Goal: Use online tool/utility: Utilize a website feature to perform a specific function

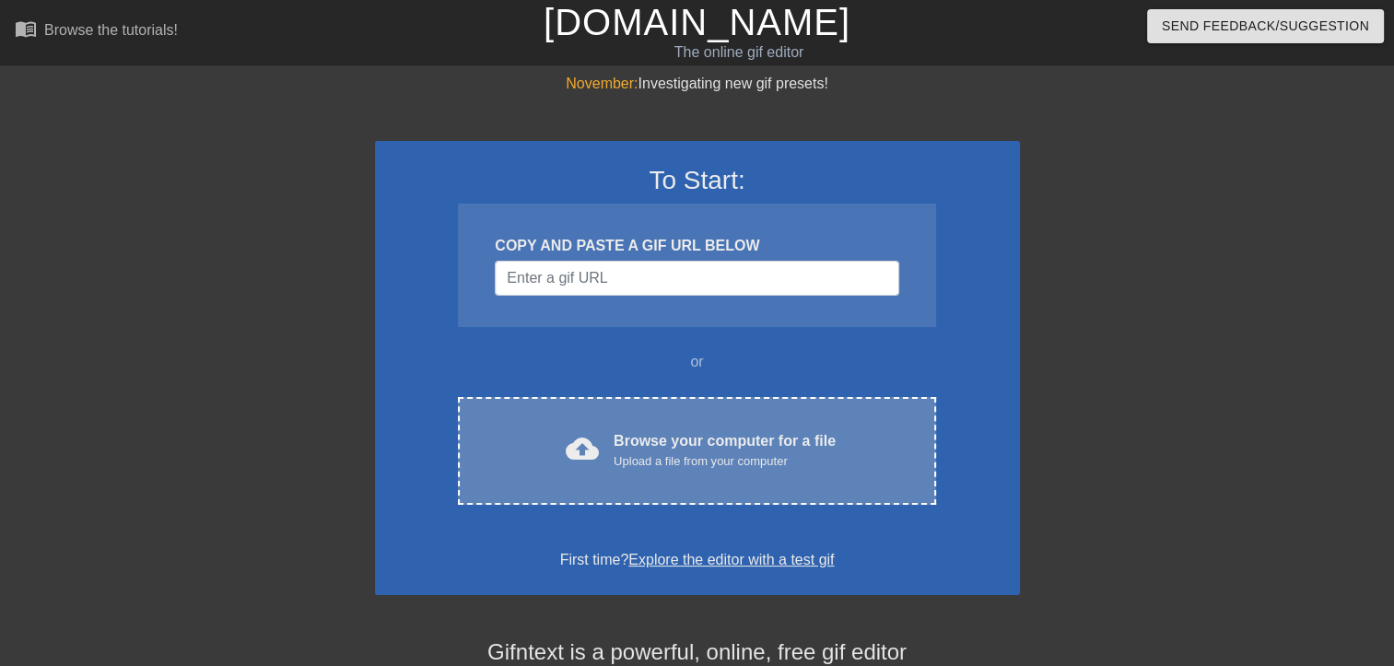
click at [675, 443] on div "Browse your computer for a file Upload a file from your computer" at bounding box center [725, 450] width 222 height 41
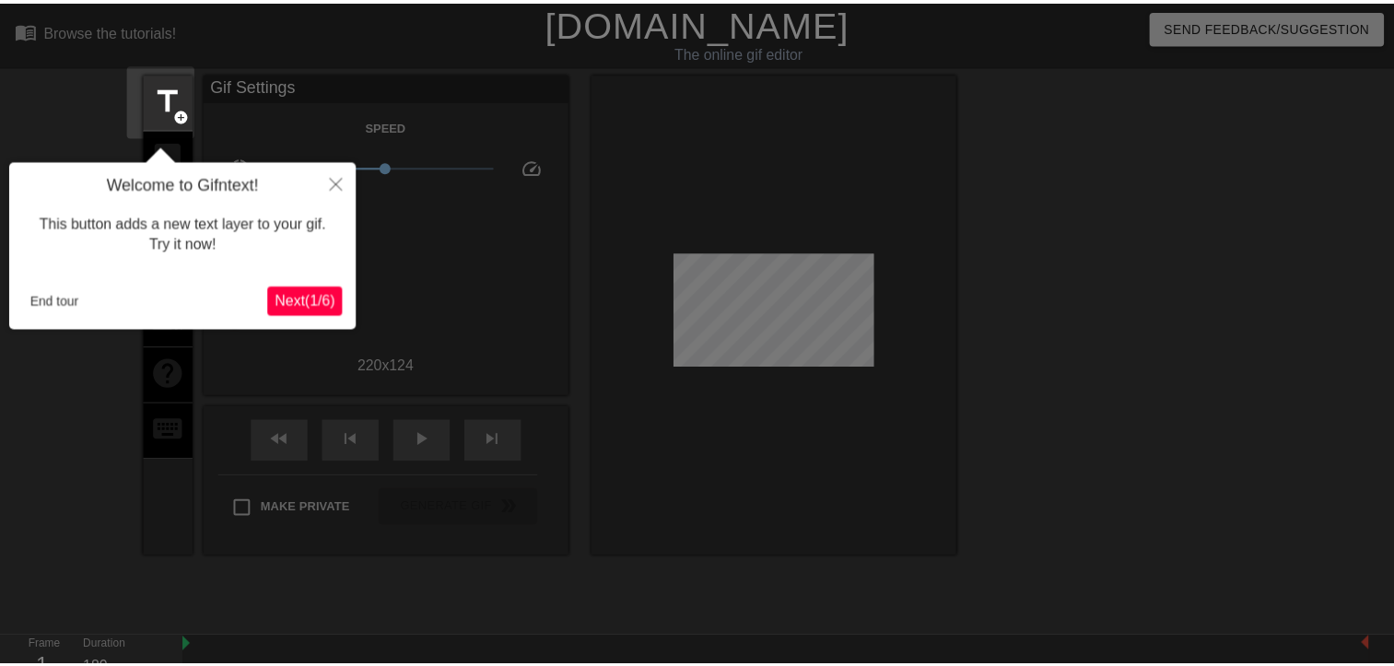
scroll to position [44, 0]
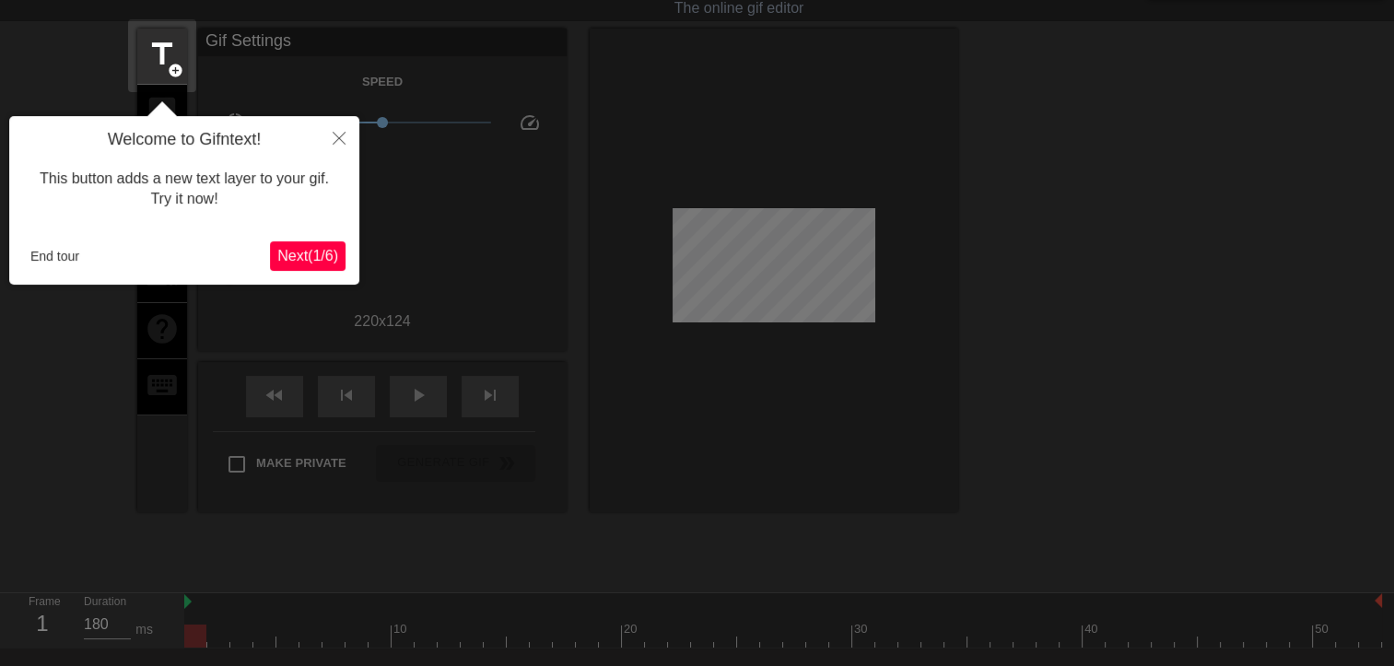
click at [309, 264] on span "Next ( 1 / 6 )" at bounding box center [307, 256] width 61 height 16
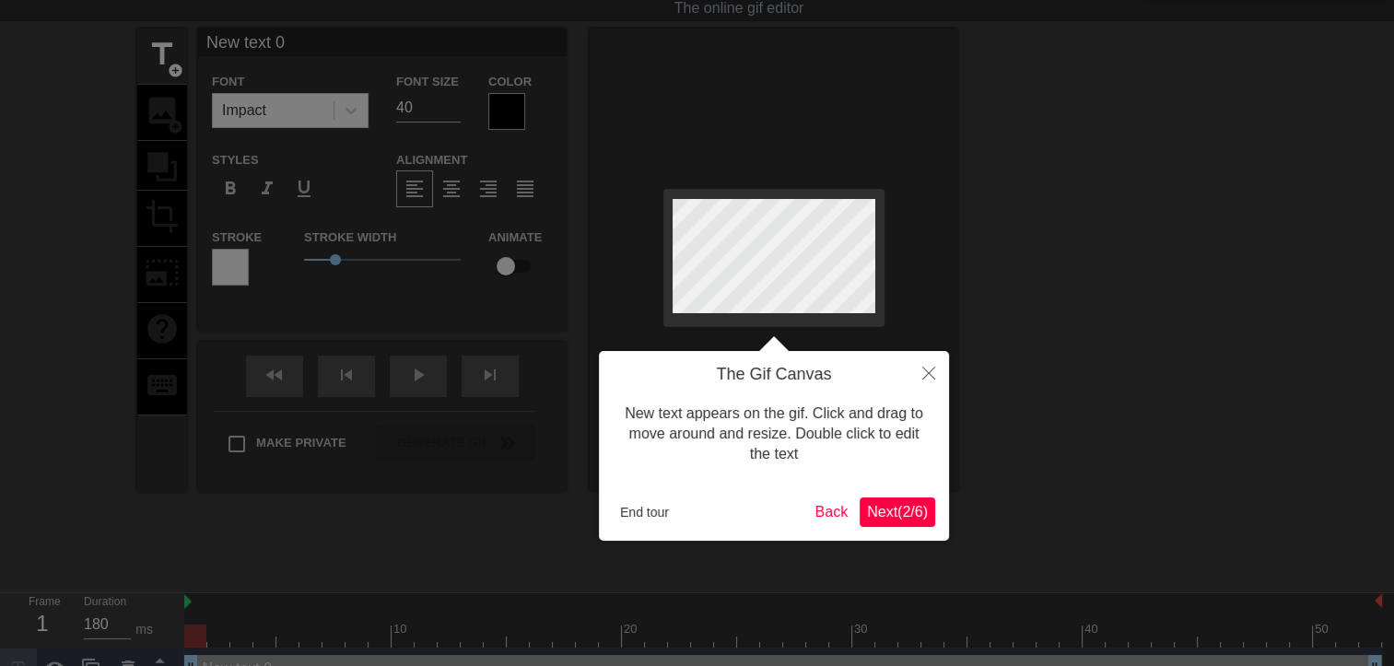
scroll to position [0, 0]
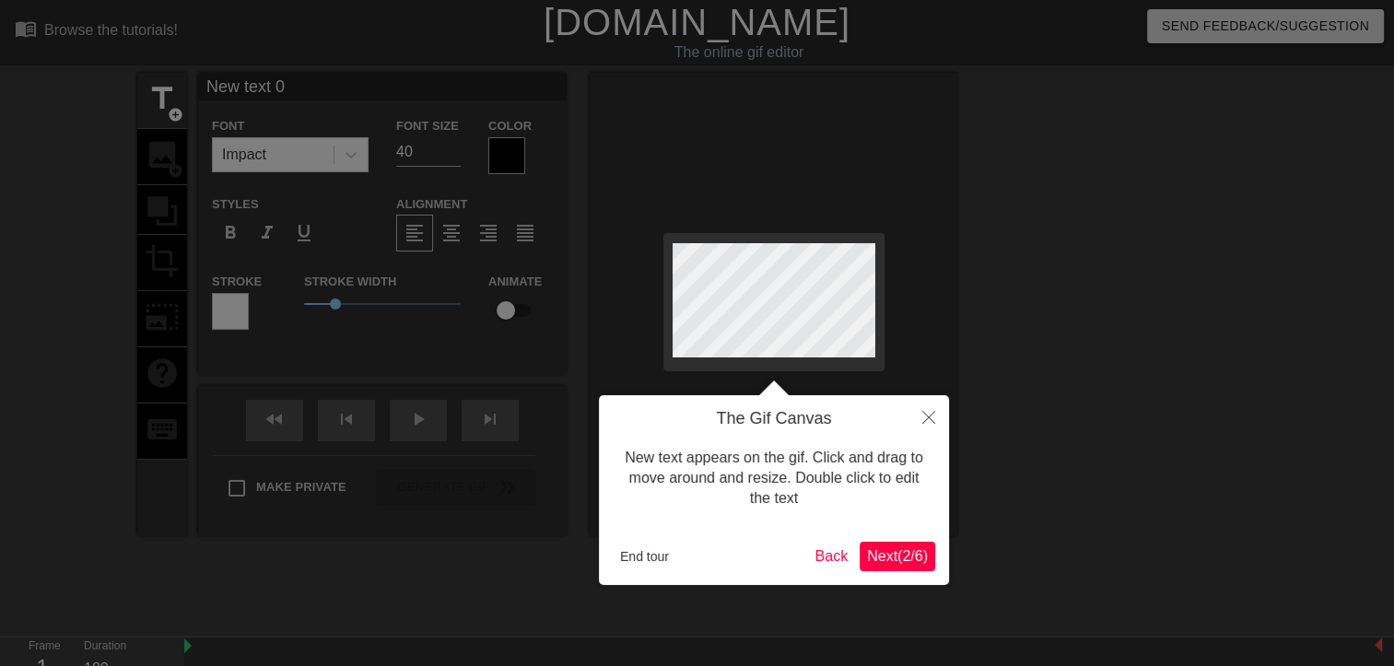
click at [907, 554] on span "Next ( 2 / 6 )" at bounding box center [897, 556] width 61 height 16
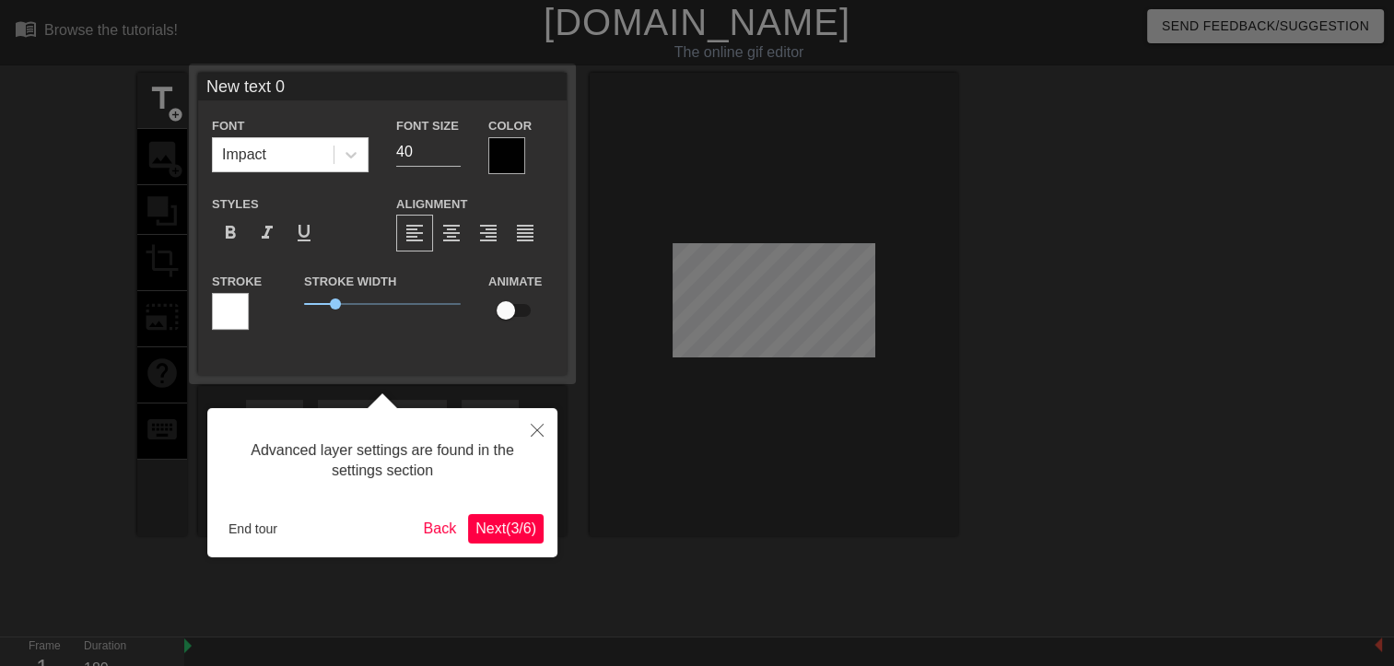
scroll to position [44, 0]
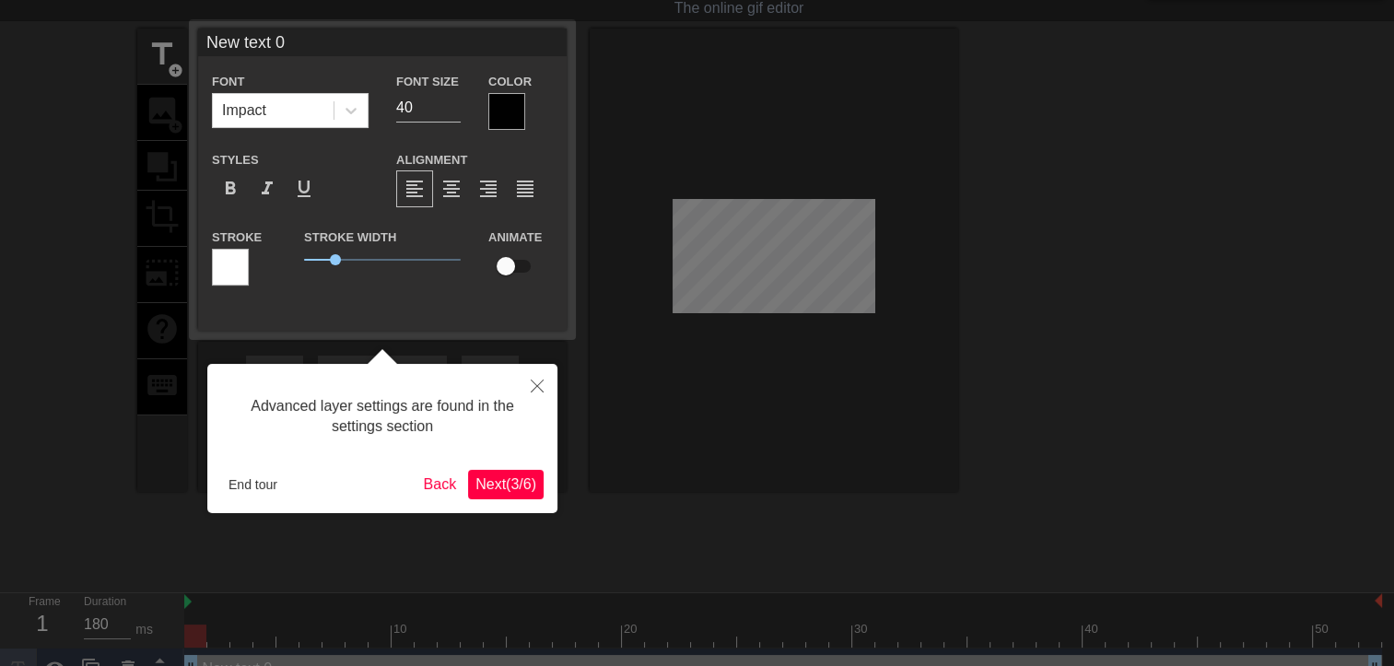
click at [494, 488] on span "Next ( 3 / 6 )" at bounding box center [505, 484] width 61 height 16
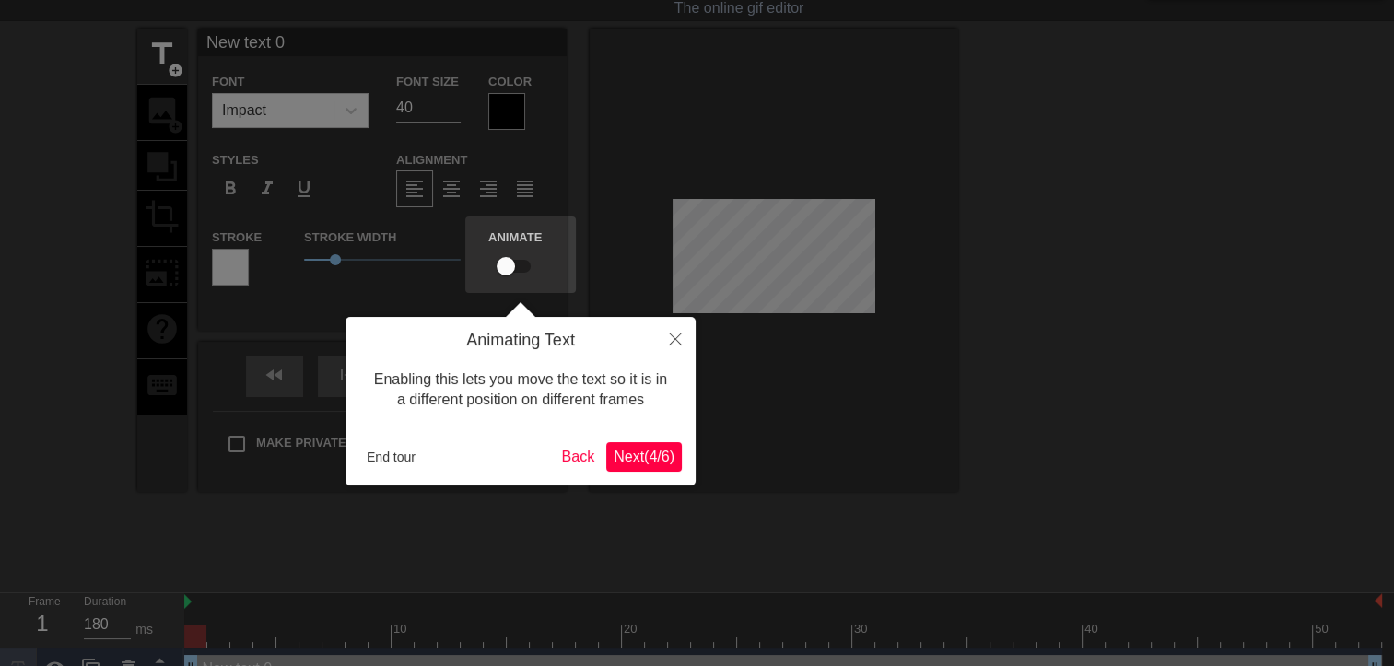
scroll to position [0, 0]
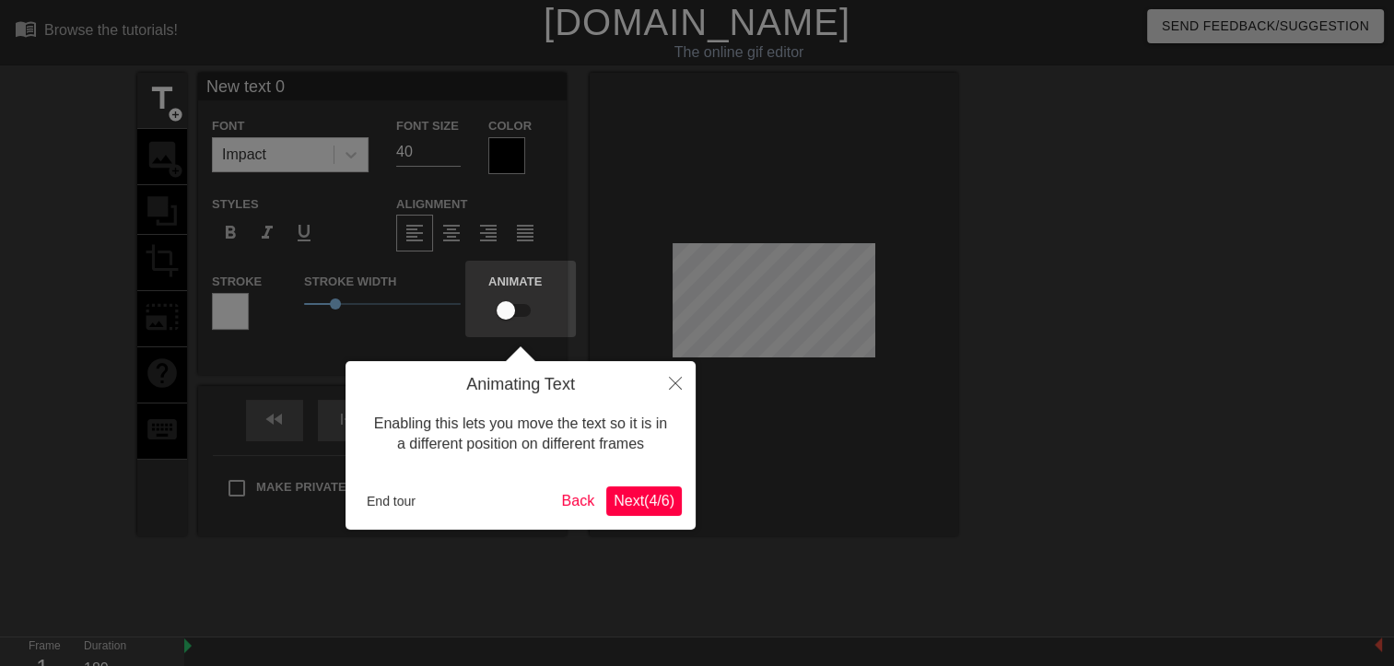
click at [665, 509] on span "Next ( 4 / 6 )" at bounding box center [644, 501] width 61 height 16
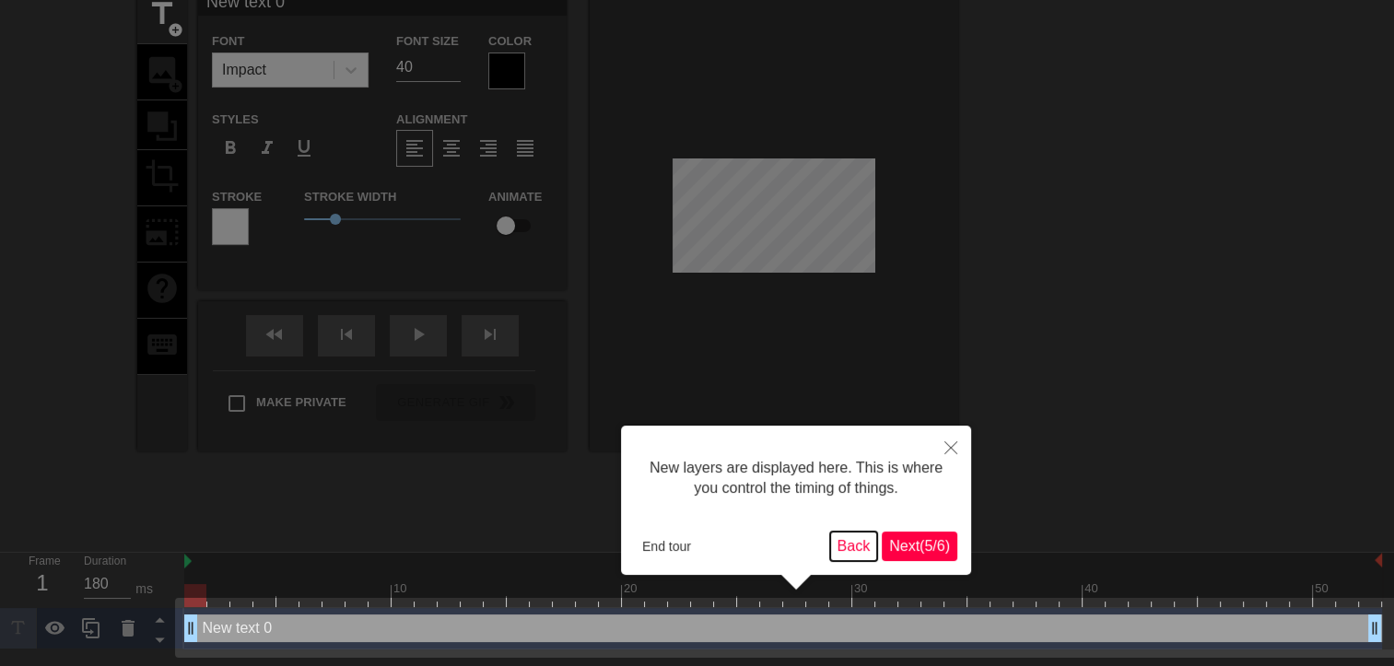
click at [839, 538] on button "Back" at bounding box center [854, 546] width 48 height 29
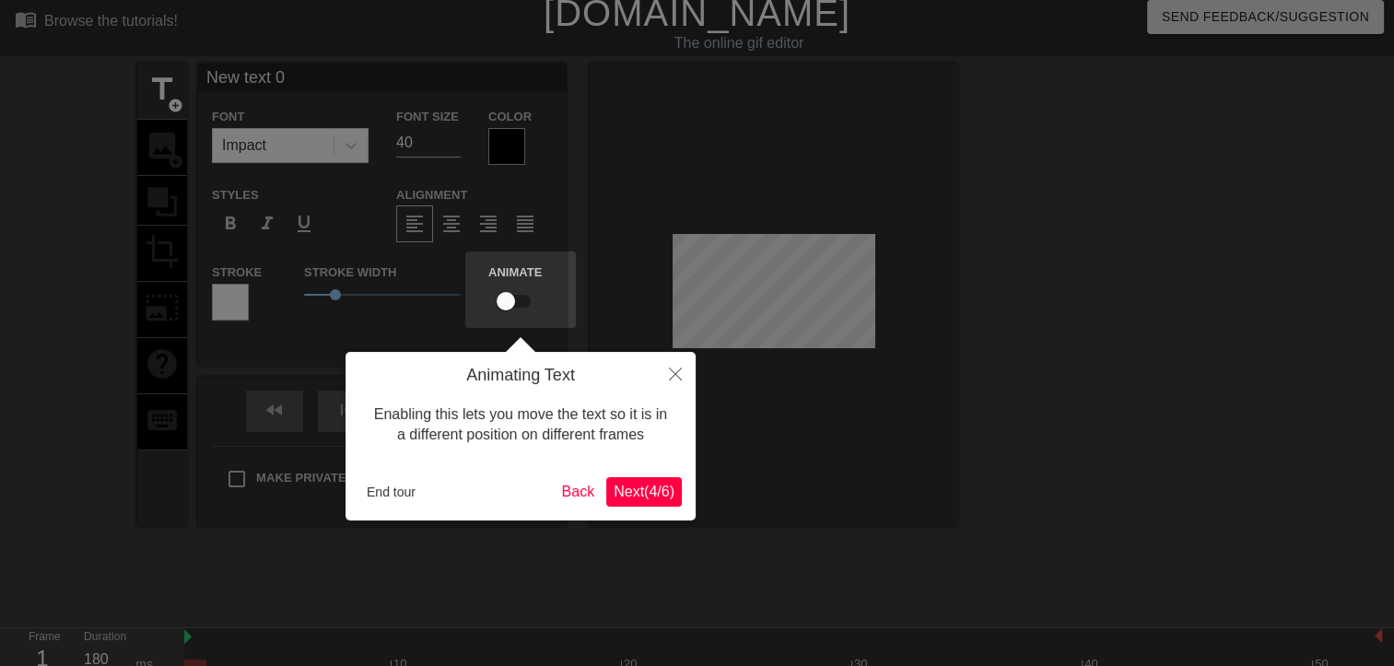
scroll to position [0, 0]
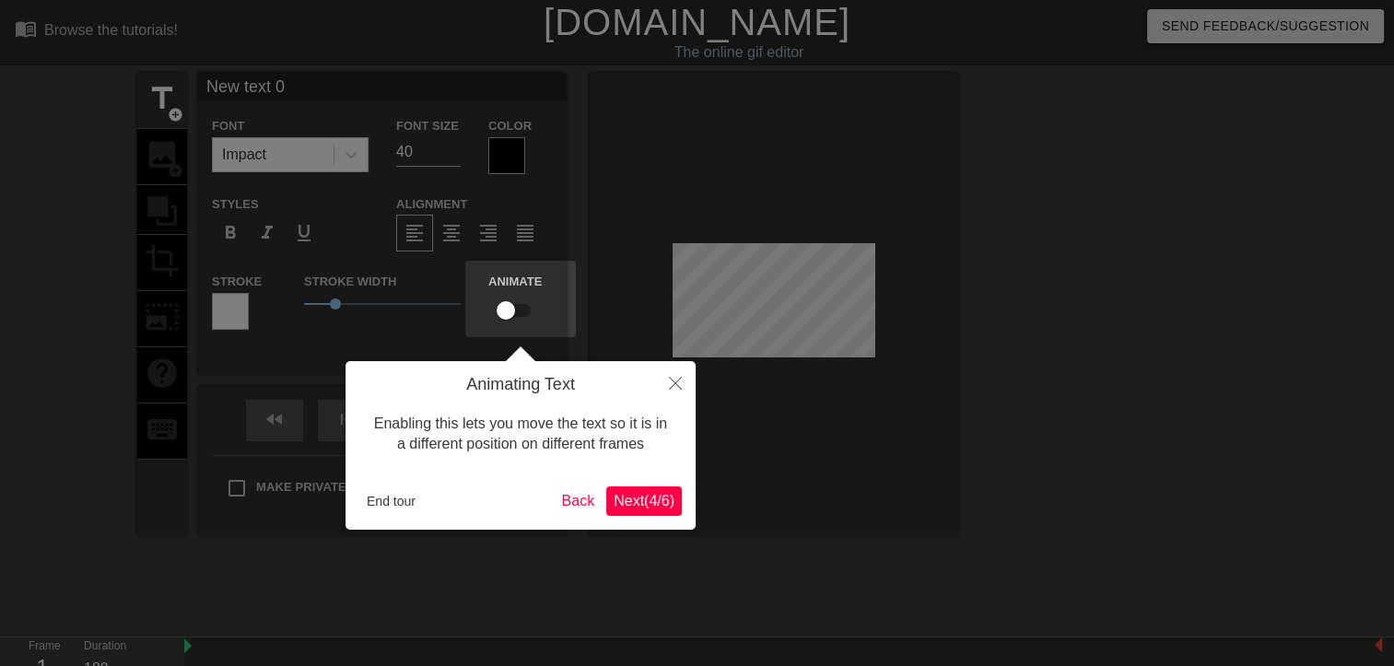
click at [641, 506] on span "Next ( 4 / 6 )" at bounding box center [644, 501] width 61 height 16
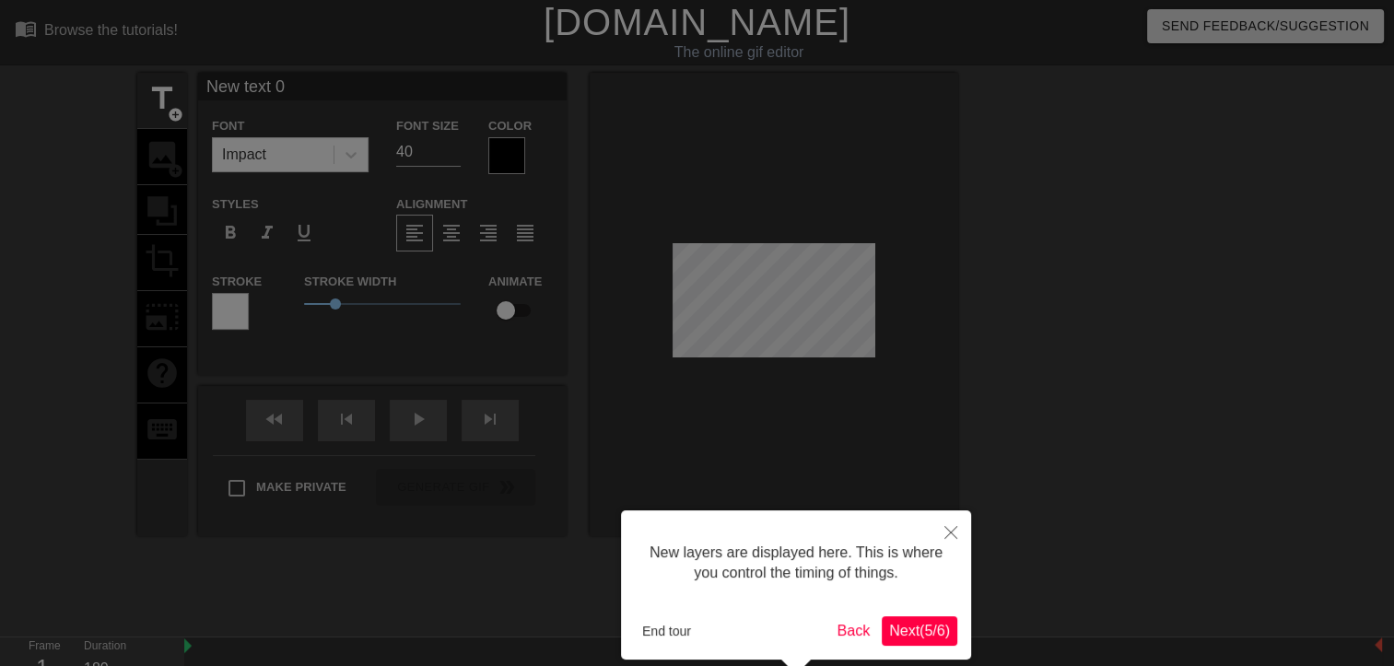
scroll to position [85, 0]
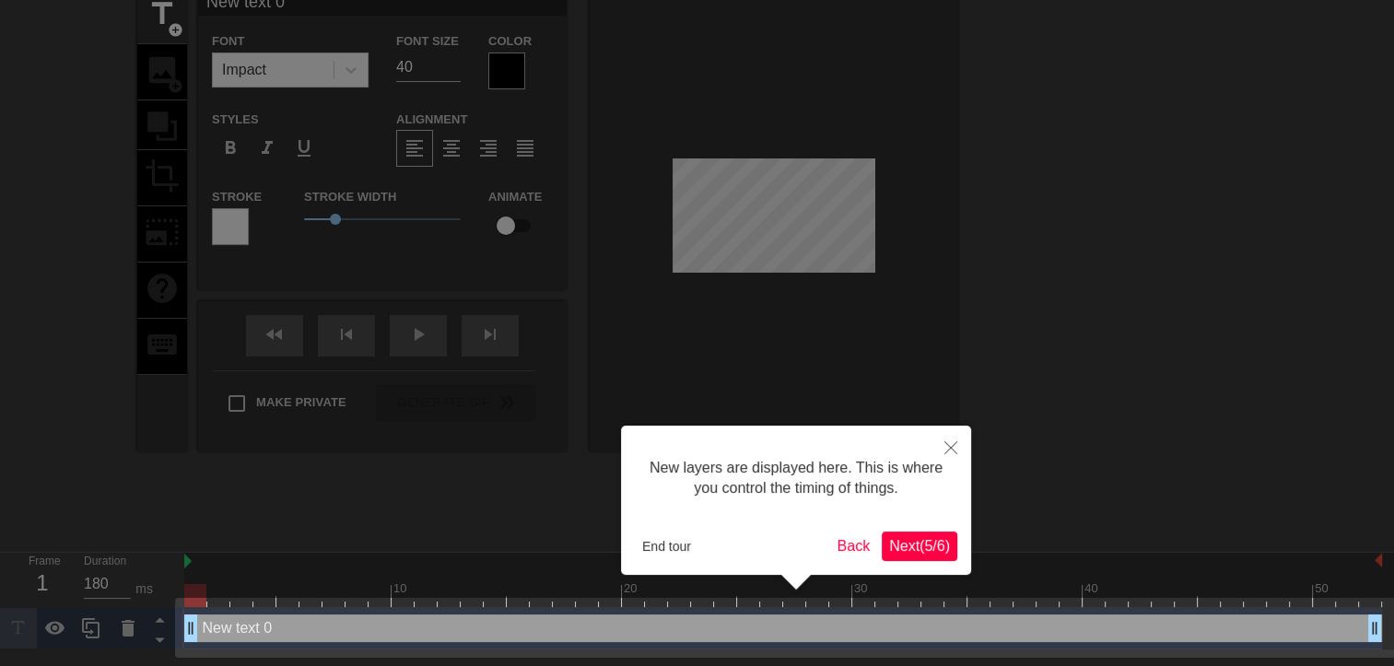
click at [895, 548] on span "Next ( 5 / 6 )" at bounding box center [919, 546] width 61 height 16
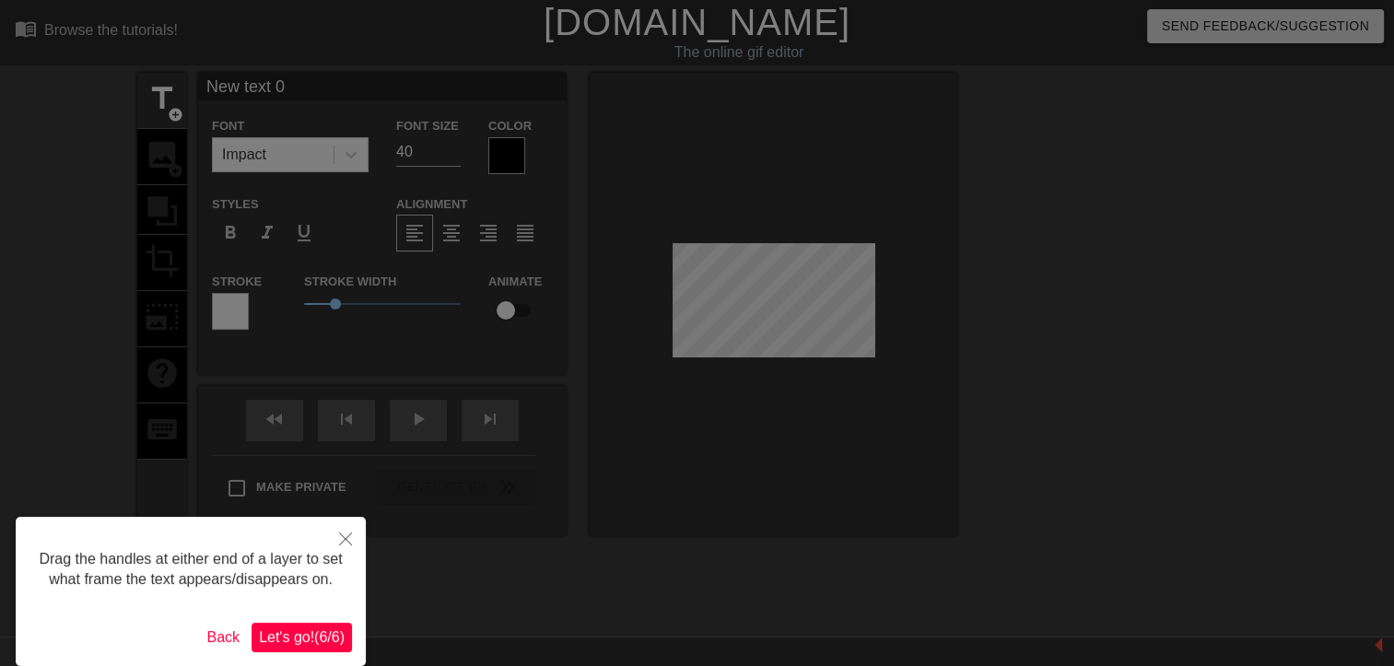
click at [306, 640] on span "Let's go! ( 6 / 6 )" at bounding box center [302, 637] width 86 height 16
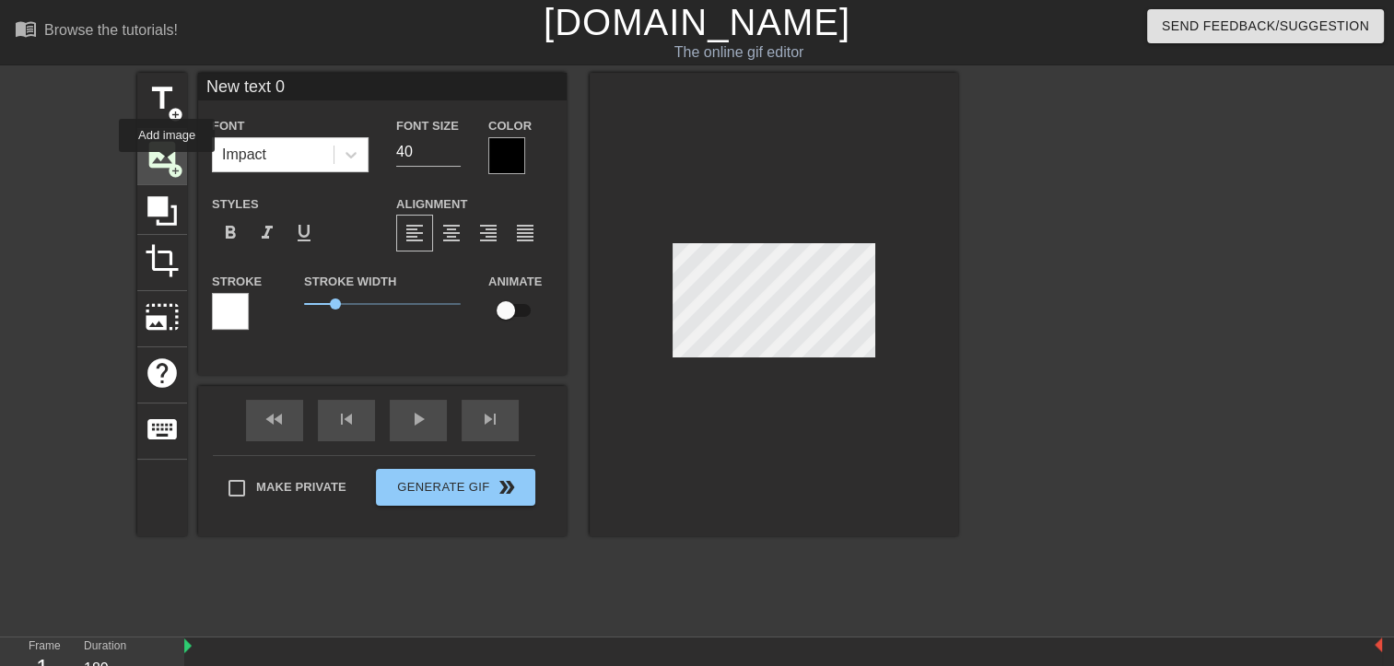
click at [168, 164] on span "add_circle" at bounding box center [176, 171] width 16 height 16
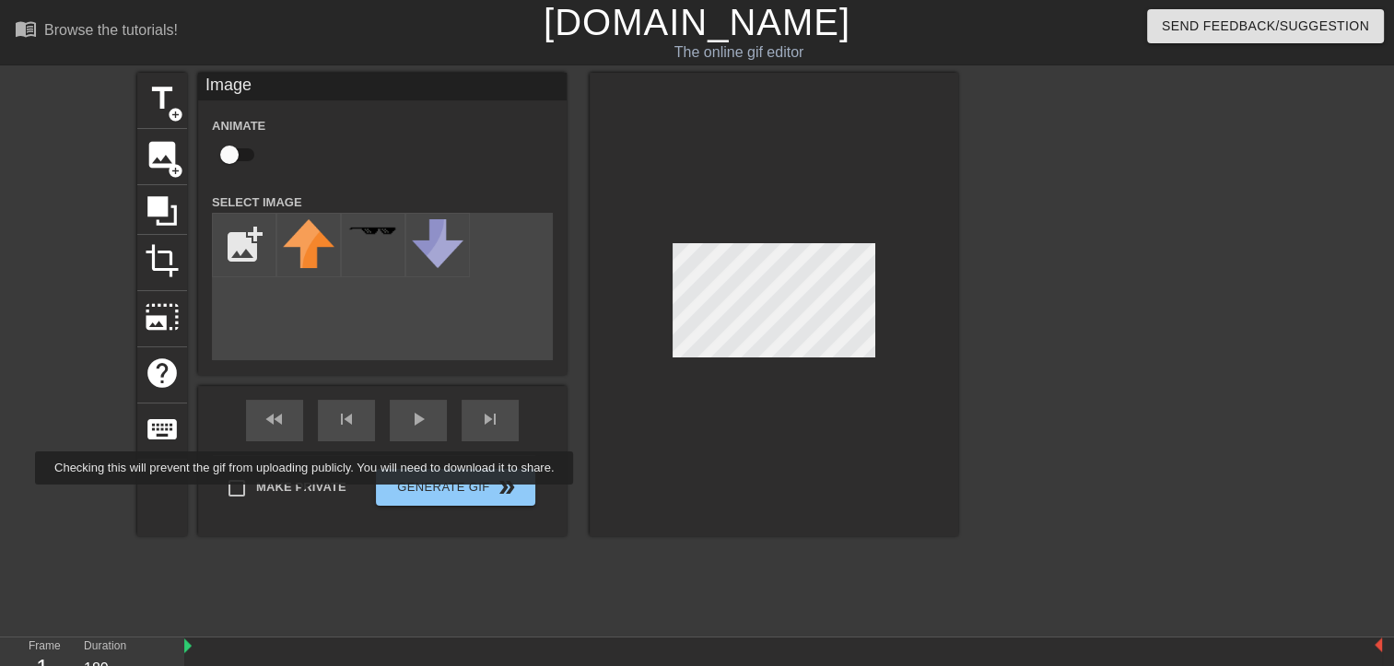
click at [308, 498] on label "Make Private" at bounding box center [281, 488] width 129 height 39
click at [256, 498] on input "Make Private" at bounding box center [236, 488] width 39 height 39
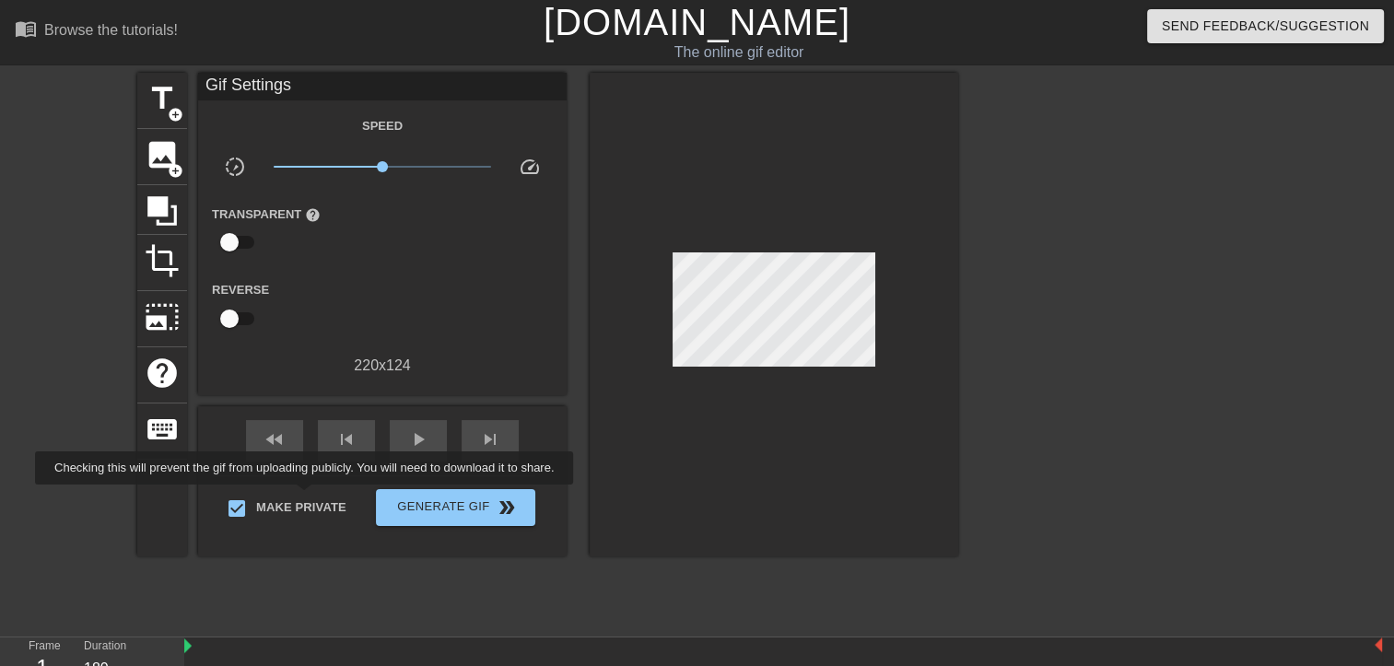
click at [308, 499] on span "Make Private" at bounding box center [301, 508] width 90 height 18
click at [256, 498] on input "Make Private" at bounding box center [236, 508] width 39 height 39
checkbox input "false"
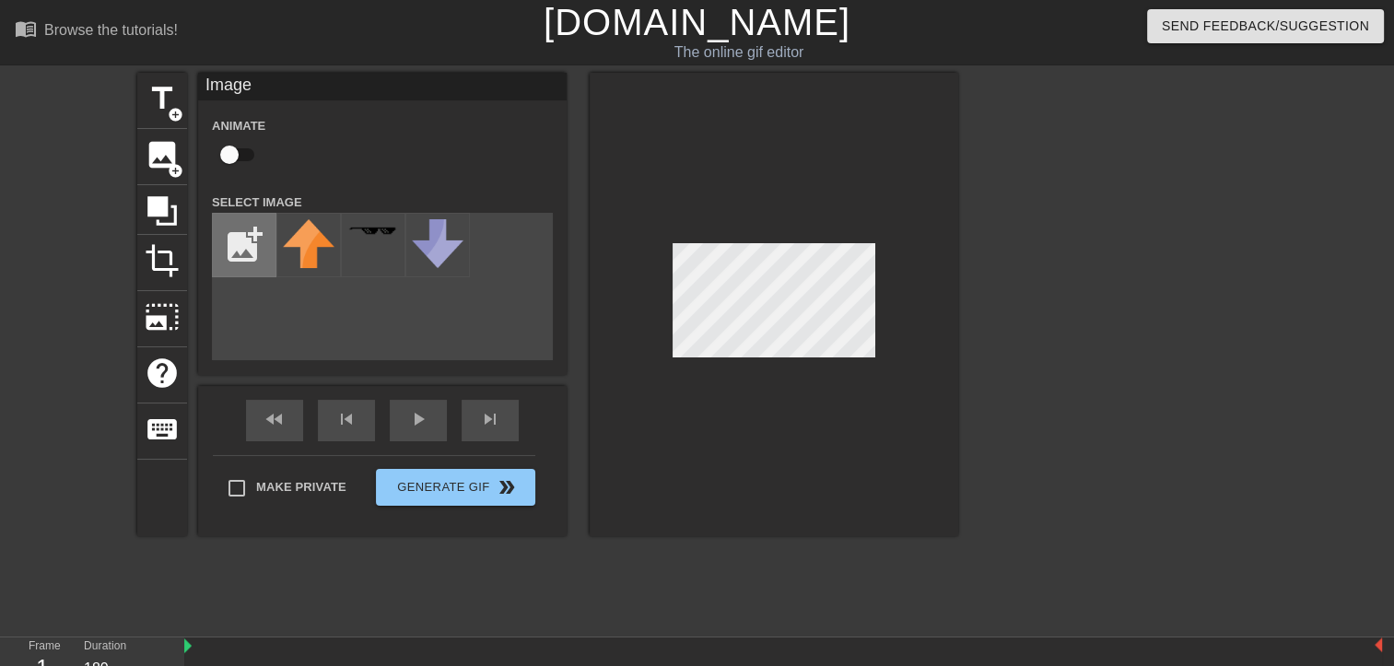
click at [262, 260] on input "file" at bounding box center [244, 245] width 63 height 63
type input "C:\fakepath\dwz.png"
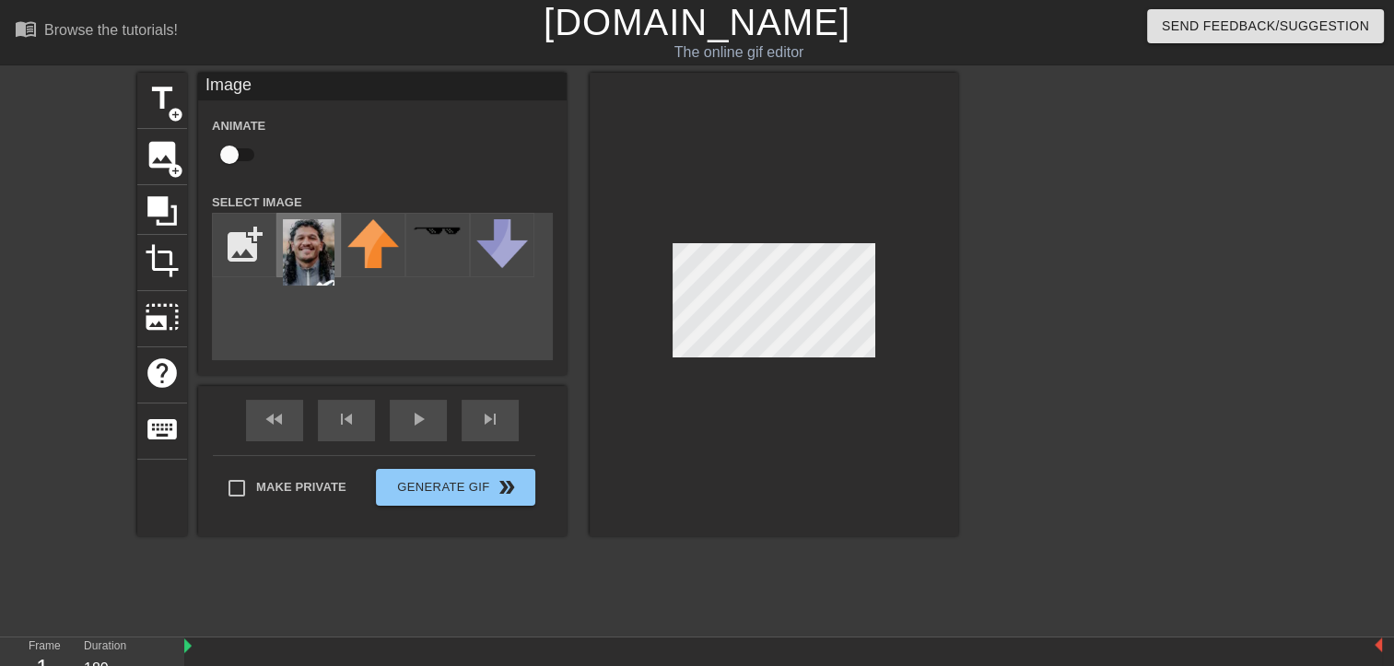
click at [324, 252] on img at bounding box center [309, 252] width 52 height 66
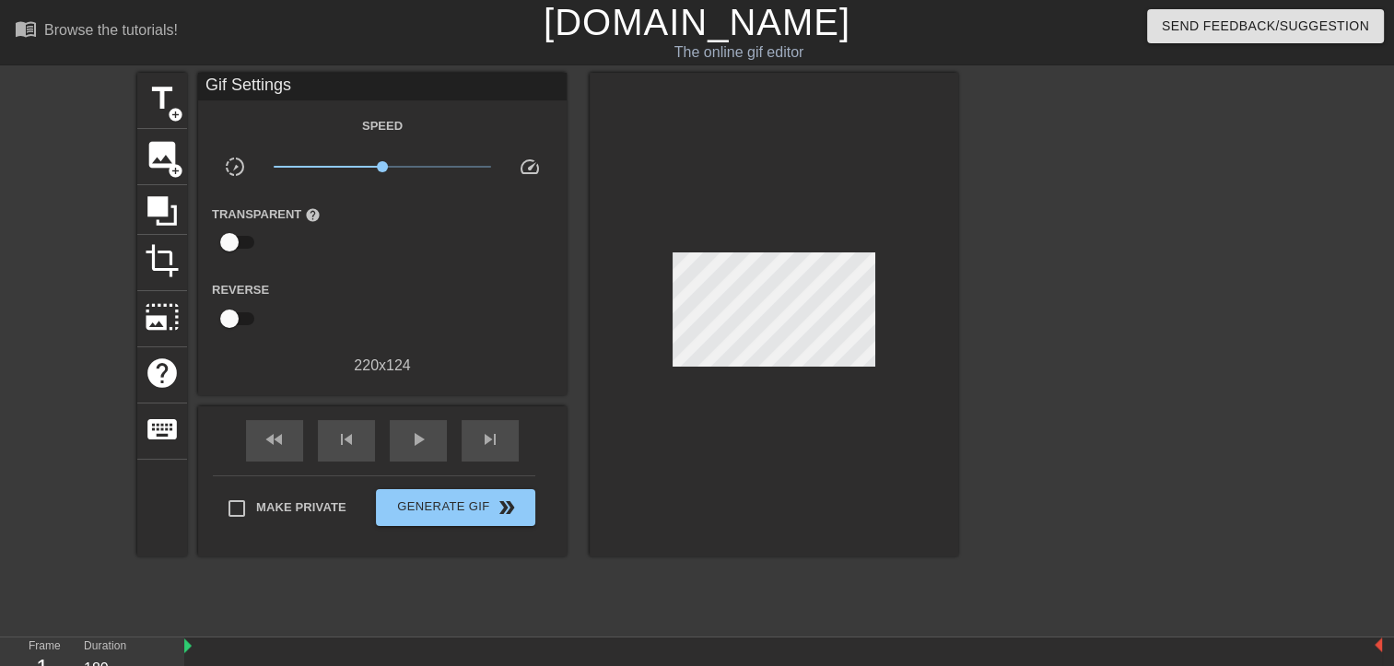
click at [919, 357] on div at bounding box center [774, 315] width 369 height 484
click at [159, 108] on span "title" at bounding box center [162, 98] width 35 height 35
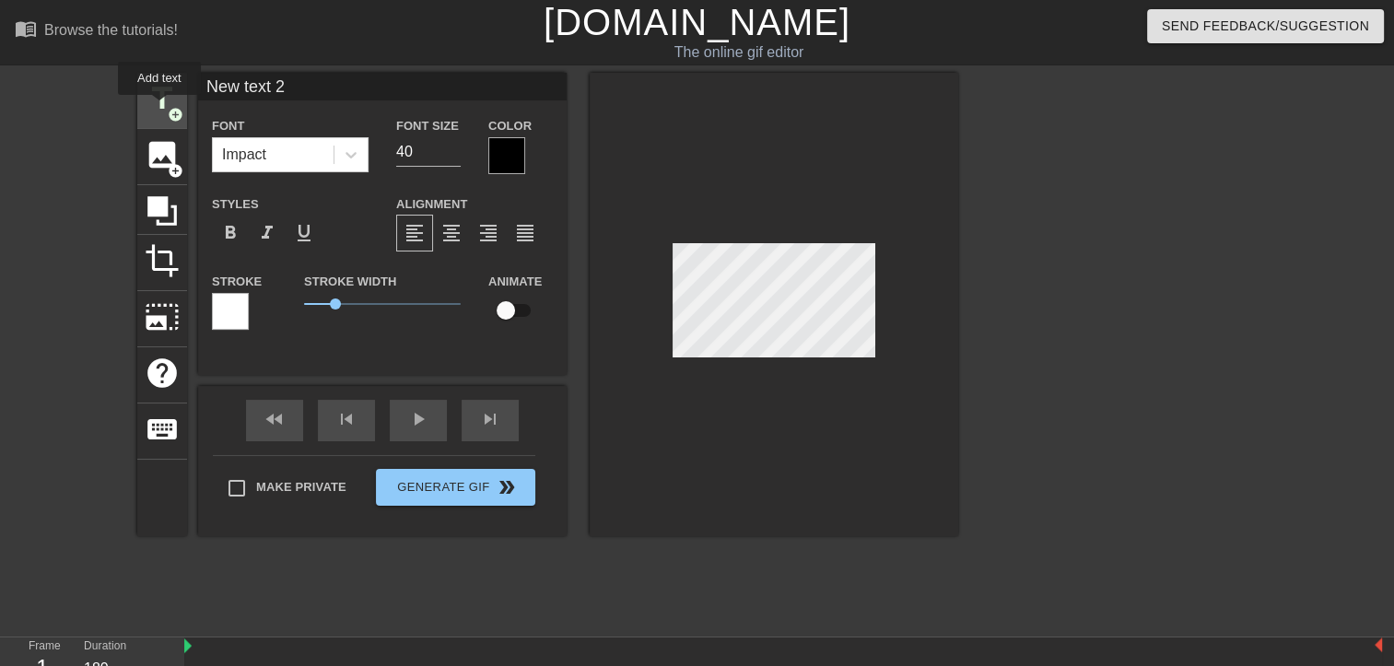
click at [159, 108] on span "title" at bounding box center [162, 98] width 35 height 35
type input "New text 3"
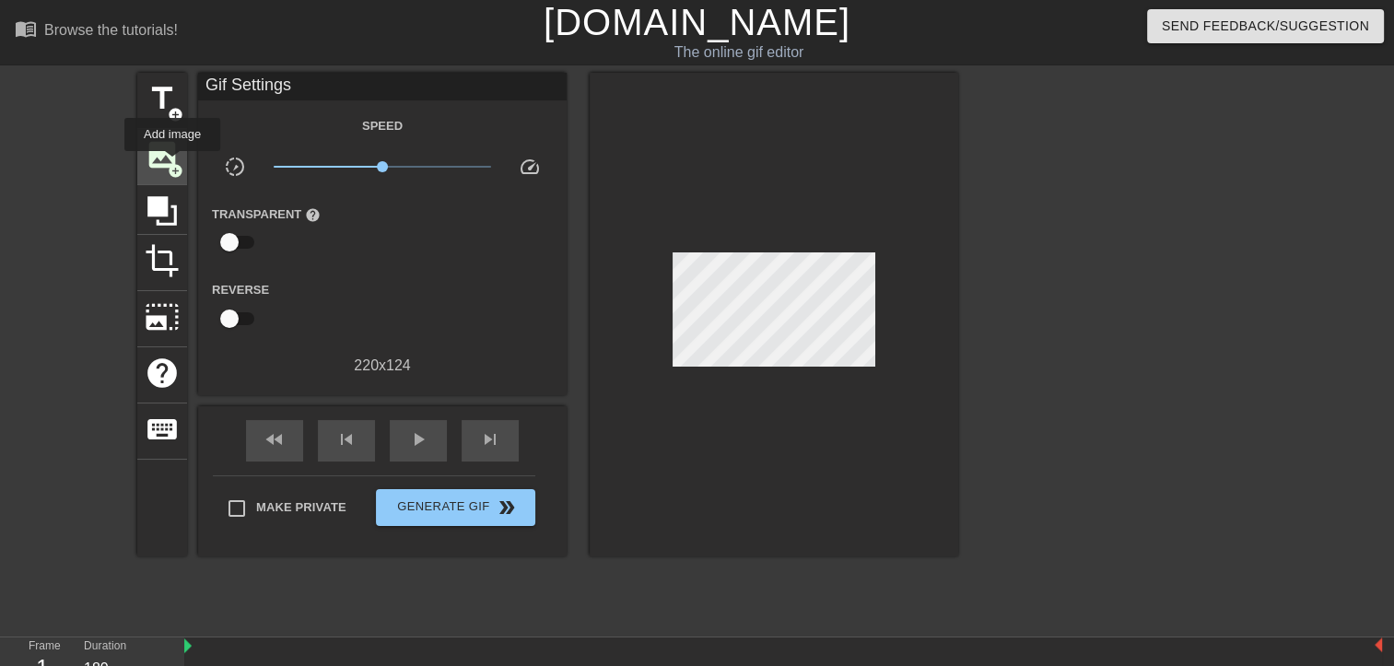
click at [172, 164] on span "add_circle" at bounding box center [176, 171] width 16 height 16
click at [175, 123] on div "title add_circle" at bounding box center [162, 101] width 50 height 56
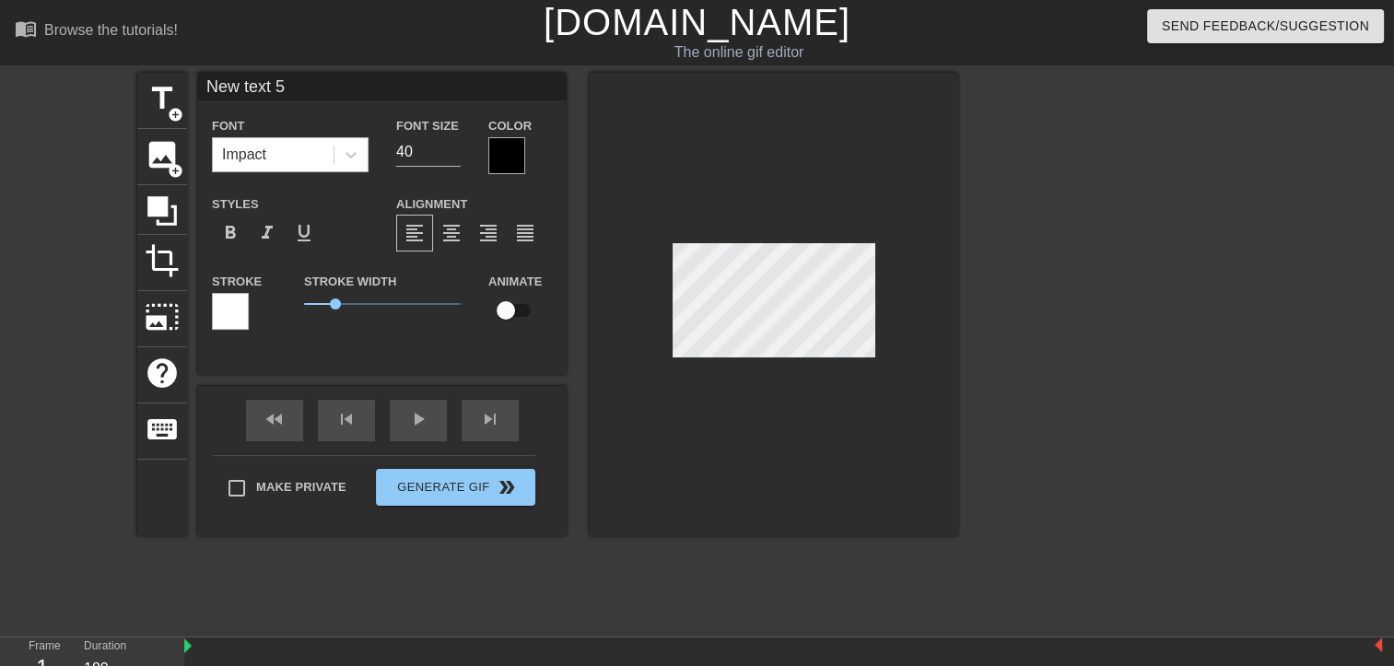
click at [328, 145] on div "Impact" at bounding box center [273, 154] width 121 height 33
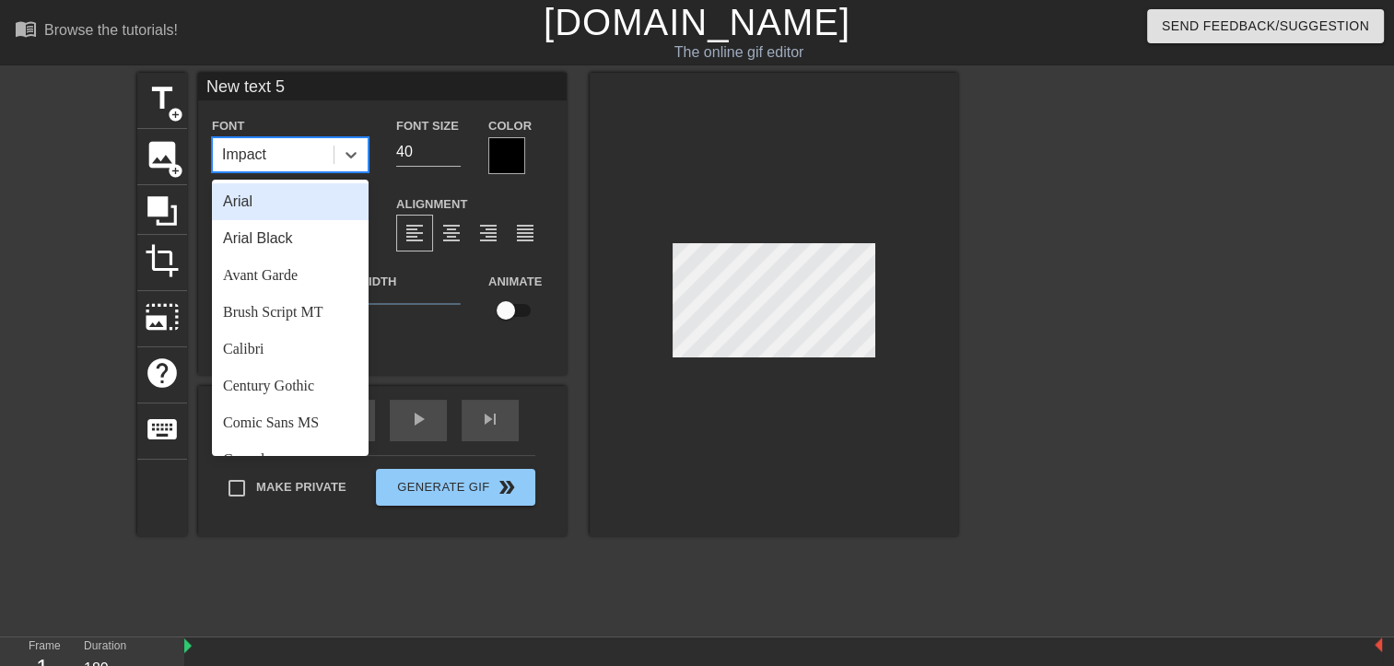
click at [463, 363] on div "New text 5 Font option Arial focused, 1 of 24. 24 results available. Use Up and…" at bounding box center [382, 224] width 369 height 302
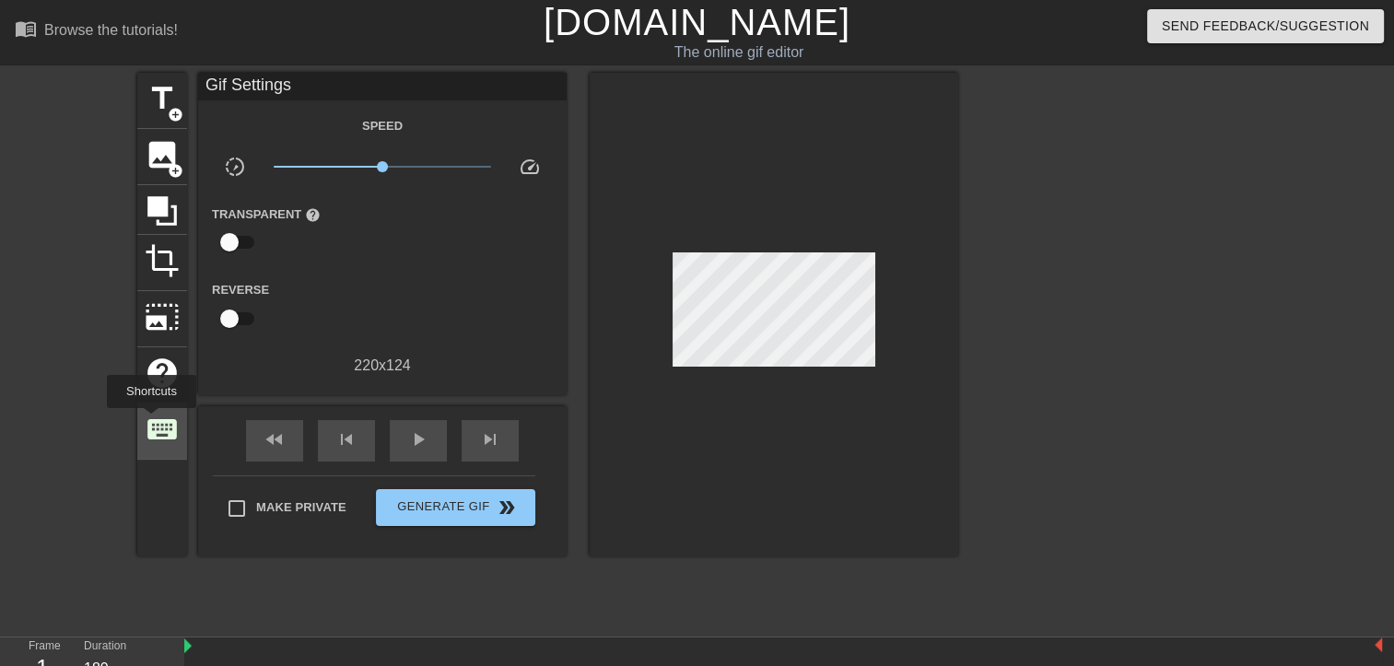
click at [152, 423] on span "keyboard" at bounding box center [162, 429] width 35 height 35
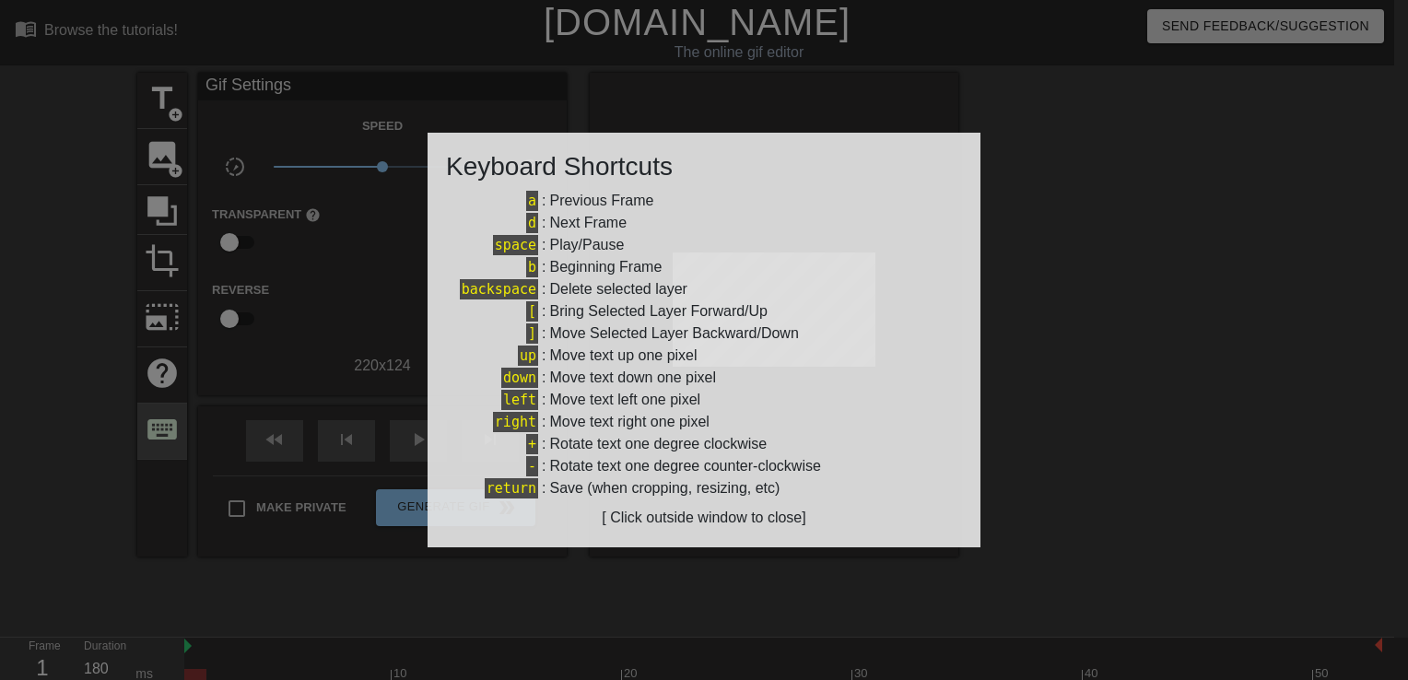
click at [152, 423] on div at bounding box center [704, 340] width 1408 height 680
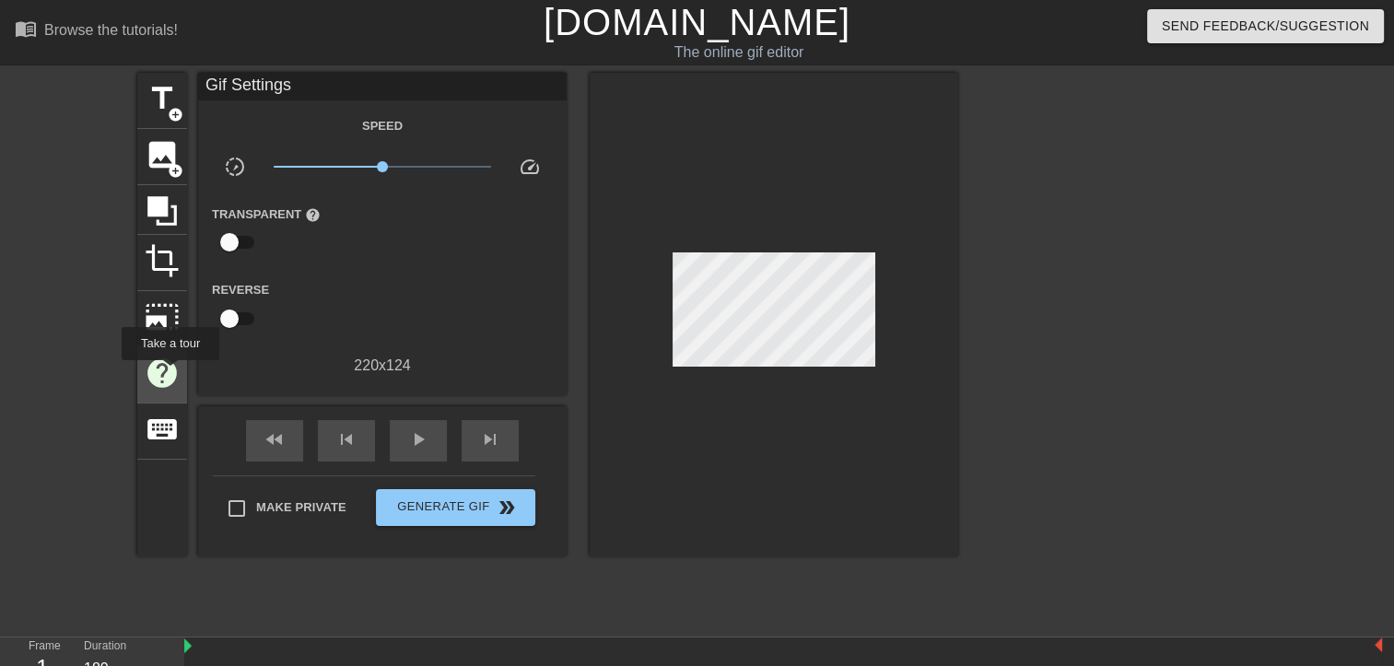
click at [170, 373] on span "help" at bounding box center [162, 373] width 35 height 35
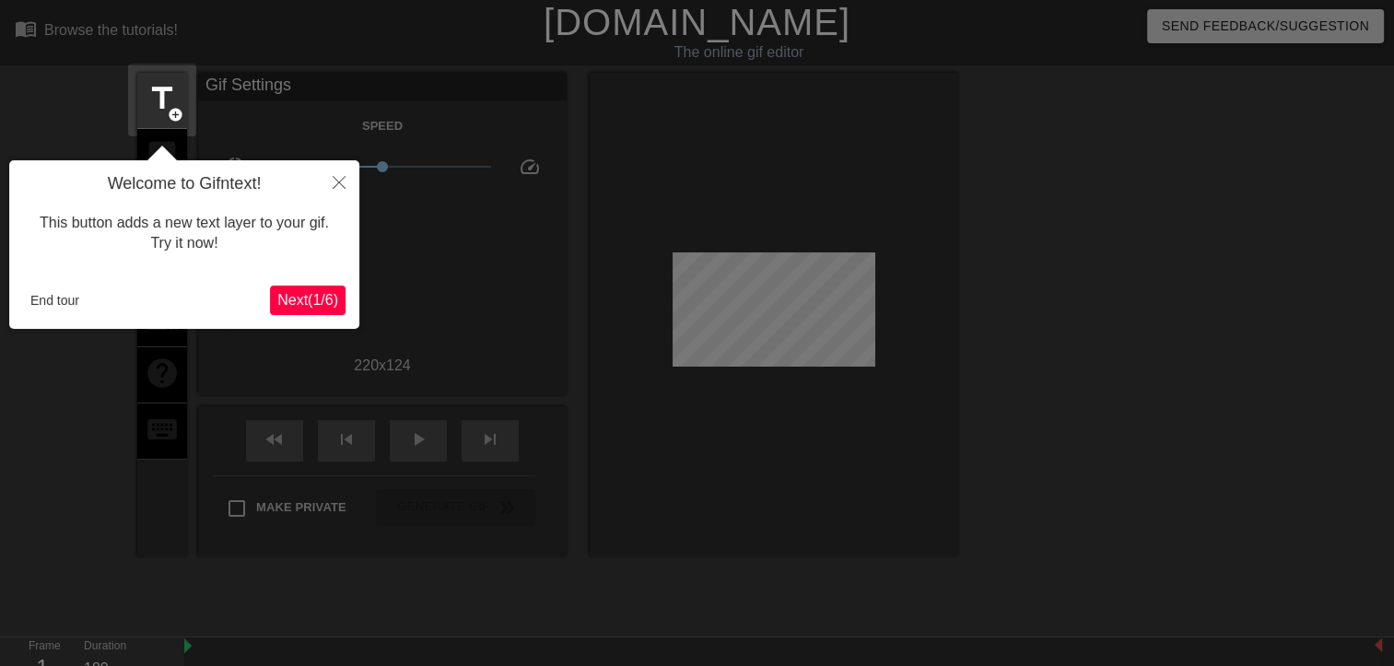
scroll to position [44, 0]
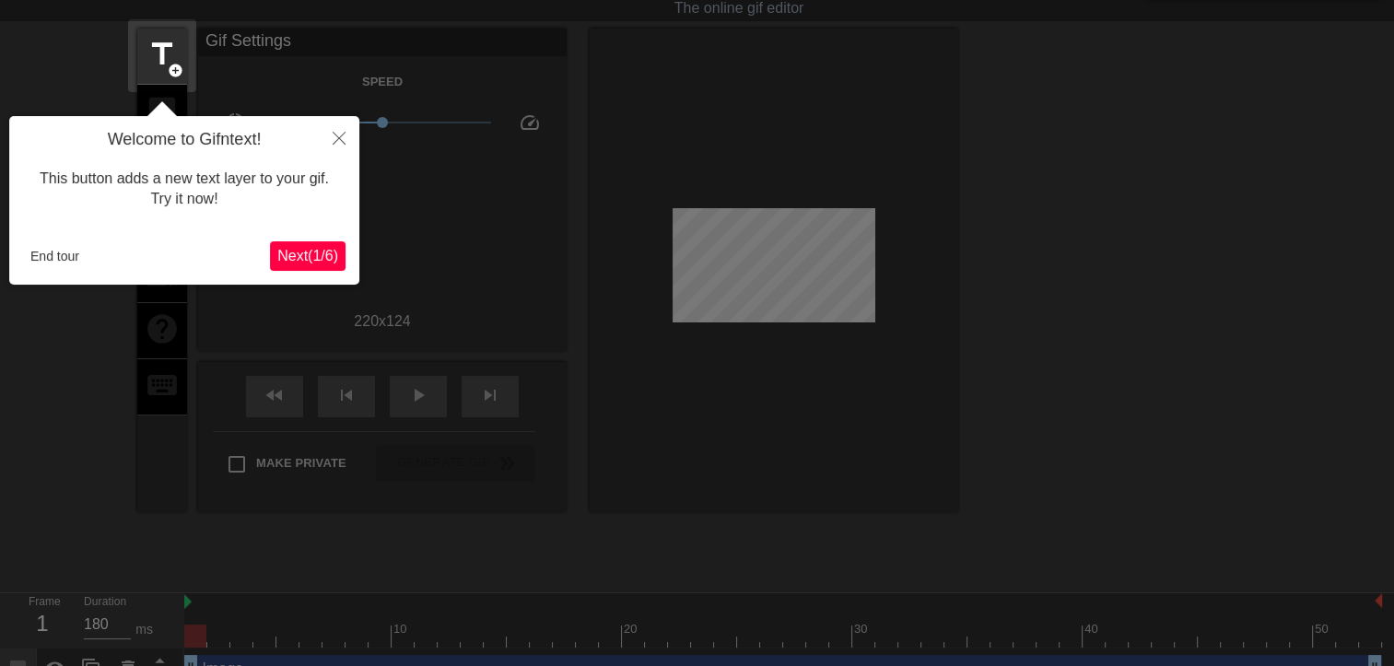
click at [277, 250] on span "Next ( 1 / 6 )" at bounding box center [307, 256] width 61 height 16
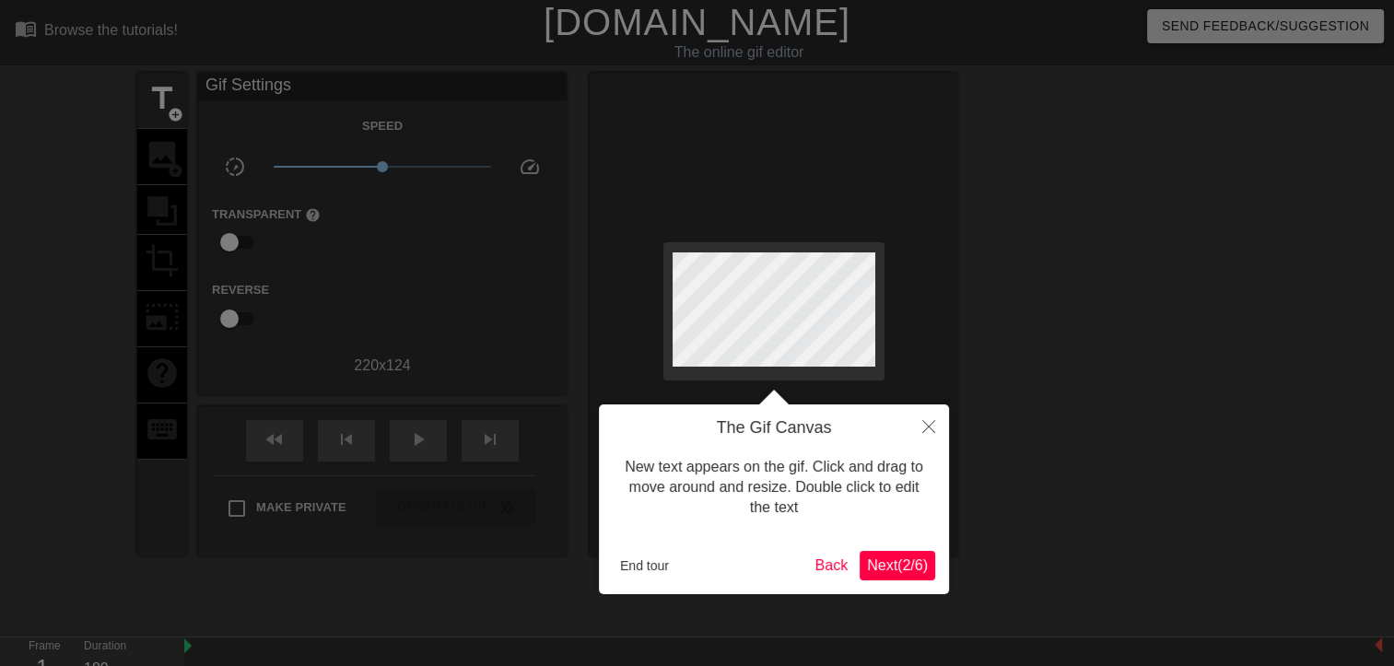
click at [907, 558] on span "Next ( 2 / 6 )" at bounding box center [897, 566] width 61 height 16
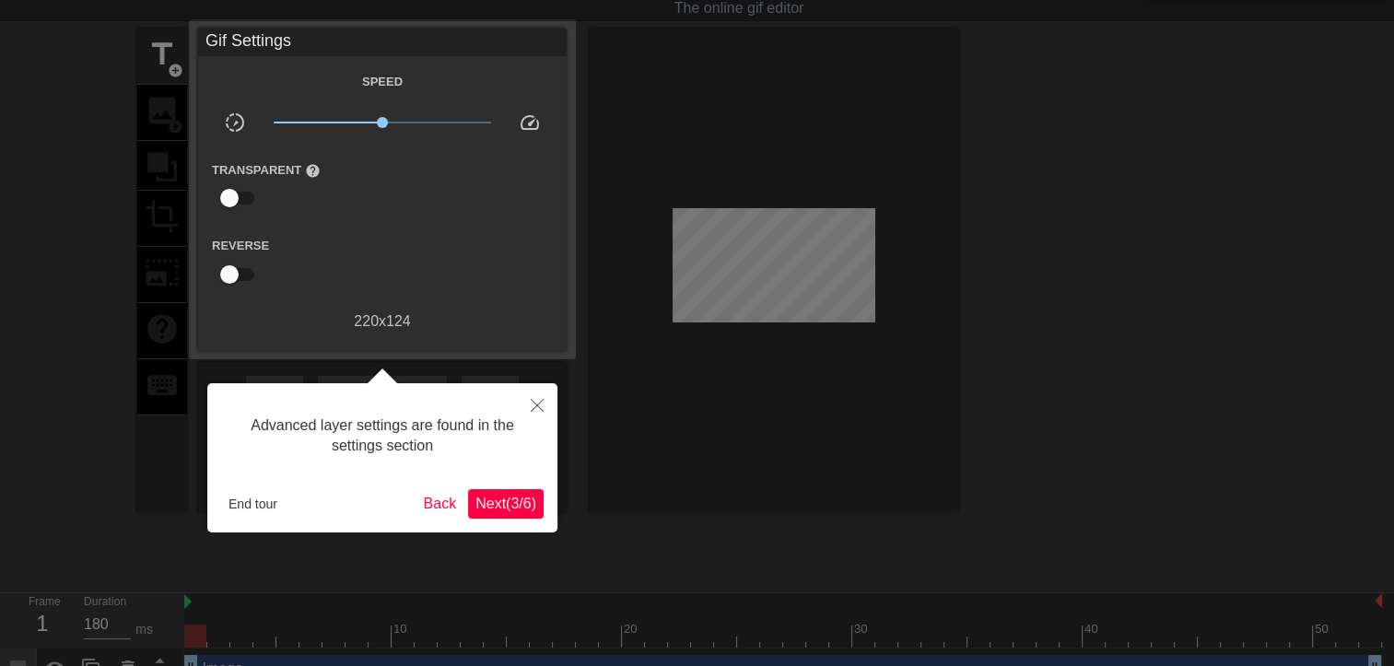
click at [493, 496] on span "Next ( 3 / 6 )" at bounding box center [505, 504] width 61 height 16
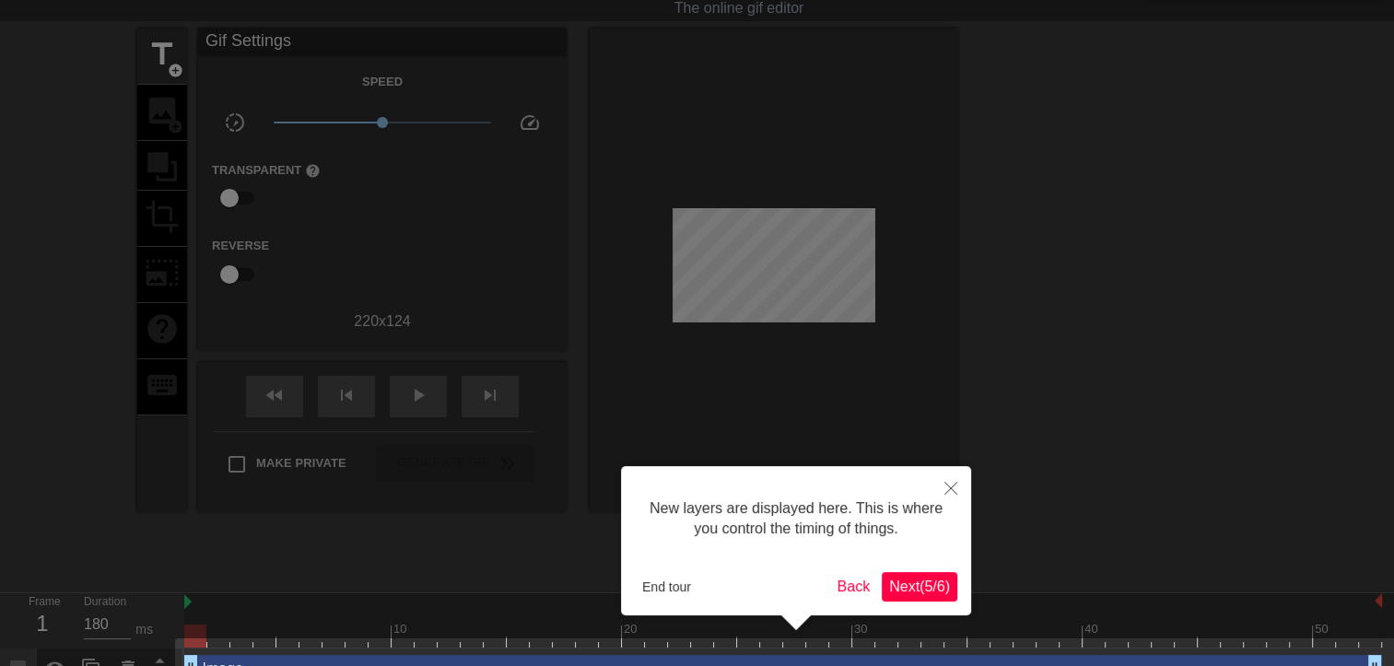
scroll to position [85, 0]
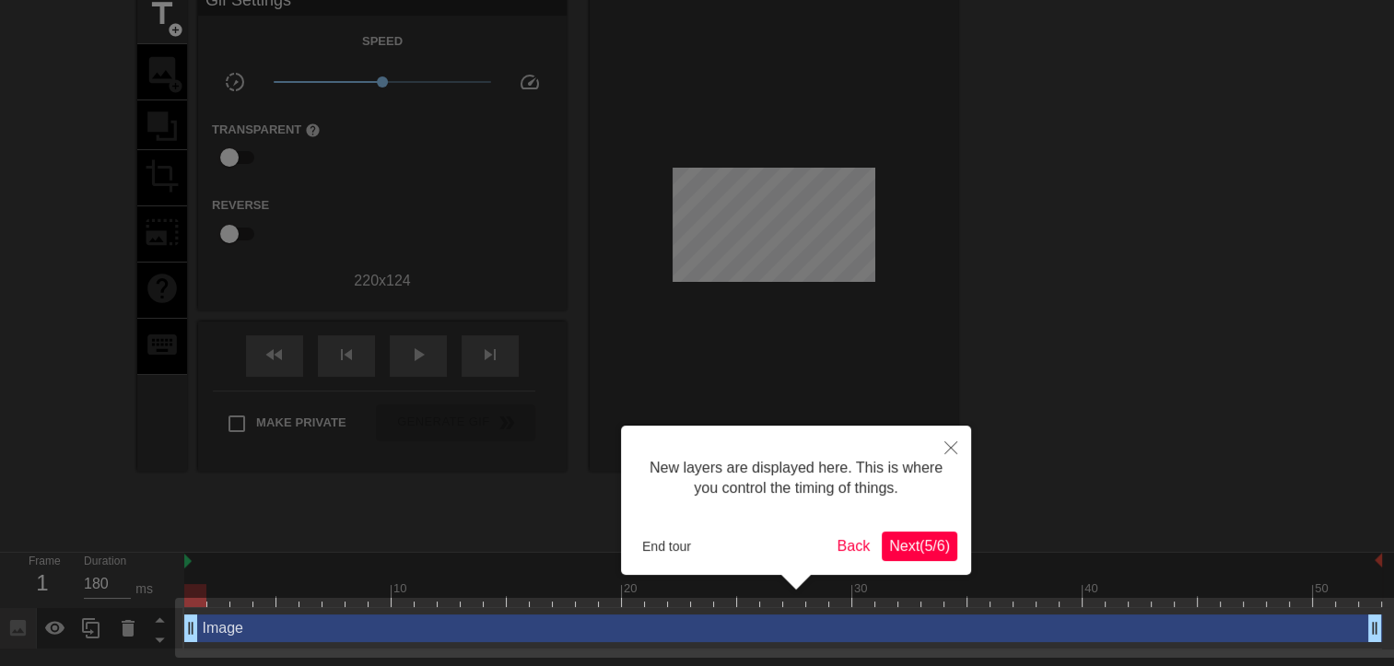
click at [920, 549] on span "Next ( 5 / 6 )" at bounding box center [919, 546] width 61 height 16
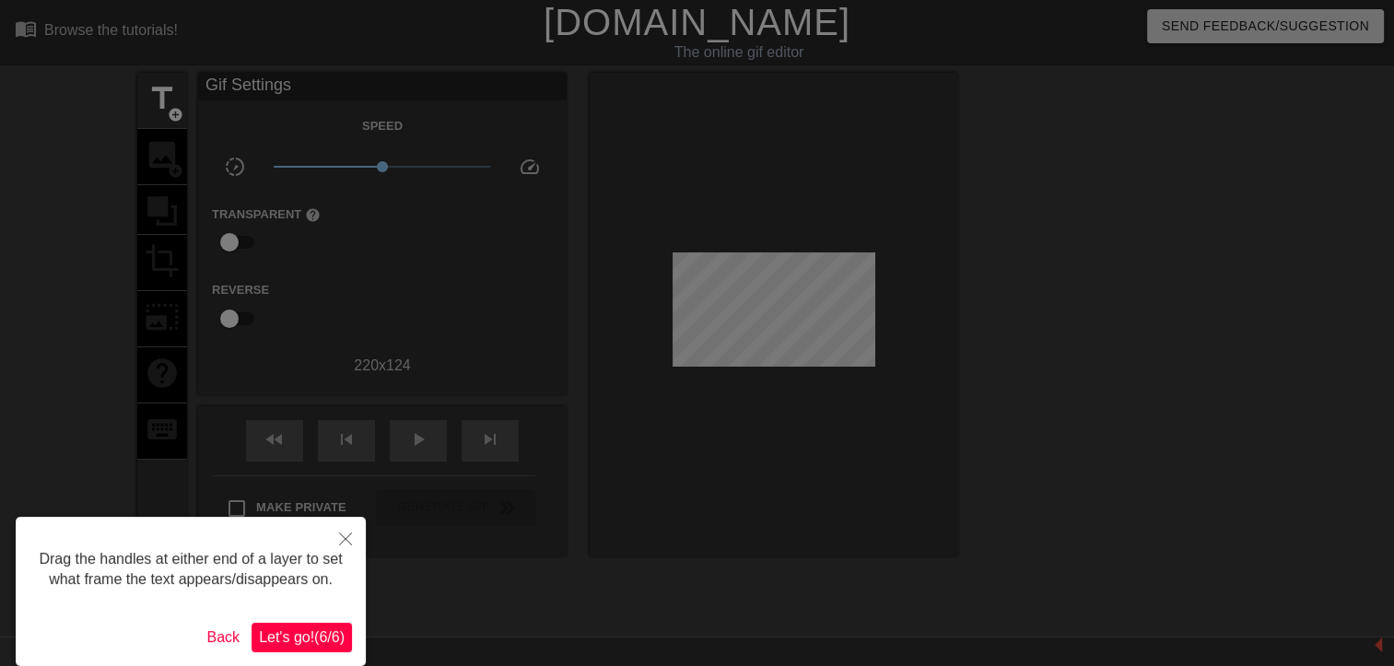
click at [314, 629] on span "Let's go! ( 6 / 6 )" at bounding box center [302, 637] width 86 height 16
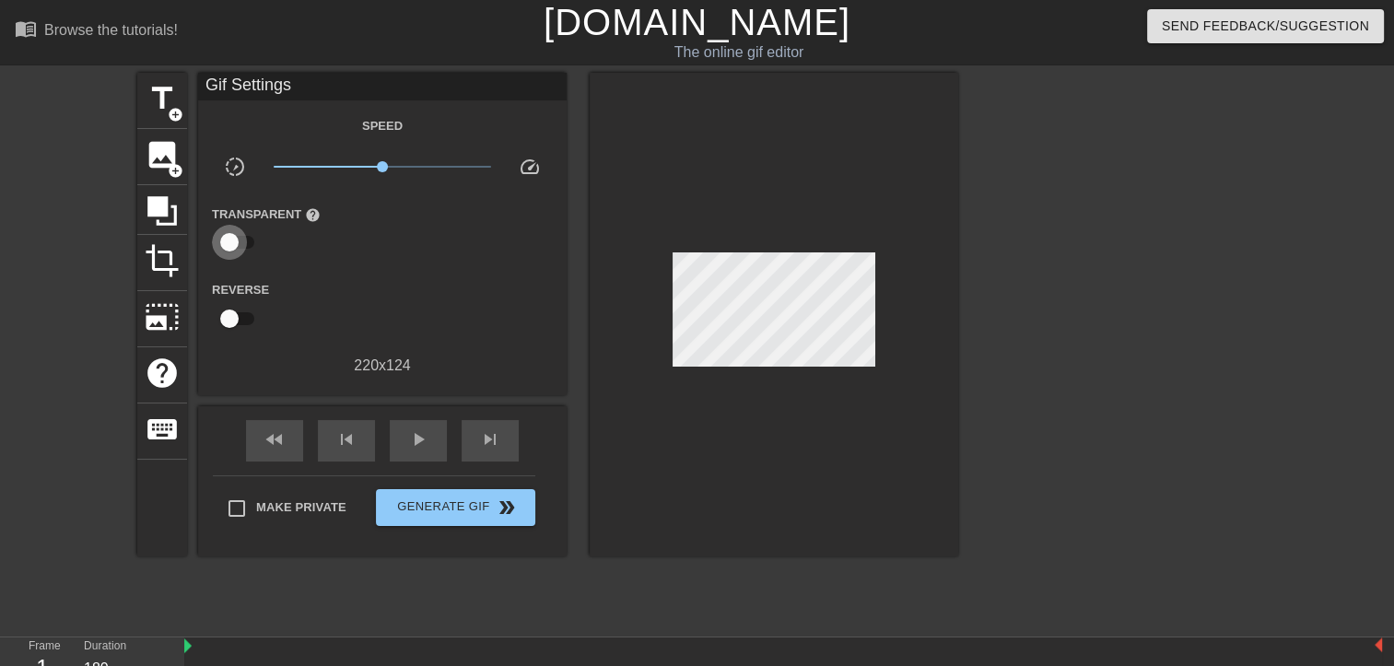
click at [241, 236] on input "checkbox" at bounding box center [229, 242] width 105 height 35
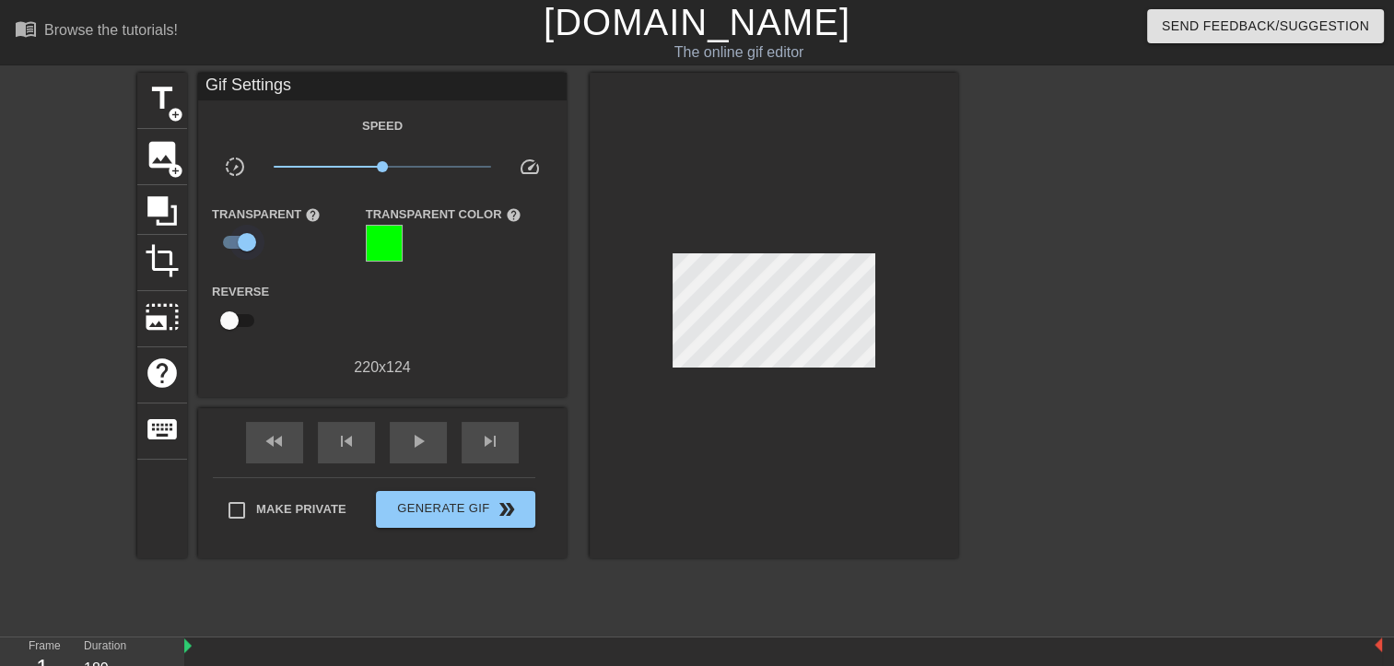
click at [241, 236] on input "checkbox" at bounding box center [246, 242] width 105 height 35
checkbox input "false"
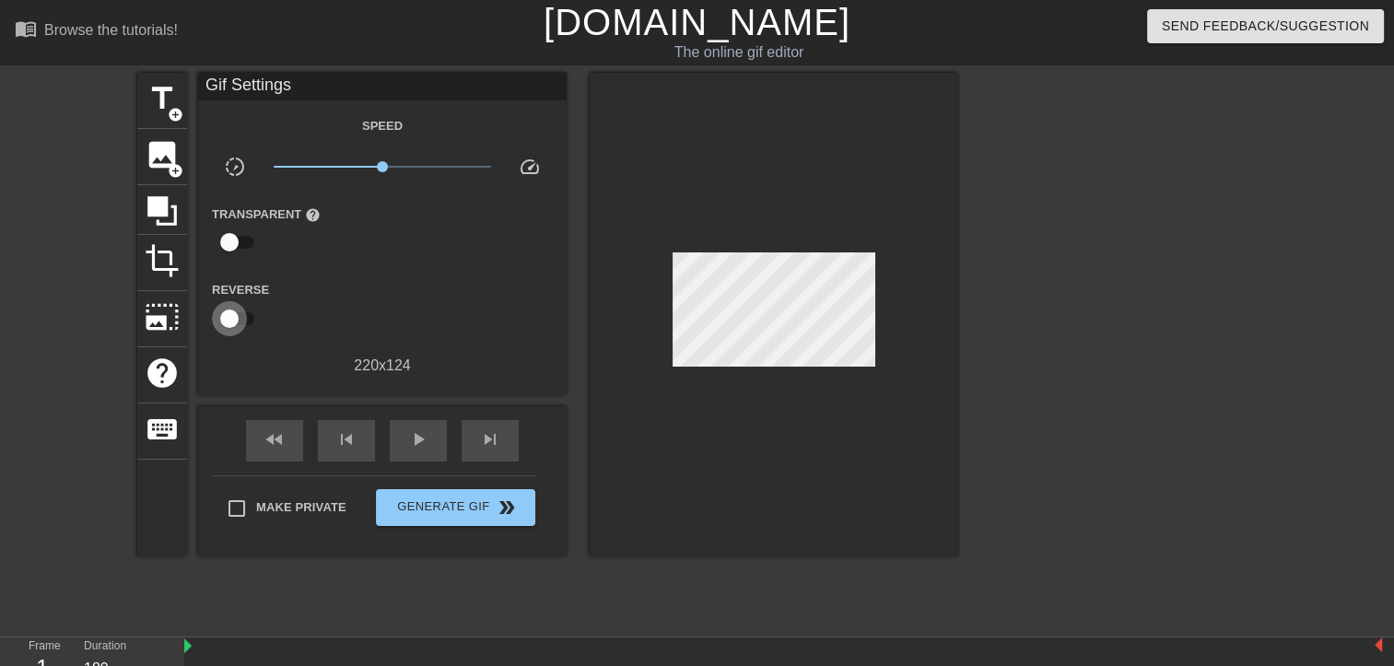
click at [237, 318] on input "checkbox" at bounding box center [229, 318] width 105 height 35
click at [237, 318] on input "checkbox" at bounding box center [246, 318] width 105 height 35
click at [237, 318] on input "checkbox" at bounding box center [229, 318] width 105 height 35
click at [237, 318] on input "checkbox" at bounding box center [246, 318] width 105 height 35
checkbox input "false"
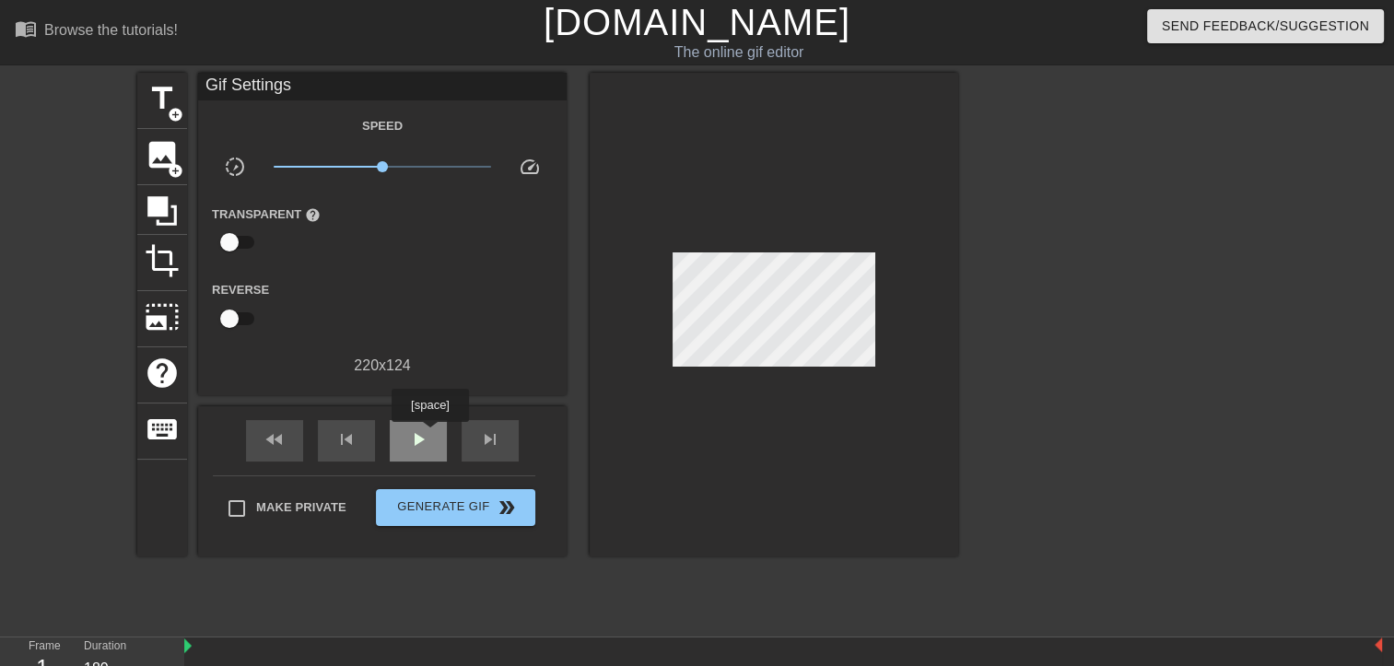
click at [431, 439] on div "play_arrow" at bounding box center [418, 440] width 57 height 41
click at [431, 439] on div "pause" at bounding box center [418, 440] width 57 height 41
click at [431, 439] on div "play_arrow" at bounding box center [418, 440] width 57 height 41
click at [431, 439] on div "pause" at bounding box center [418, 440] width 57 height 41
click at [291, 439] on div "fast_rewind" at bounding box center [274, 440] width 57 height 41
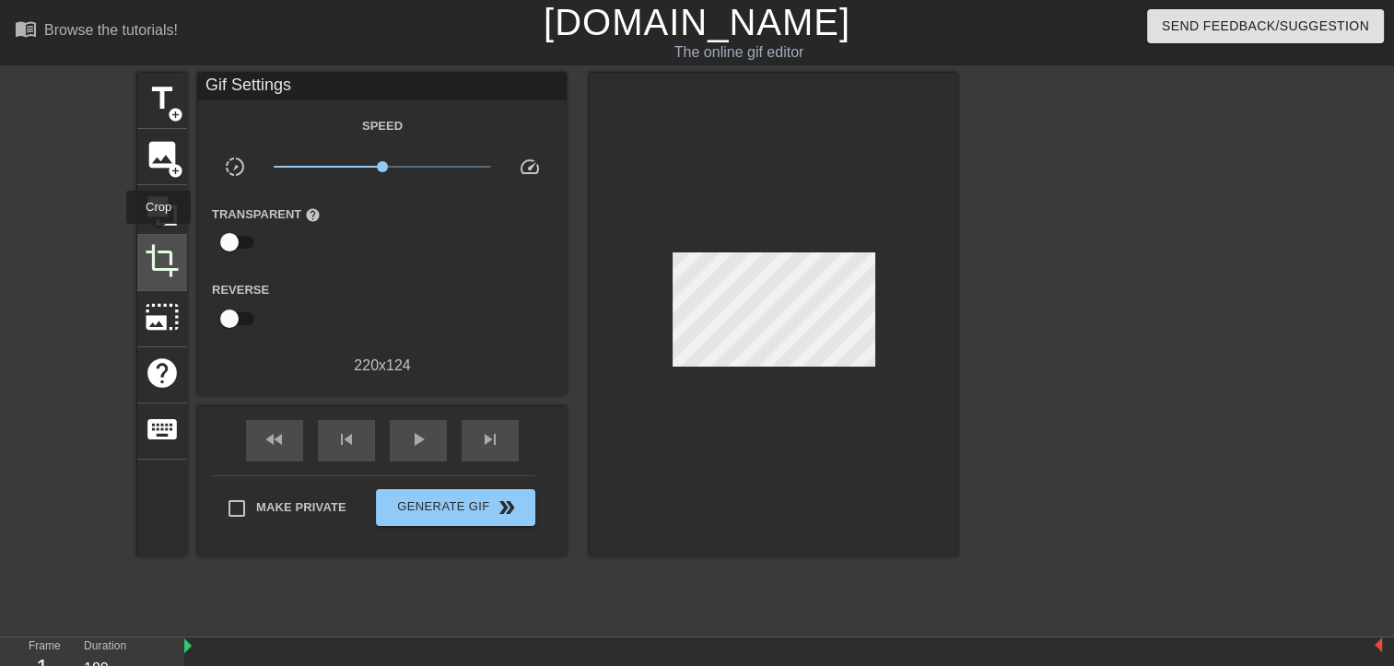
click at [158, 237] on div "crop" at bounding box center [162, 263] width 50 height 56
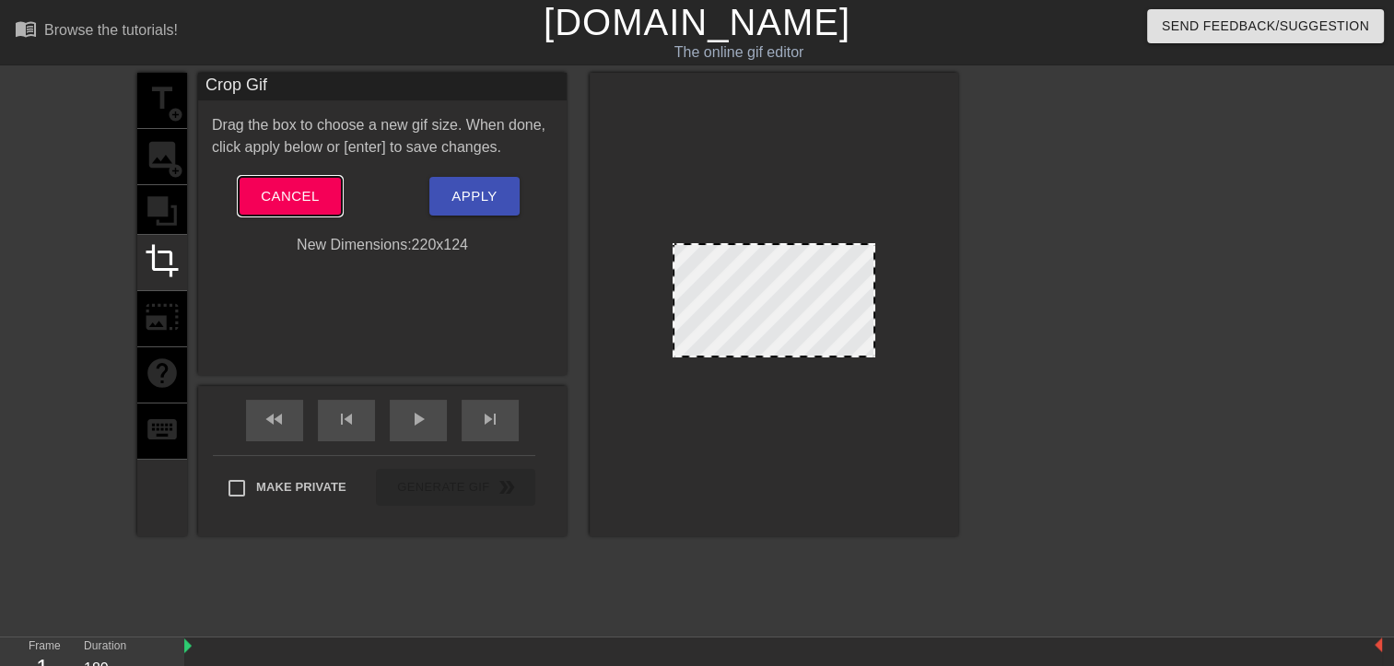
click at [274, 207] on span "Cancel" at bounding box center [290, 196] width 58 height 24
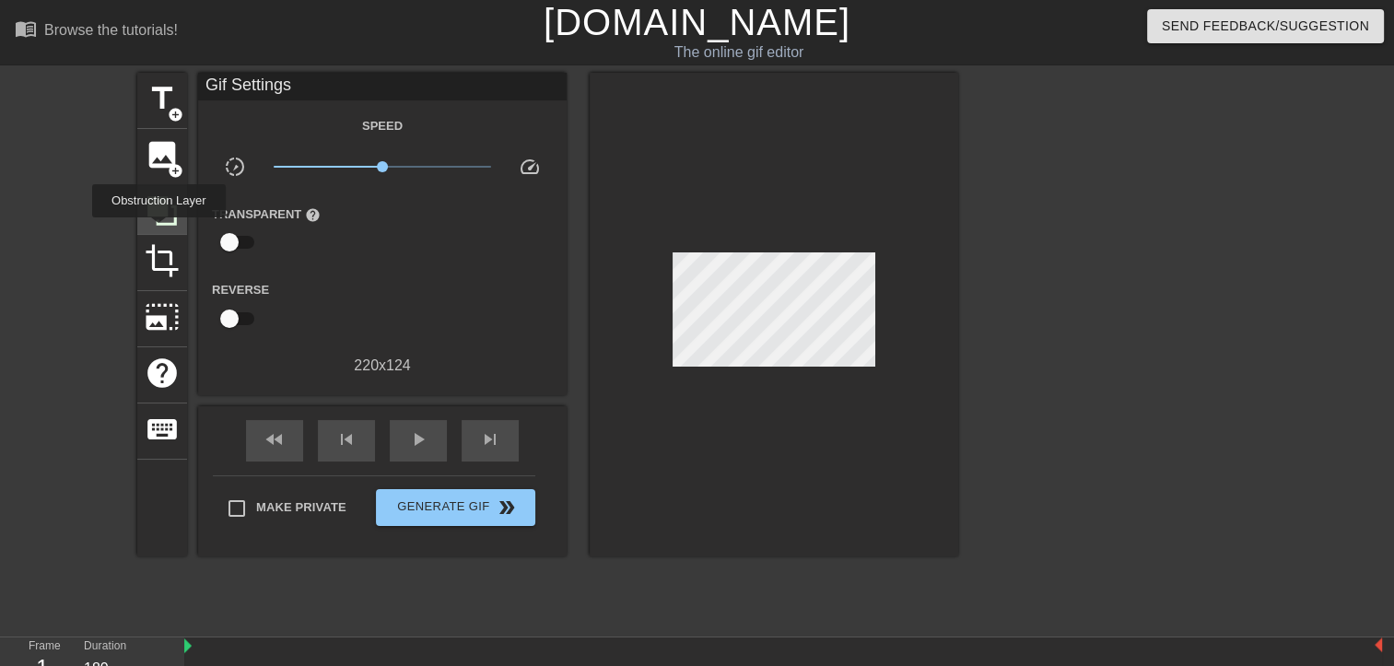
click at [158, 230] on div at bounding box center [162, 210] width 50 height 50
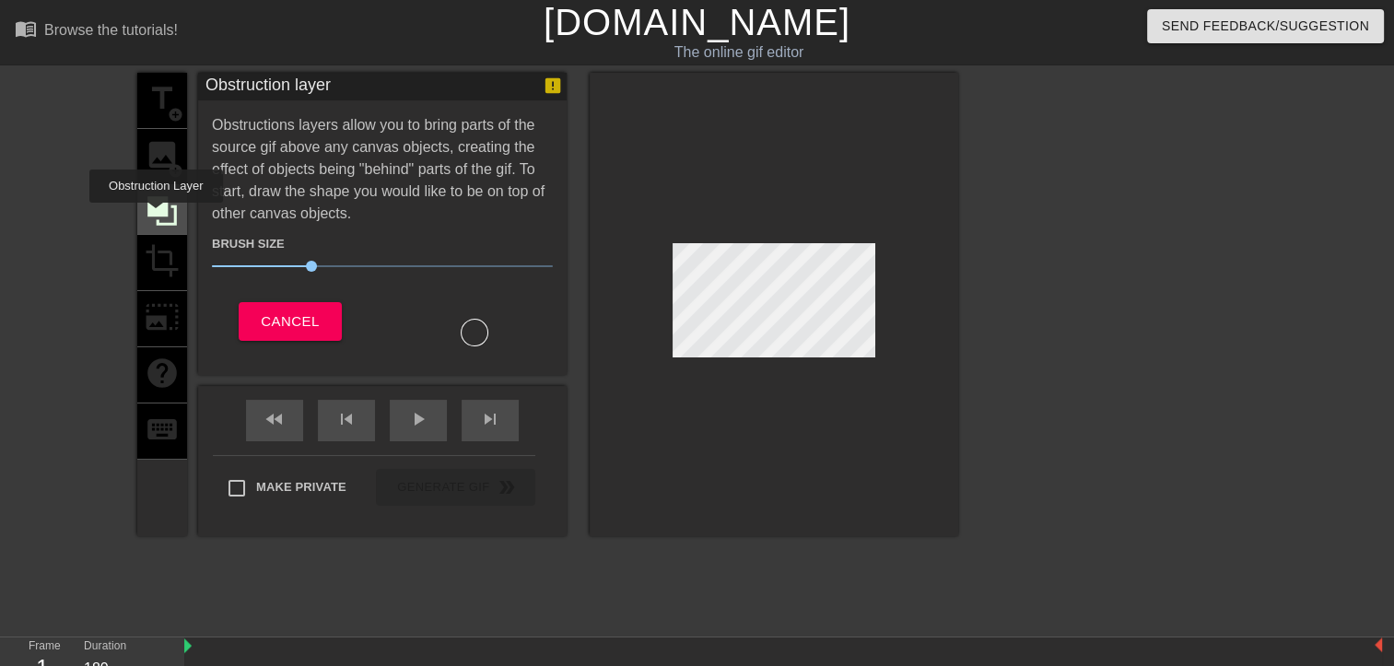
click at [158, 217] on icon at bounding box center [161, 210] width 29 height 29
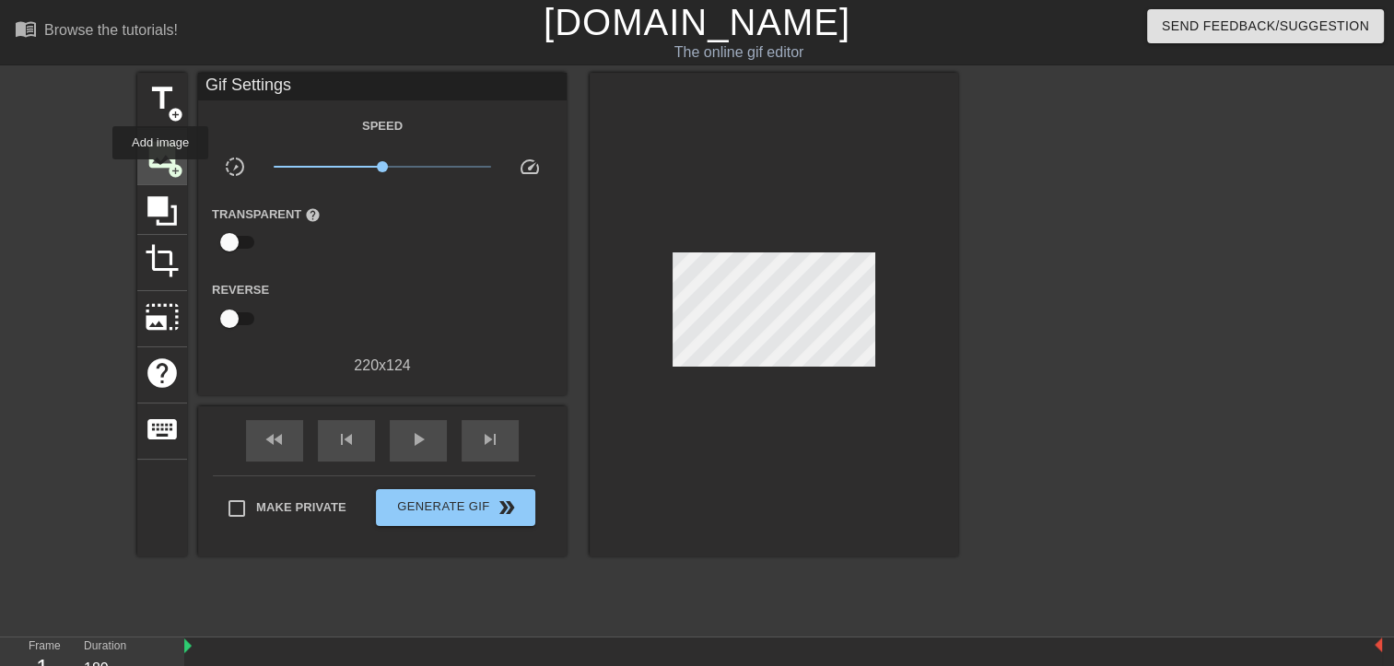
click at [160, 172] on div "image add_circle" at bounding box center [162, 157] width 50 height 56
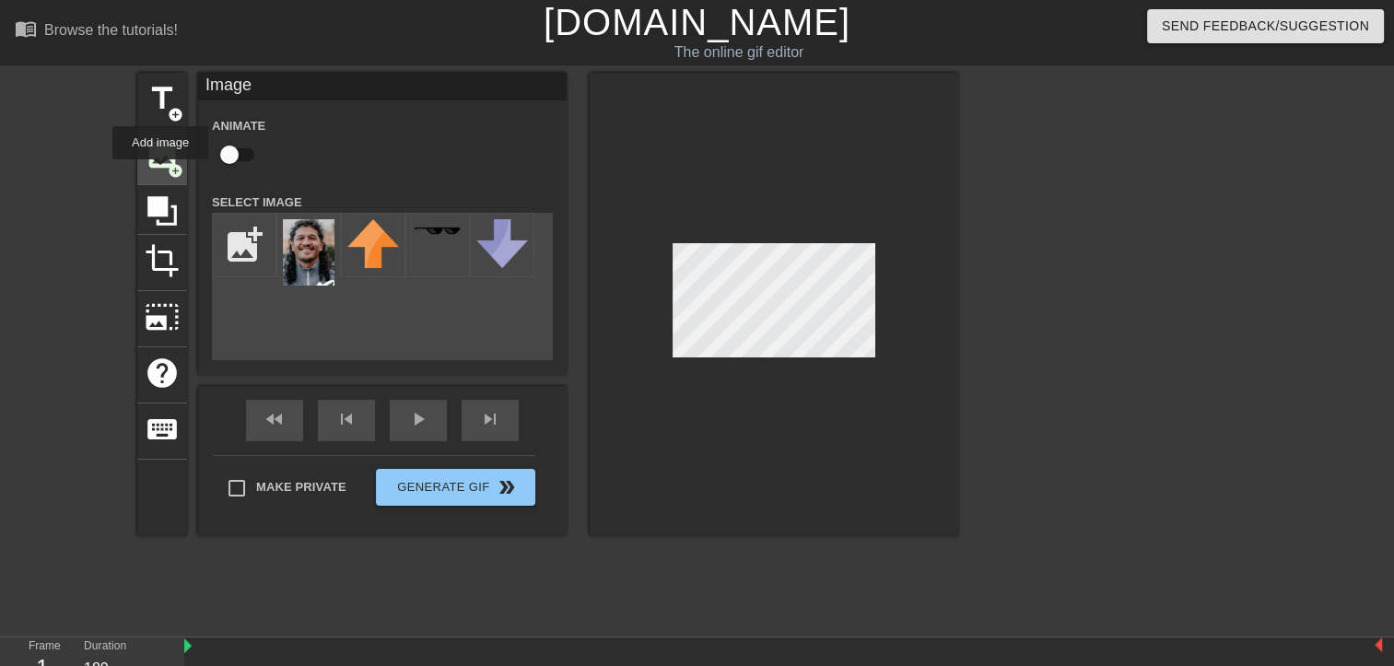
click at [160, 172] on div "image add_circle" at bounding box center [162, 157] width 50 height 56
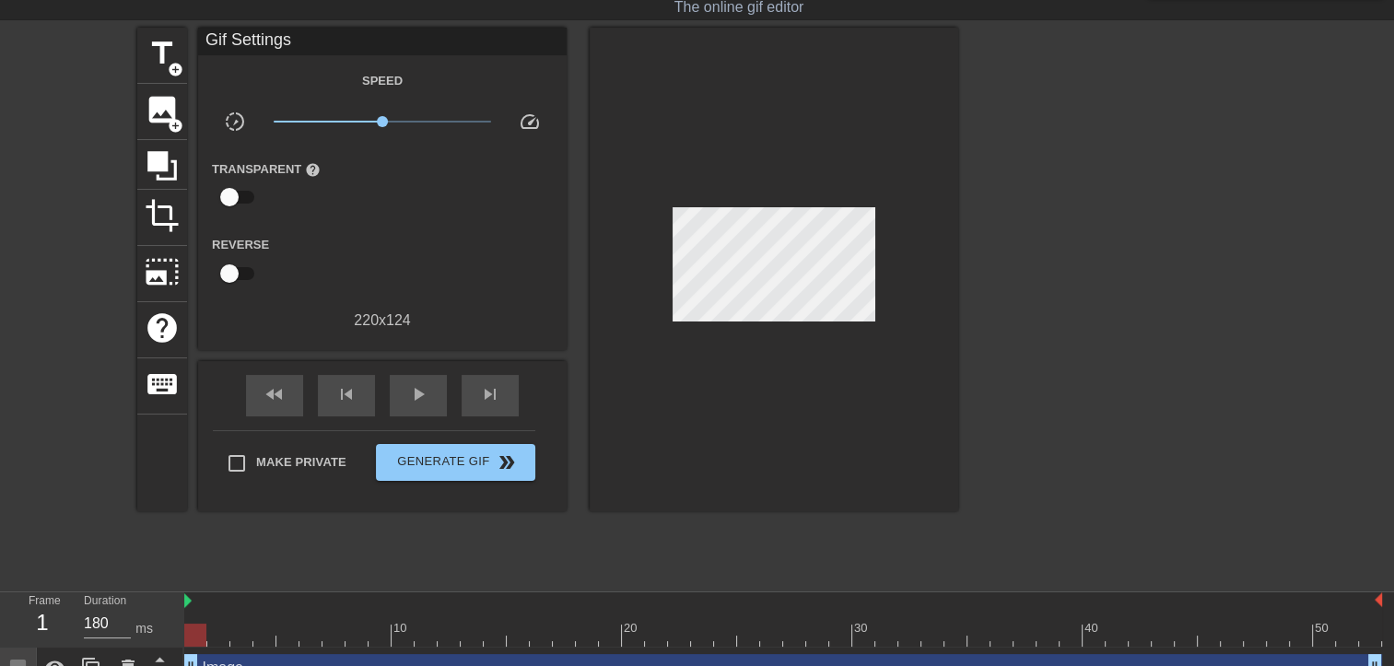
scroll to position [71, 0]
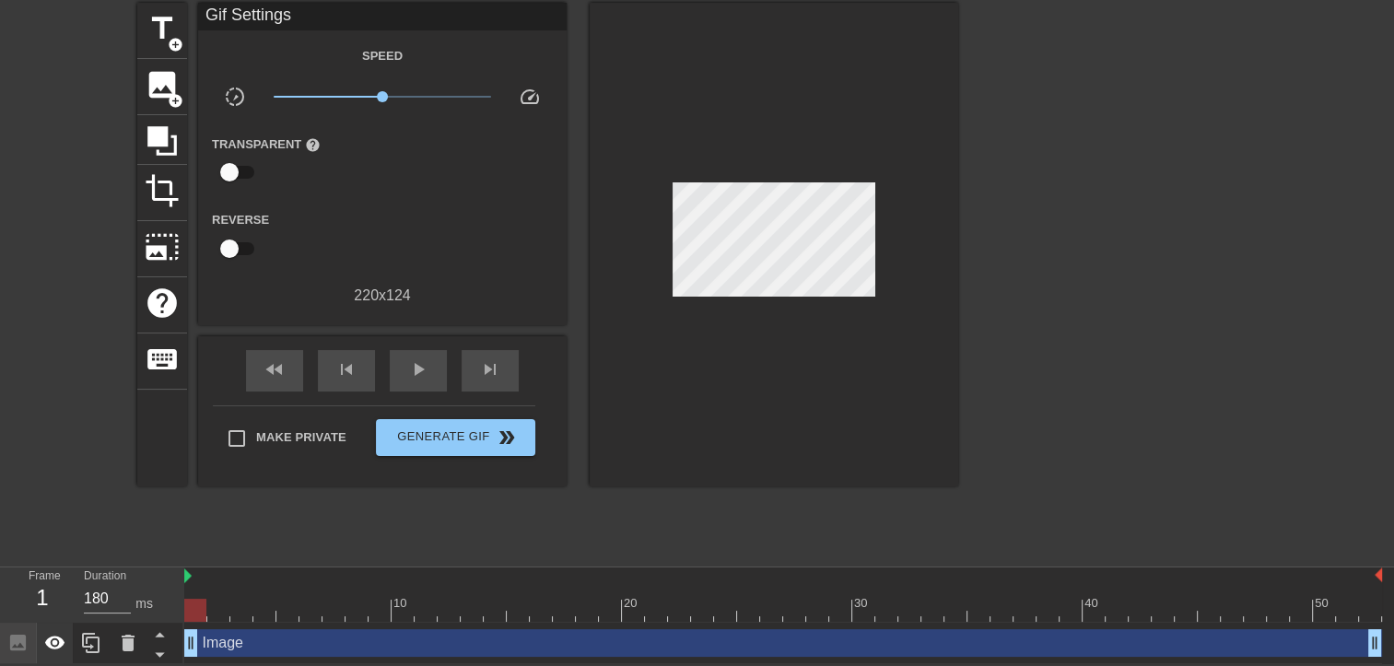
click at [61, 647] on icon at bounding box center [55, 643] width 20 height 14
click at [61, 647] on icon at bounding box center [55, 643] width 22 height 22
click at [61, 647] on icon at bounding box center [55, 643] width 20 height 14
click at [61, 647] on icon at bounding box center [55, 643] width 22 height 22
click at [417, 366] on span "play_arrow" at bounding box center [418, 369] width 22 height 22
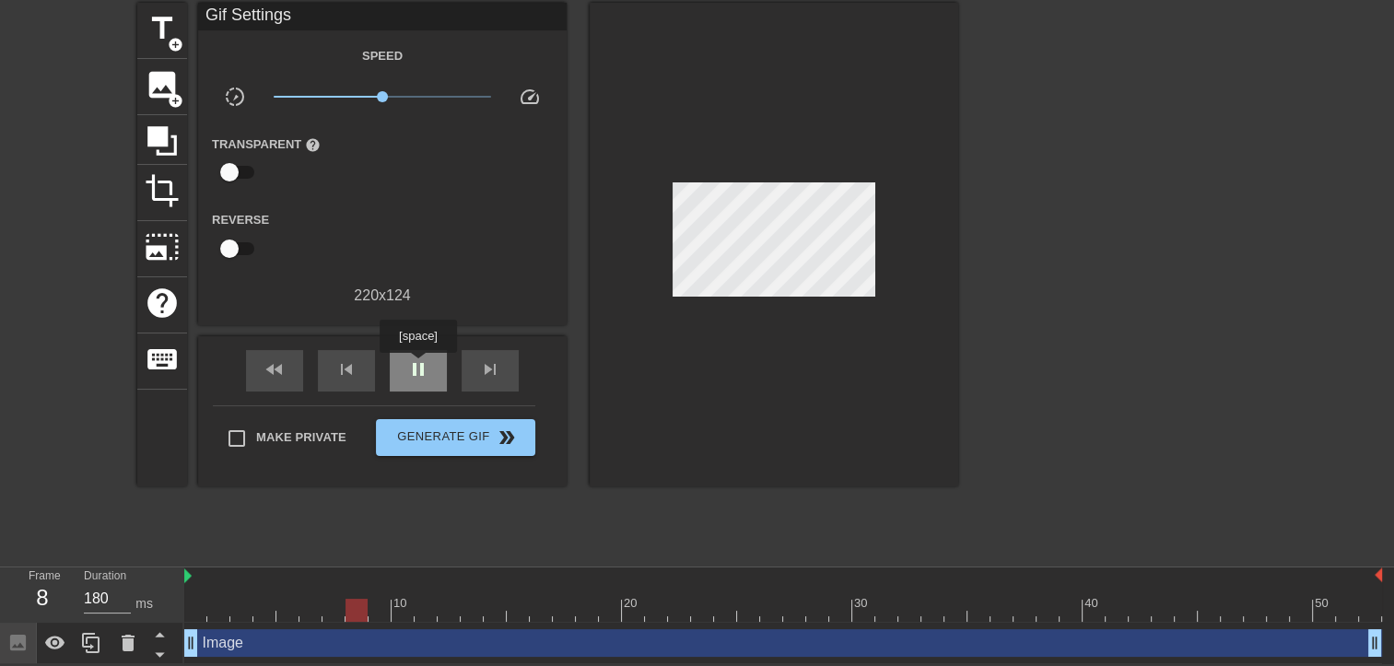
click at [417, 366] on span "pause" at bounding box center [418, 369] width 22 height 22
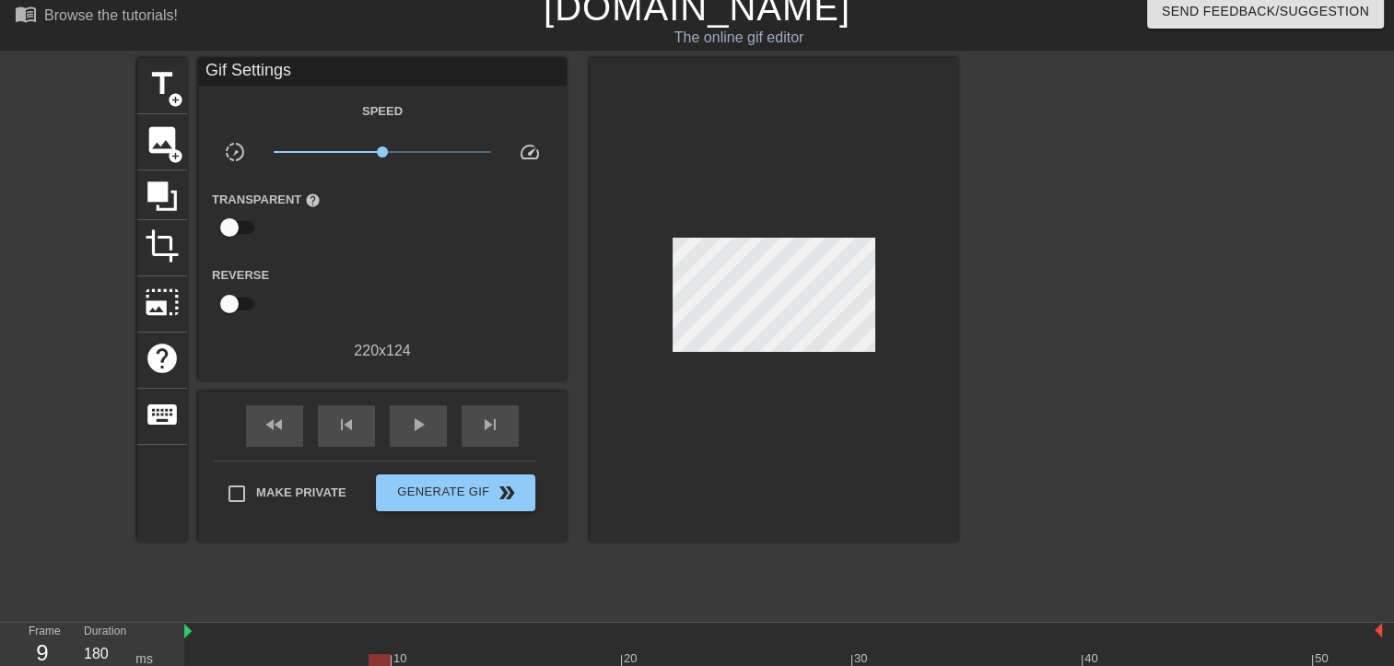
scroll to position [11, 0]
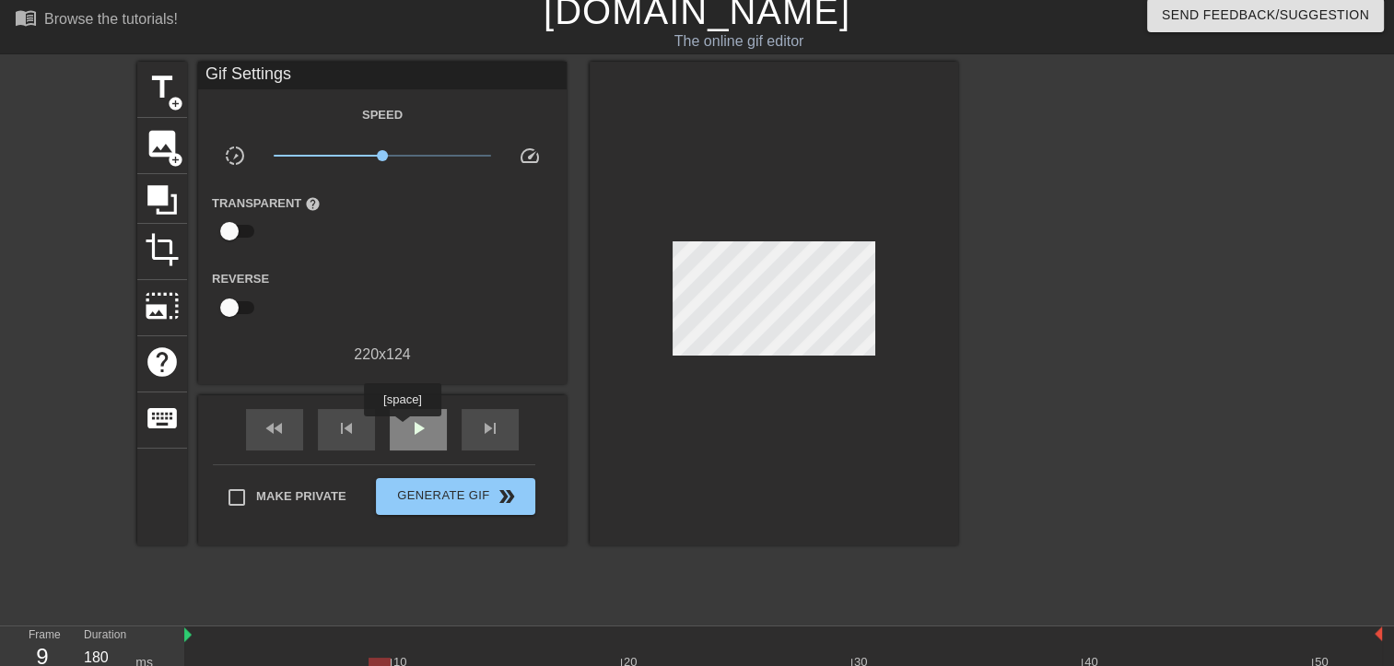
click at [402, 429] on div "play_arrow" at bounding box center [418, 429] width 57 height 41
click at [402, 429] on div "pause" at bounding box center [418, 429] width 57 height 41
click at [354, 429] on span "skip_previous" at bounding box center [346, 428] width 22 height 22
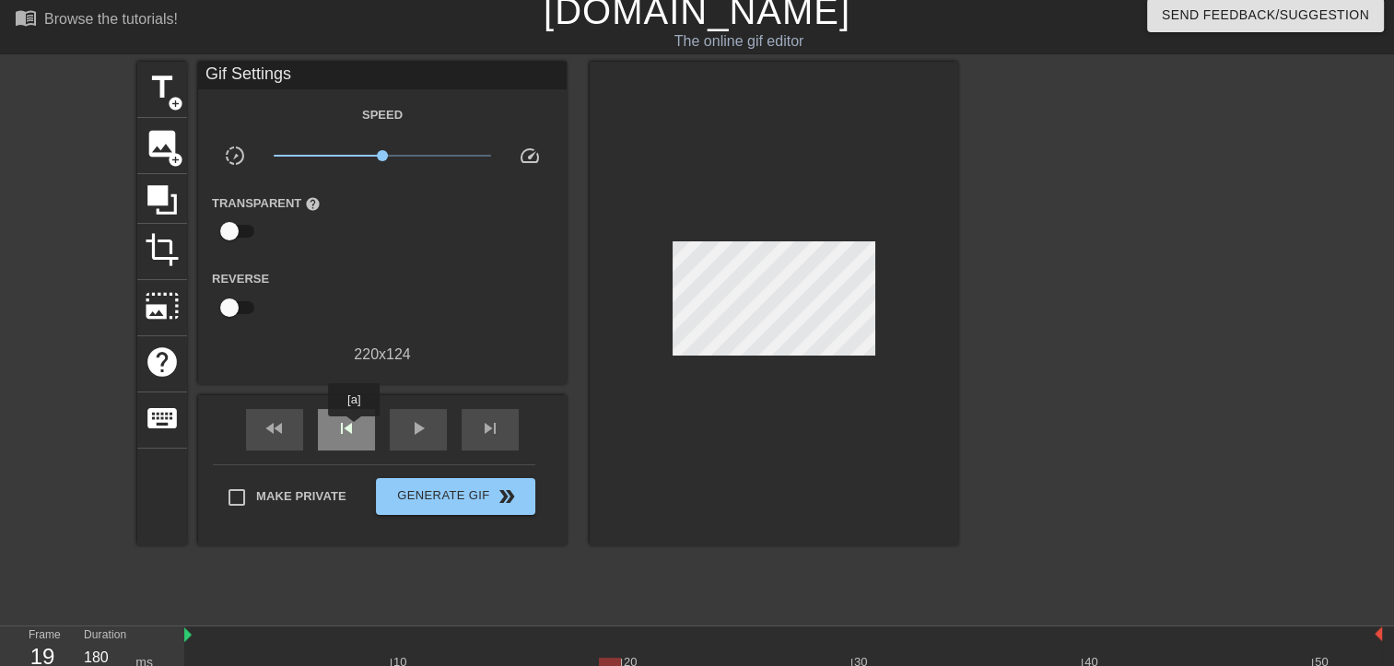
click at [354, 429] on span "skip_previous" at bounding box center [346, 428] width 22 height 22
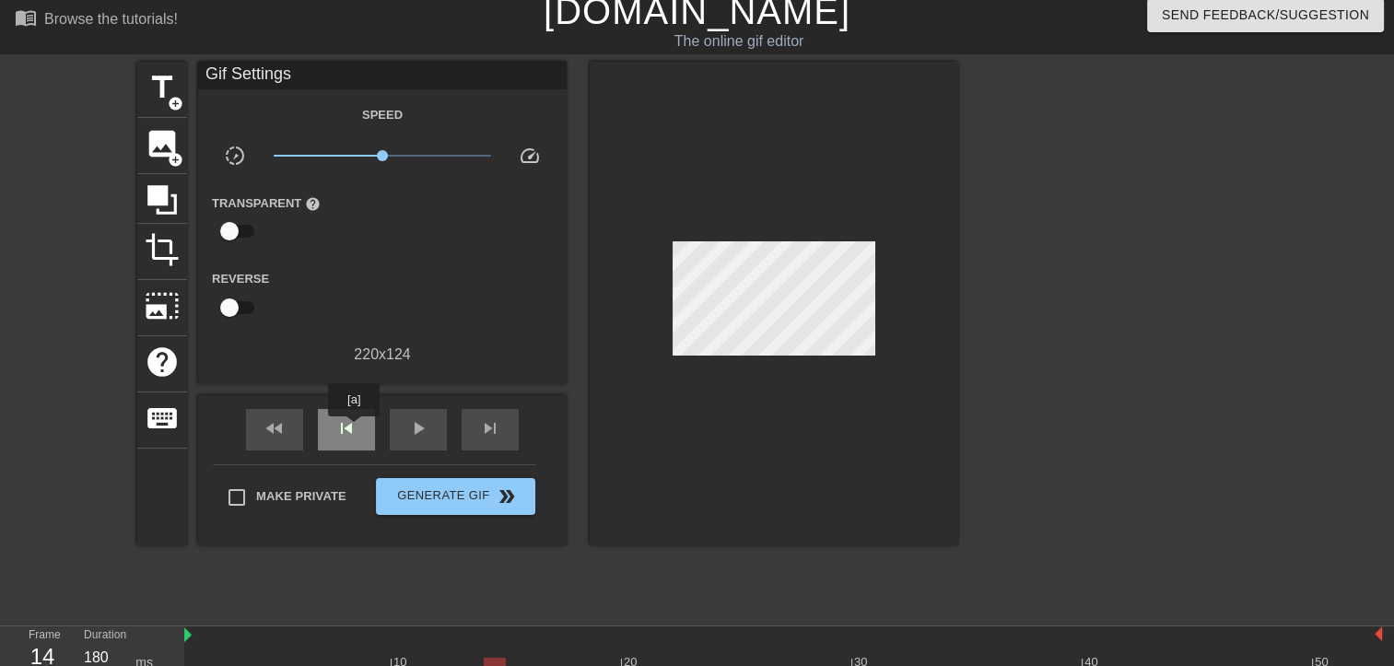
click at [354, 429] on span "skip_previous" at bounding box center [346, 428] width 22 height 22
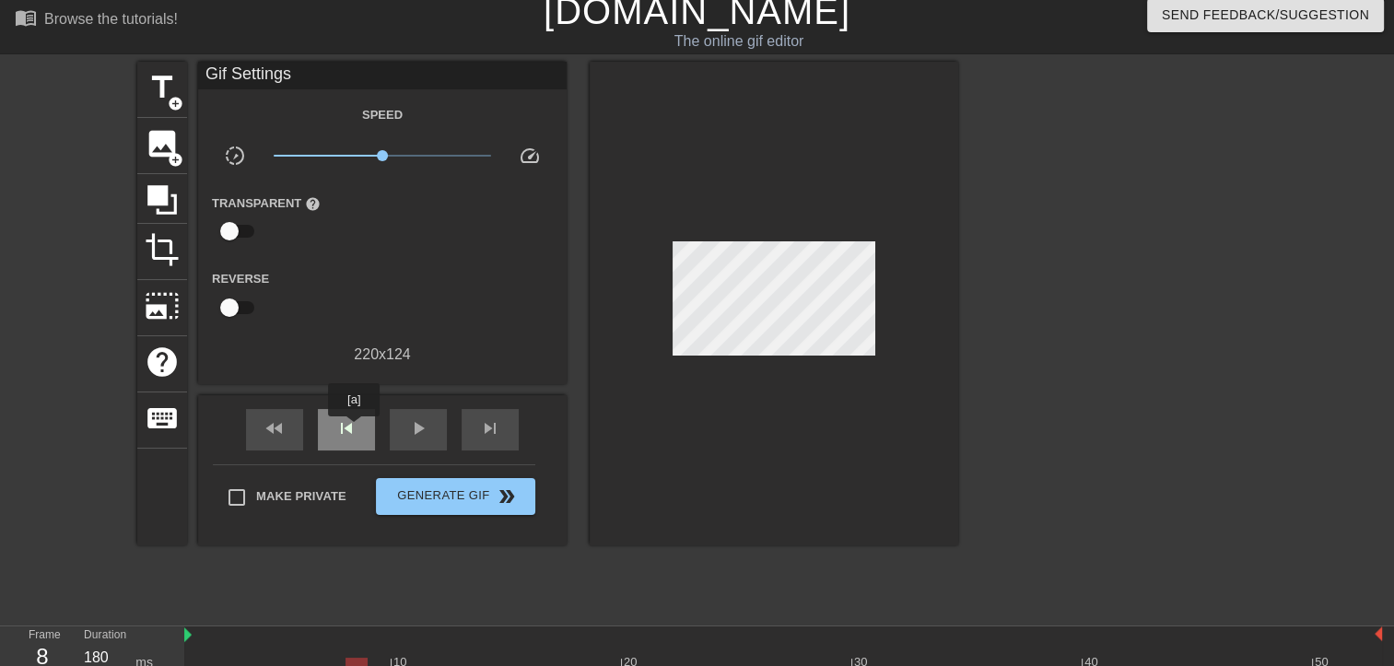
click at [354, 429] on span "skip_previous" at bounding box center [346, 428] width 22 height 22
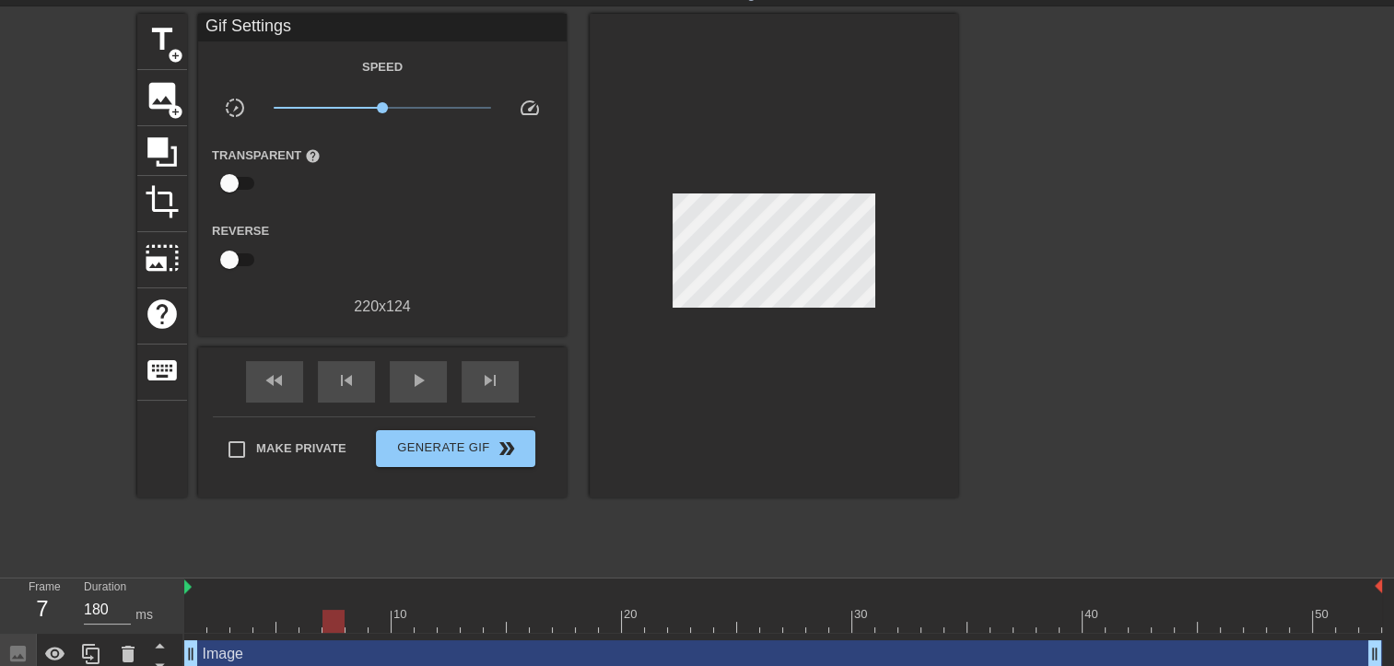
scroll to position [71, 0]
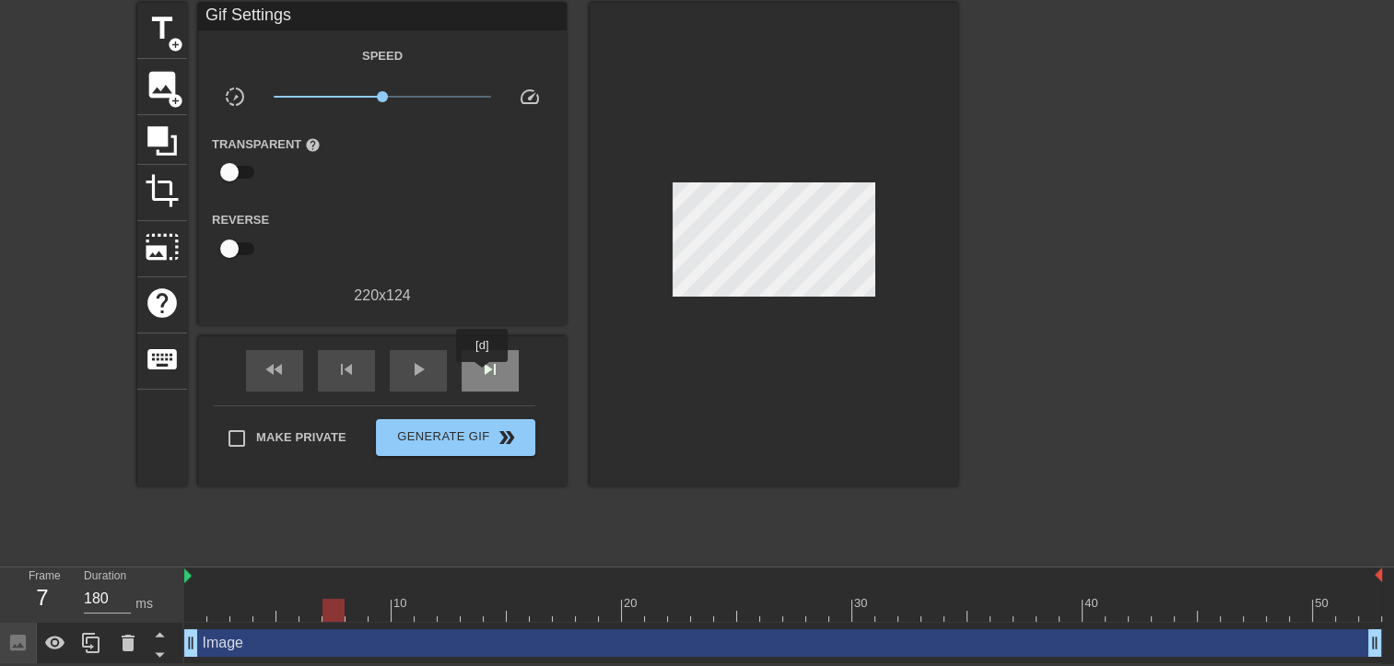
click at [483, 375] on span "skip_next" at bounding box center [490, 369] width 22 height 22
click at [1086, 378] on div at bounding box center [1118, 279] width 276 height 553
click at [361, 379] on div "skip_previous" at bounding box center [346, 370] width 57 height 41
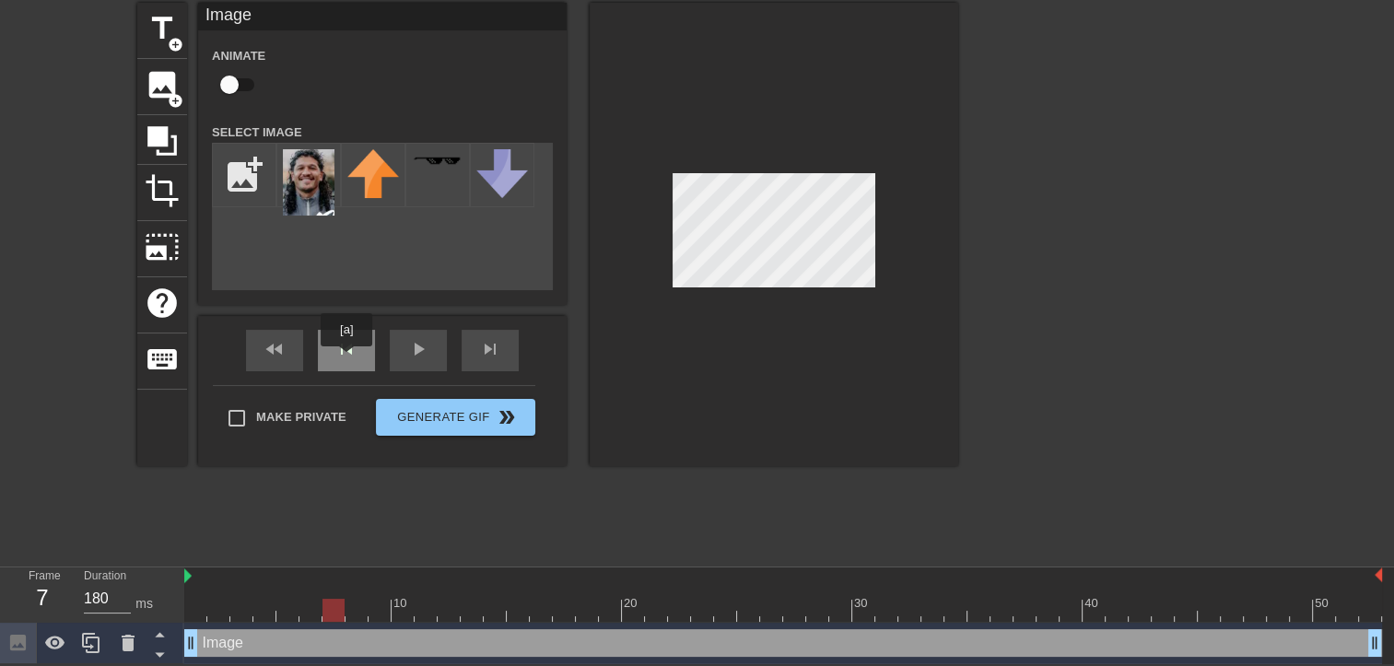
click at [344, 352] on div "skip_previous" at bounding box center [346, 350] width 57 height 41
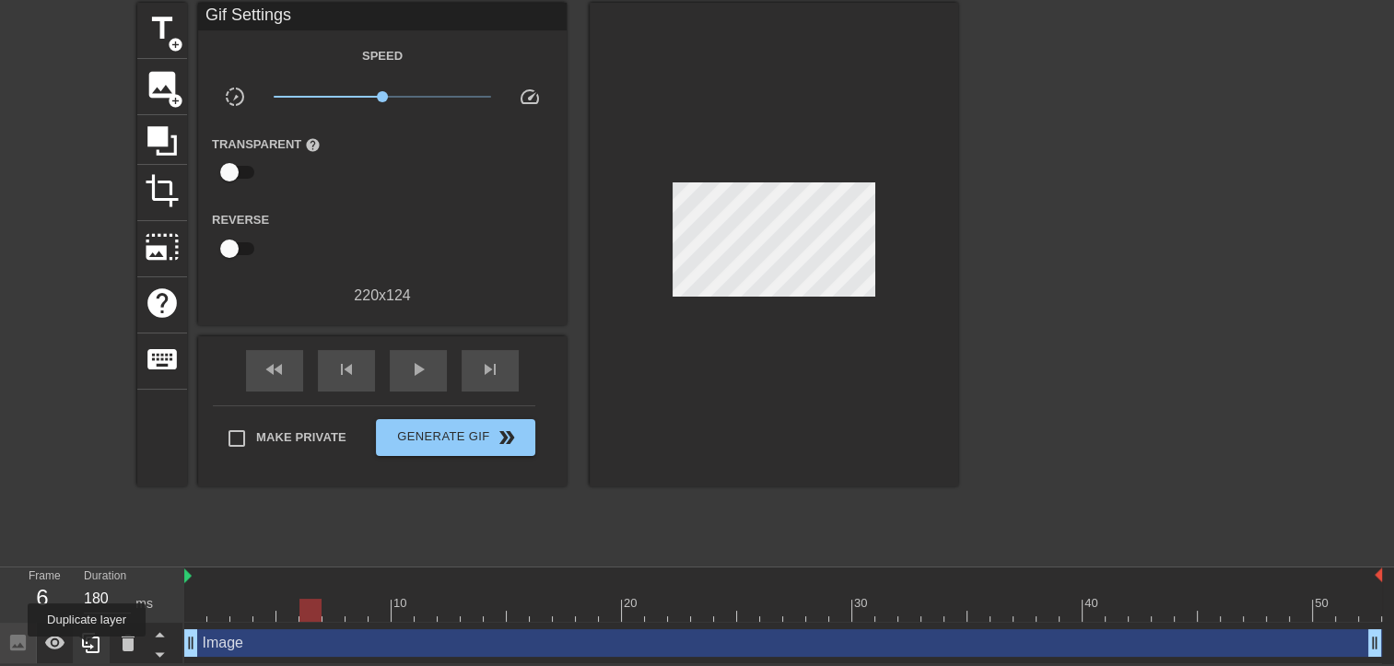
click at [87, 650] on icon at bounding box center [91, 643] width 18 height 20
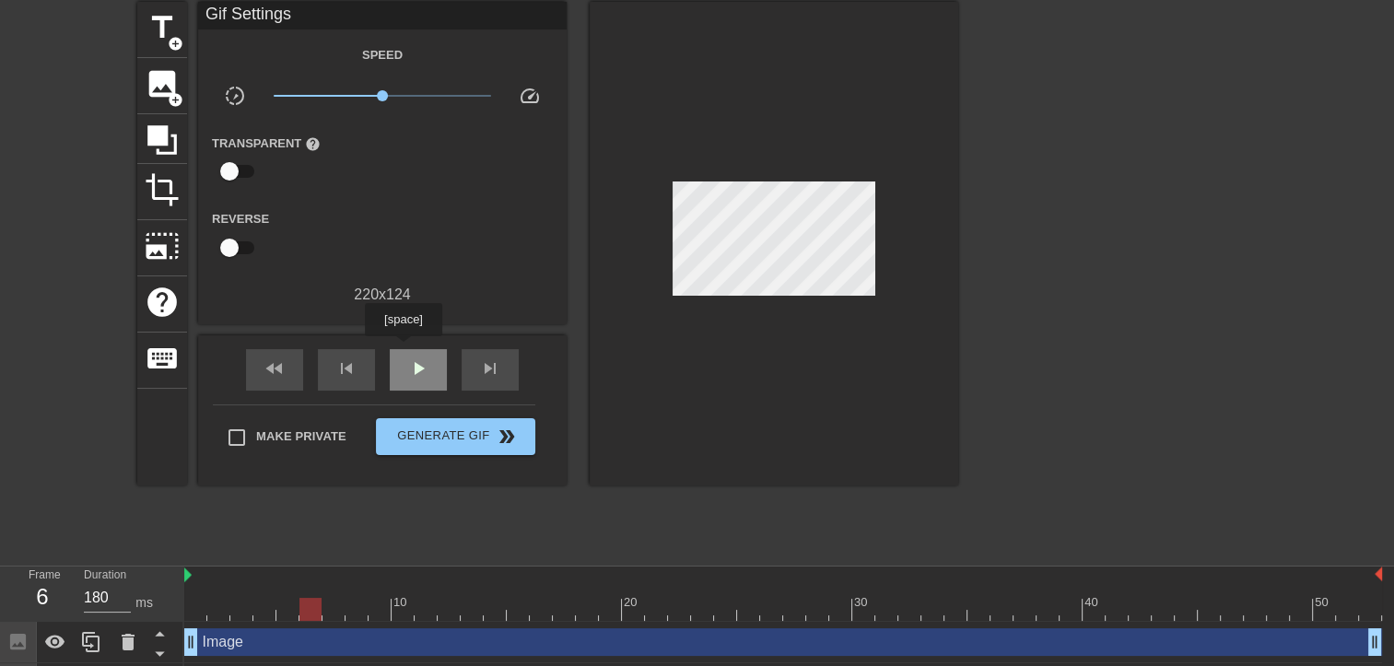
click at [403, 349] on div "play_arrow" at bounding box center [418, 369] width 57 height 41
click at [403, 349] on div "pause" at bounding box center [418, 369] width 57 height 41
click at [269, 374] on span "fast_rewind" at bounding box center [275, 369] width 22 height 22
click at [158, 636] on icon at bounding box center [159, 634] width 9 height 5
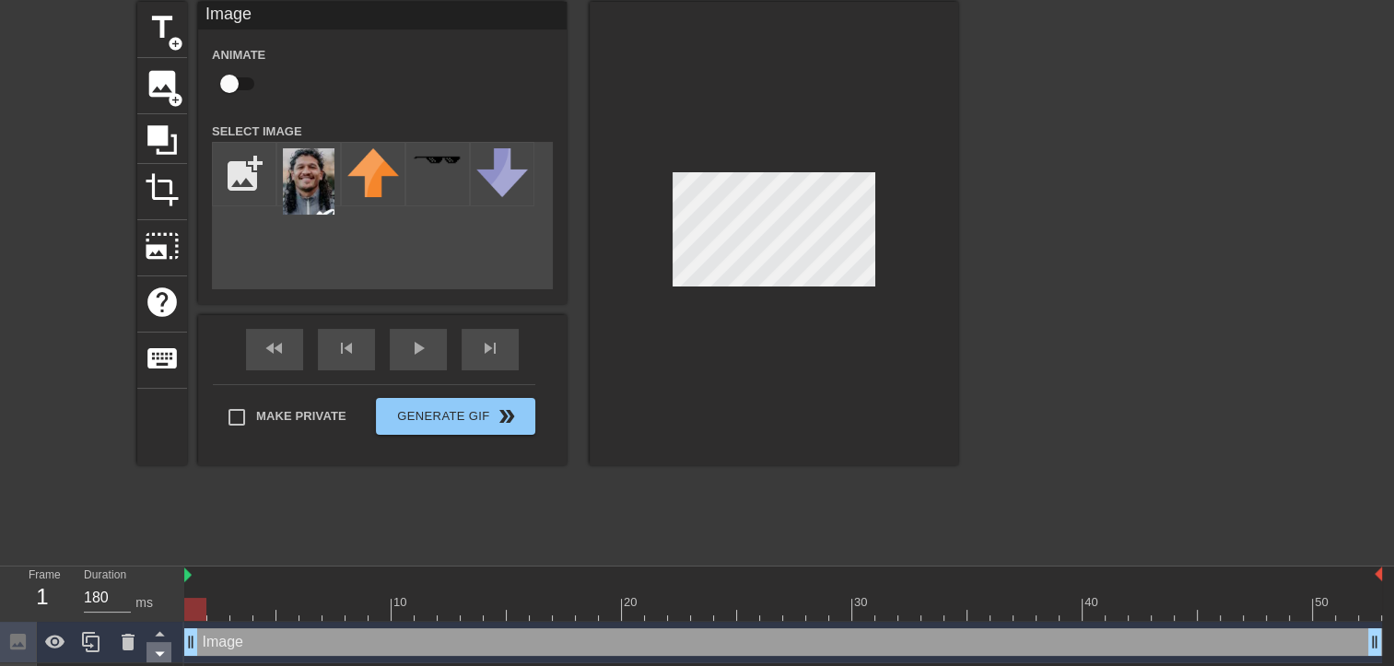
click at [158, 652] on icon at bounding box center [159, 653] width 23 height 23
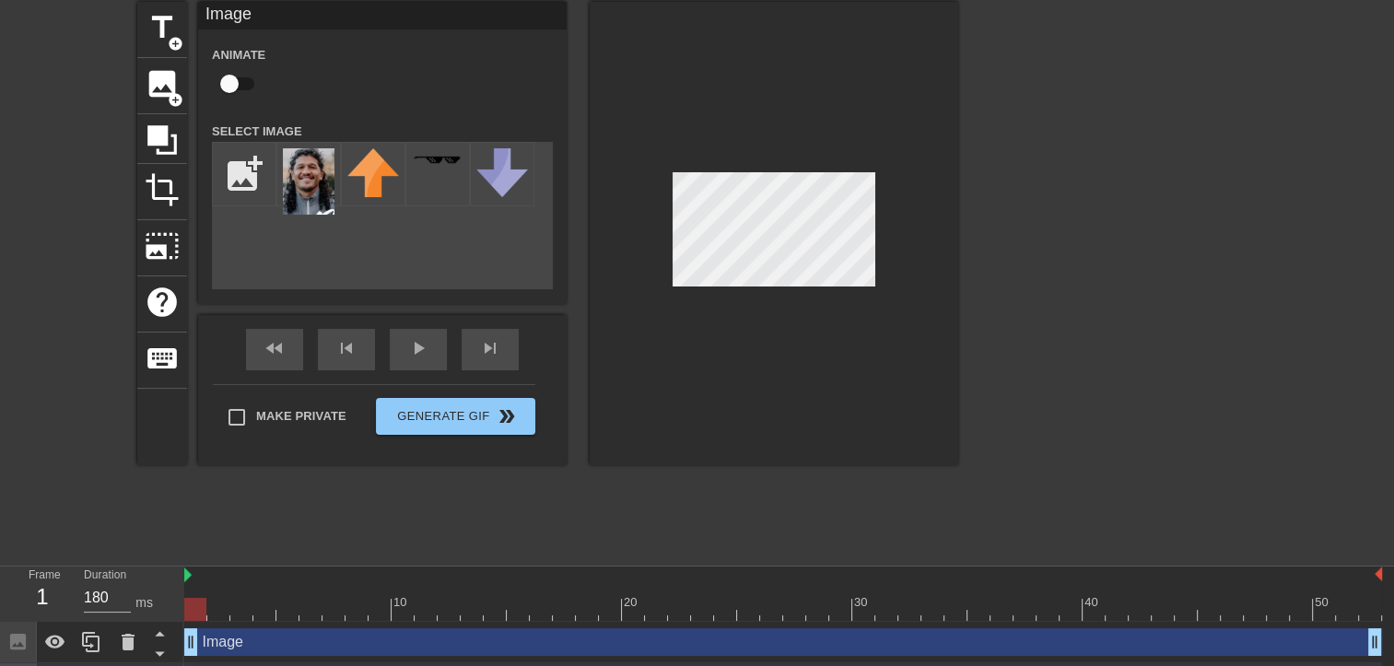
click at [231, 530] on div "title add_circle image add_circle crop photo_size_select_large help keyboard Im…" at bounding box center [547, 278] width 821 height 553
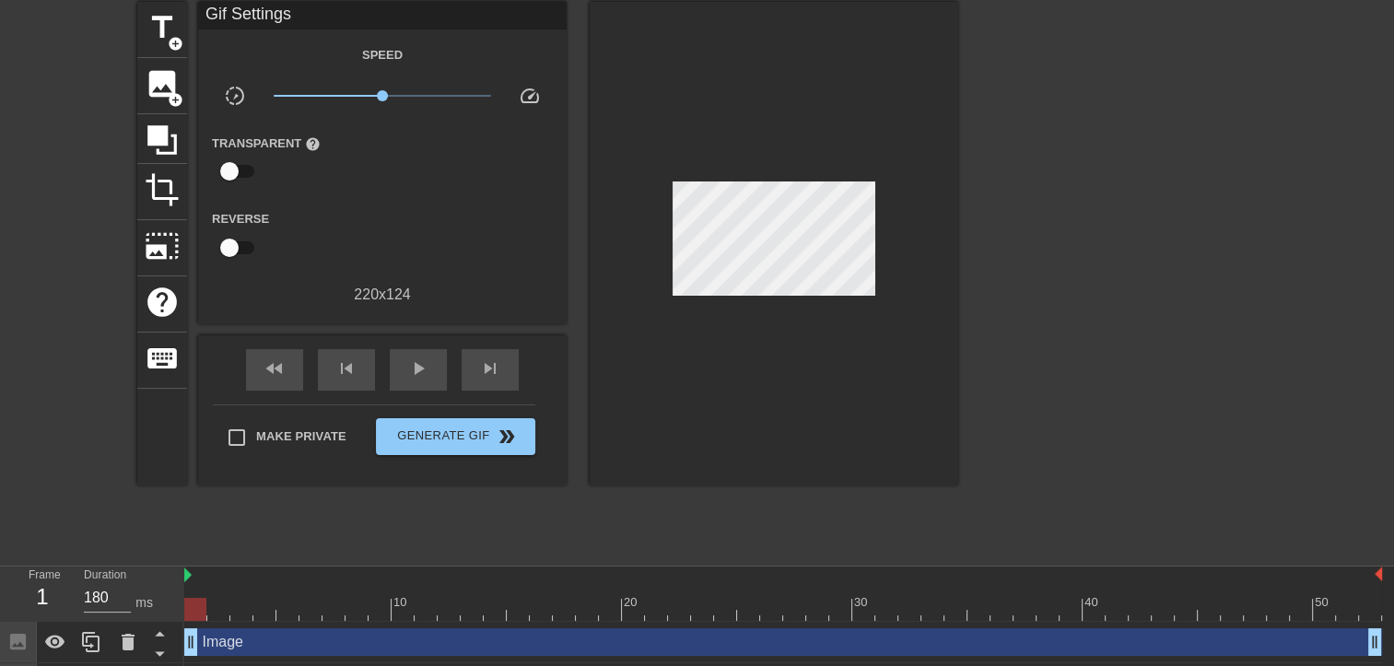
click at [205, 615] on div at bounding box center [195, 609] width 22 height 23
click at [166, 195] on span "crop" at bounding box center [162, 189] width 35 height 35
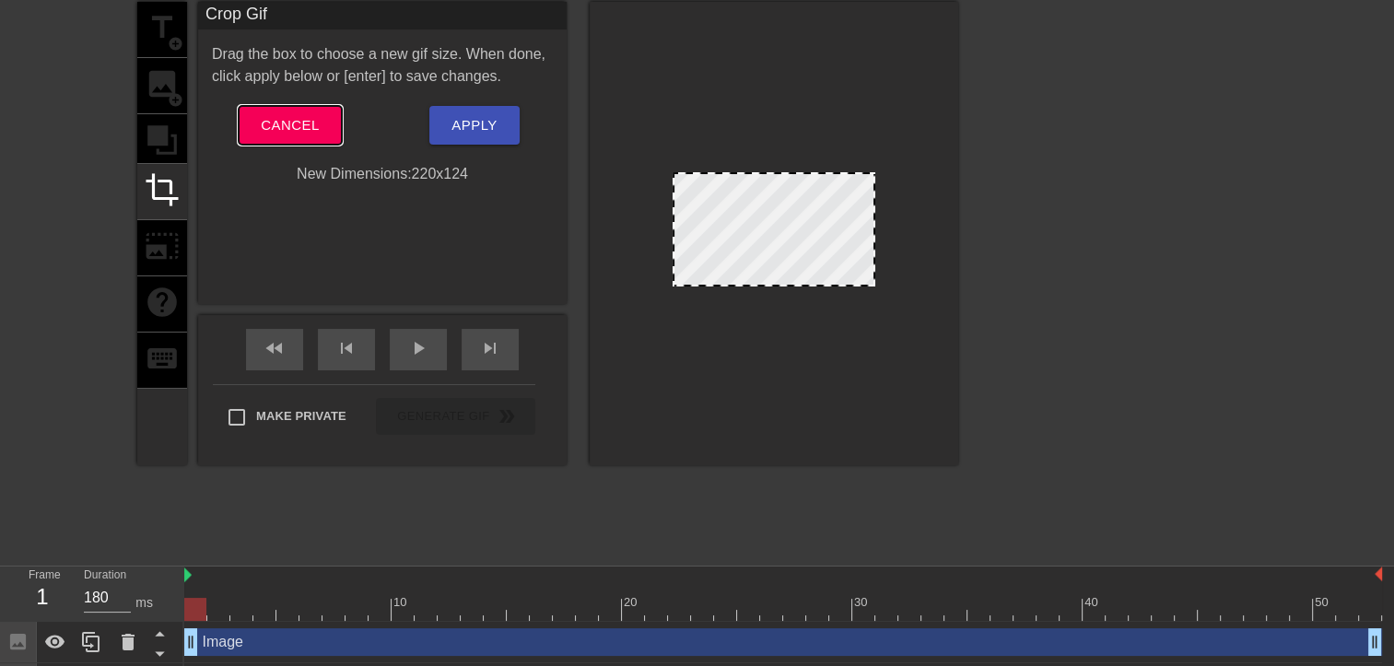
click at [284, 118] on span "Cancel" at bounding box center [290, 125] width 58 height 24
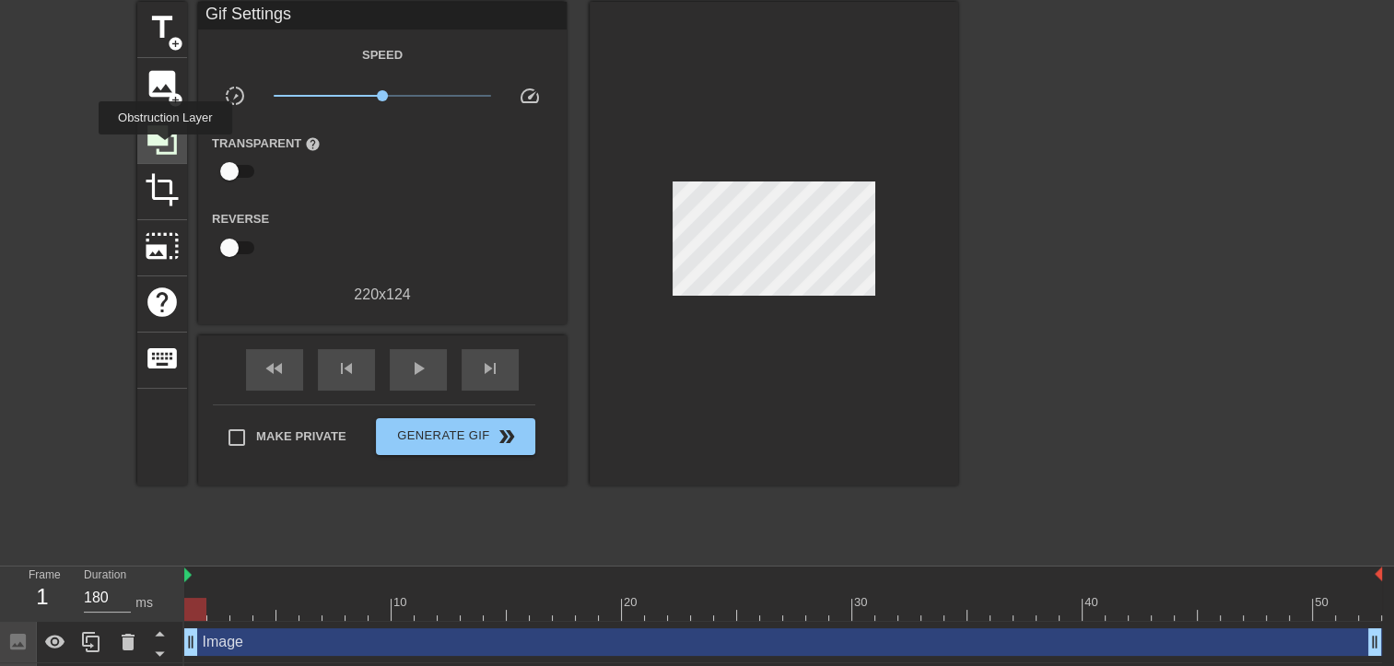
click at [165, 147] on icon at bounding box center [162, 140] width 35 height 35
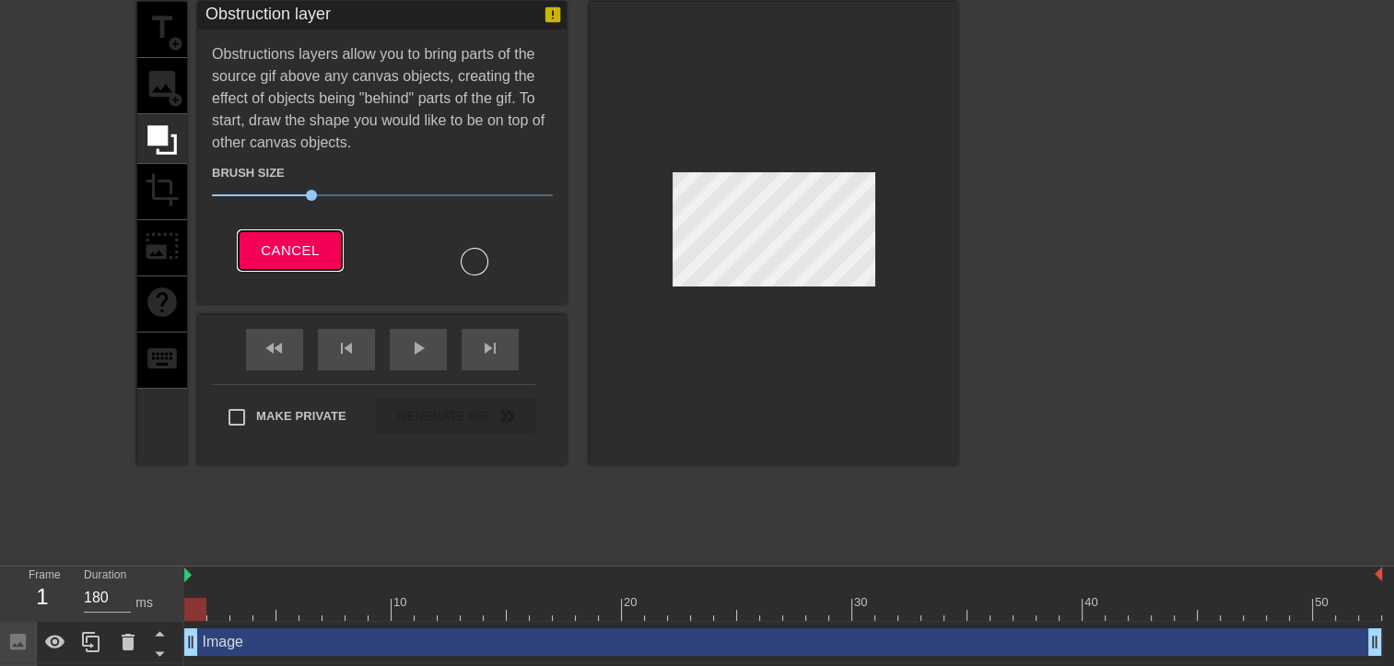
click at [259, 239] on button "Cancel" at bounding box center [290, 250] width 102 height 39
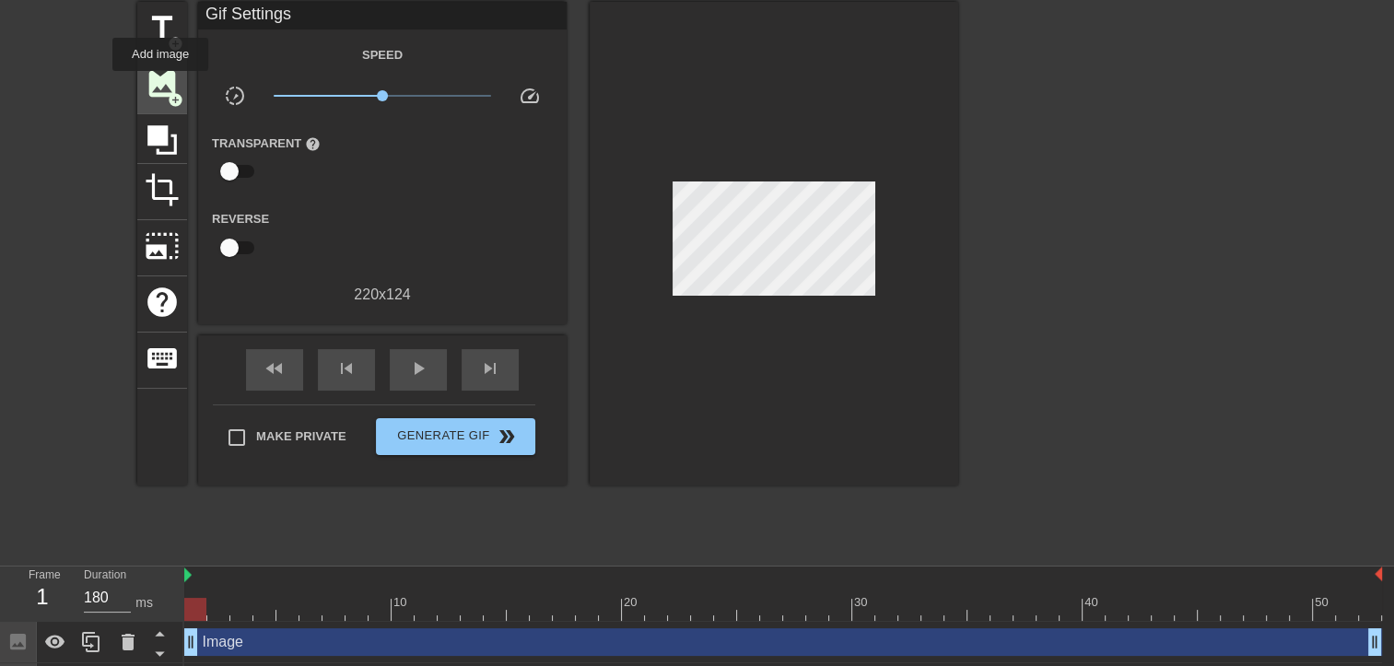
click at [159, 82] on span "image" at bounding box center [162, 83] width 35 height 35
click at [309, 147] on span "help" at bounding box center [313, 144] width 16 height 16
click at [240, 166] on input "checkbox" at bounding box center [229, 171] width 105 height 35
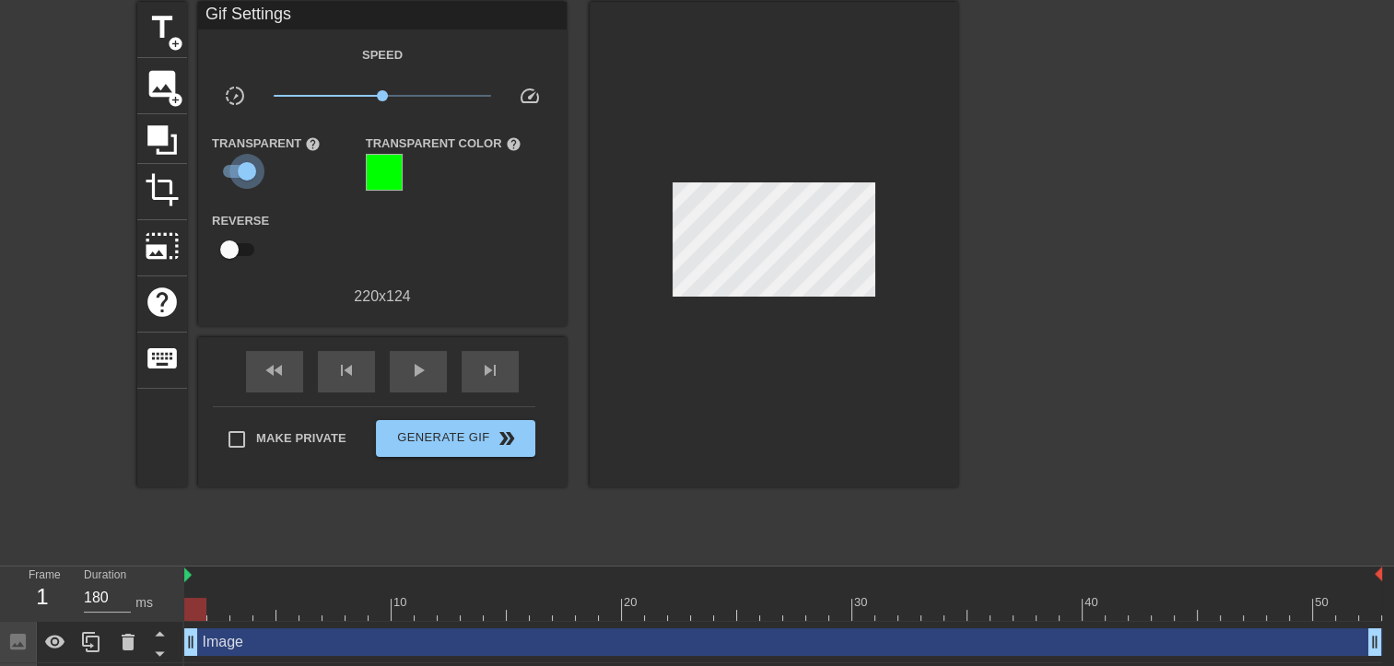
click at [240, 166] on input "checkbox" at bounding box center [246, 171] width 105 height 35
checkbox input "false"
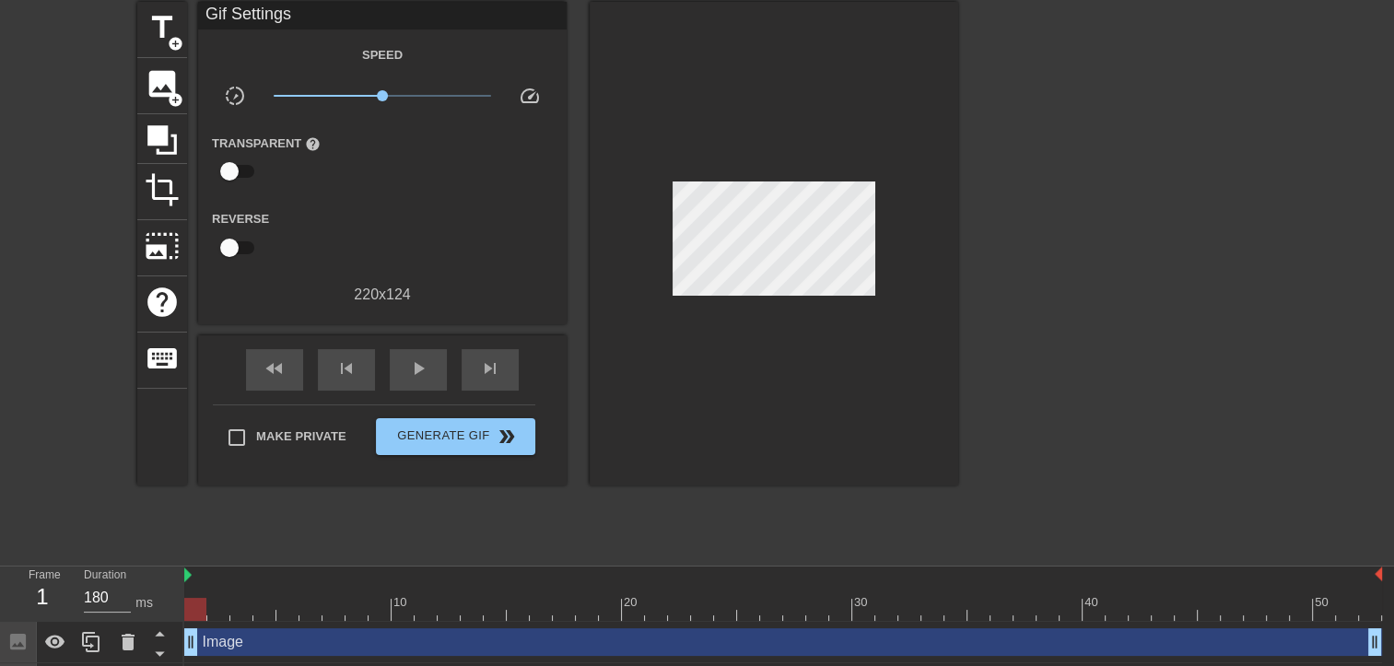
click at [236, 242] on input "checkbox" at bounding box center [229, 247] width 105 height 35
click at [236, 242] on input "checkbox" at bounding box center [246, 247] width 105 height 35
click at [236, 242] on input "checkbox" at bounding box center [229, 247] width 105 height 35
click at [236, 242] on input "checkbox" at bounding box center [246, 247] width 105 height 35
checkbox input "false"
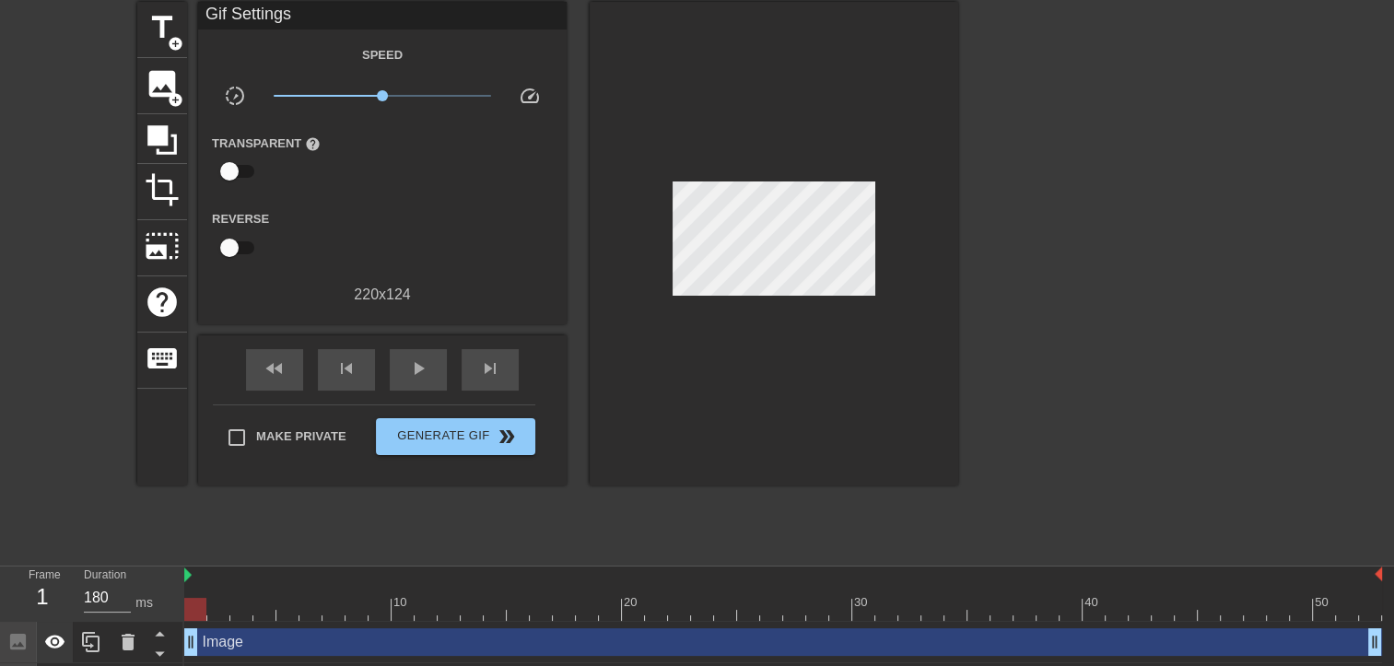
click at [52, 647] on icon at bounding box center [55, 642] width 20 height 14
click at [52, 647] on icon at bounding box center [55, 643] width 20 height 18
click at [154, 639] on icon at bounding box center [159, 633] width 23 height 23
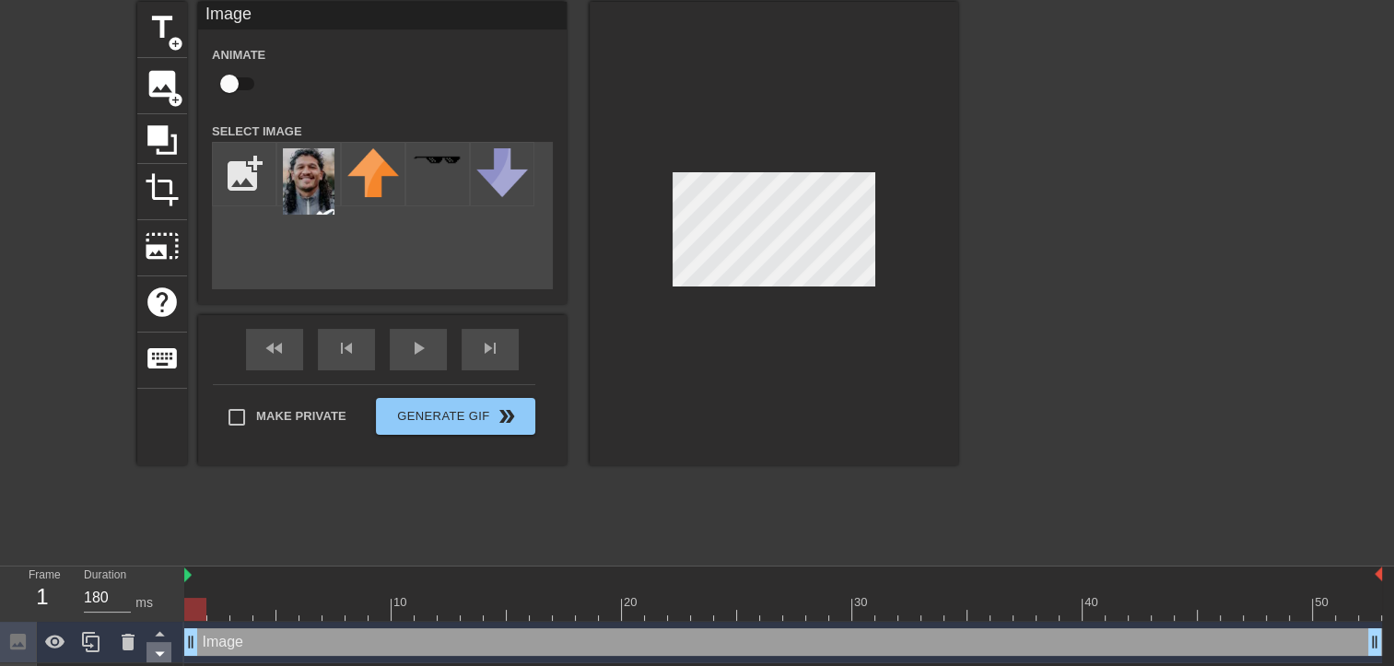
click at [155, 647] on icon at bounding box center [159, 653] width 23 height 23
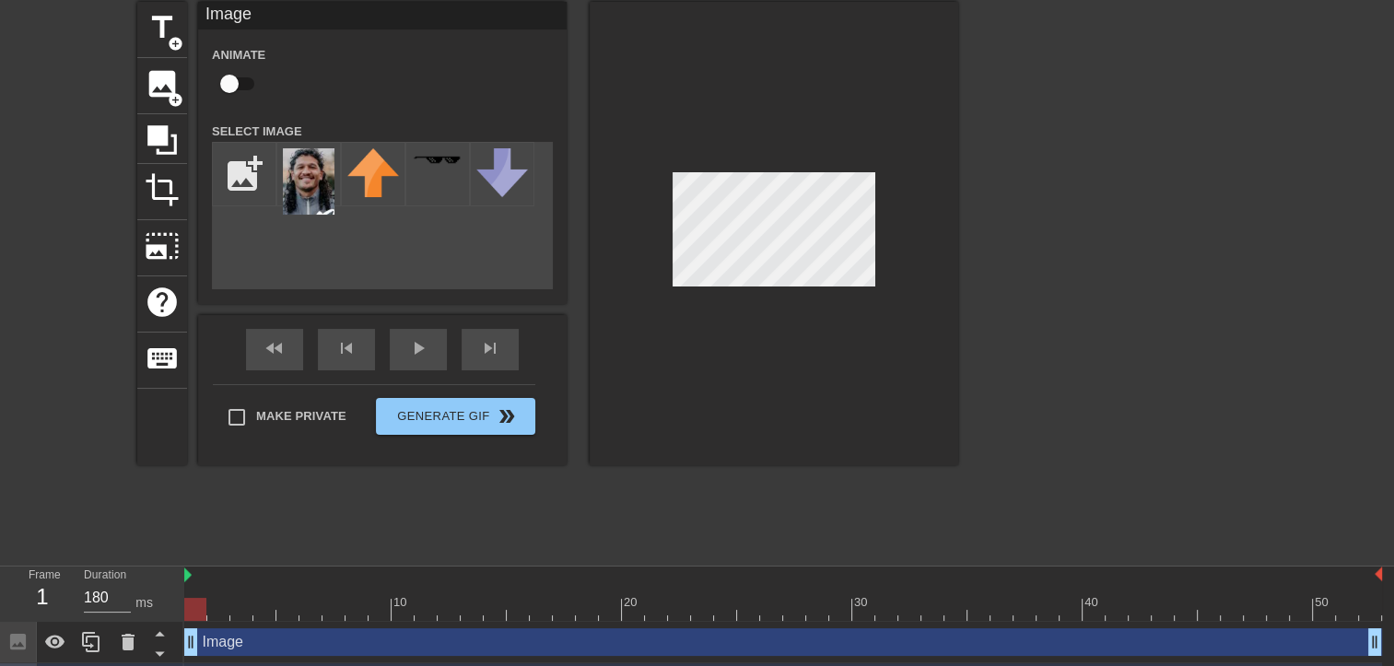
click at [155, 647] on icon at bounding box center [159, 653] width 23 height 23
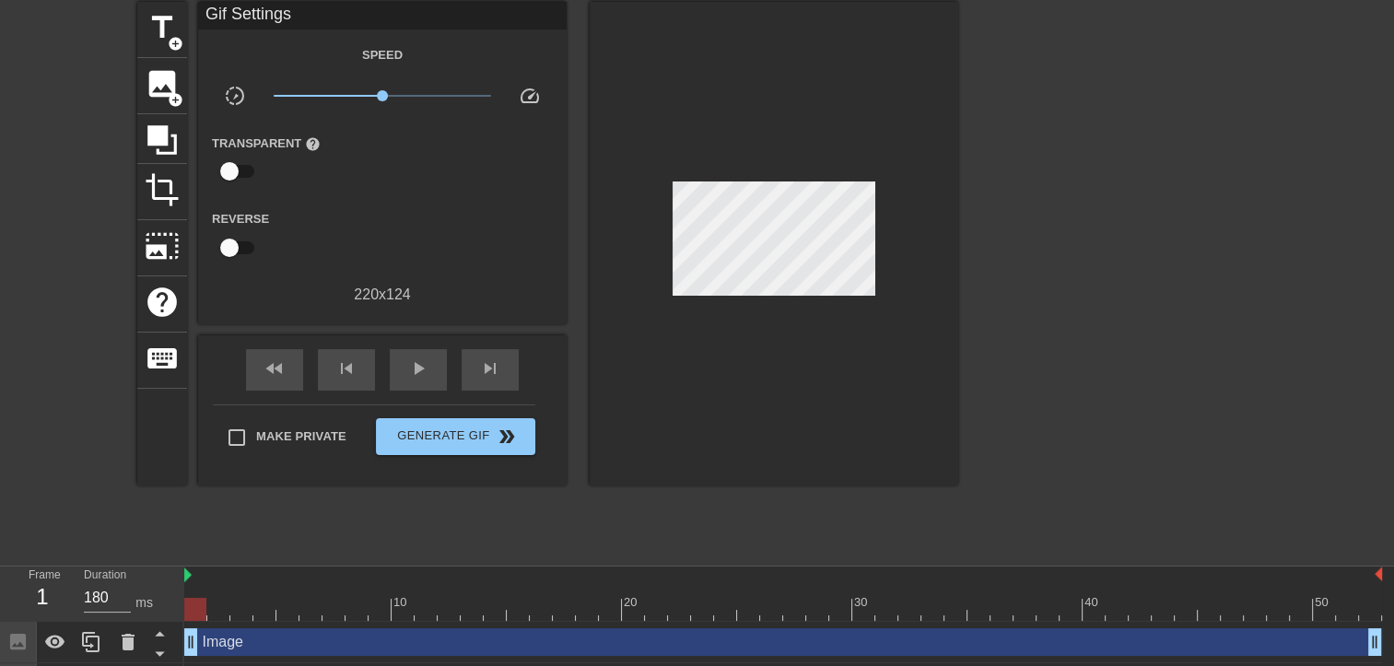
click at [602, 465] on div "title add_circle image add_circle crop photo_size_select_large help keyboard Gi…" at bounding box center [547, 278] width 821 height 553
click at [192, 610] on div at bounding box center [195, 609] width 22 height 23
drag, startPoint x: 192, startPoint y: 610, endPoint x: 365, endPoint y: 612, distance: 173.3
click at [365, 612] on div at bounding box center [357, 609] width 22 height 23
click at [165, 350] on span "keyboard" at bounding box center [162, 358] width 35 height 35
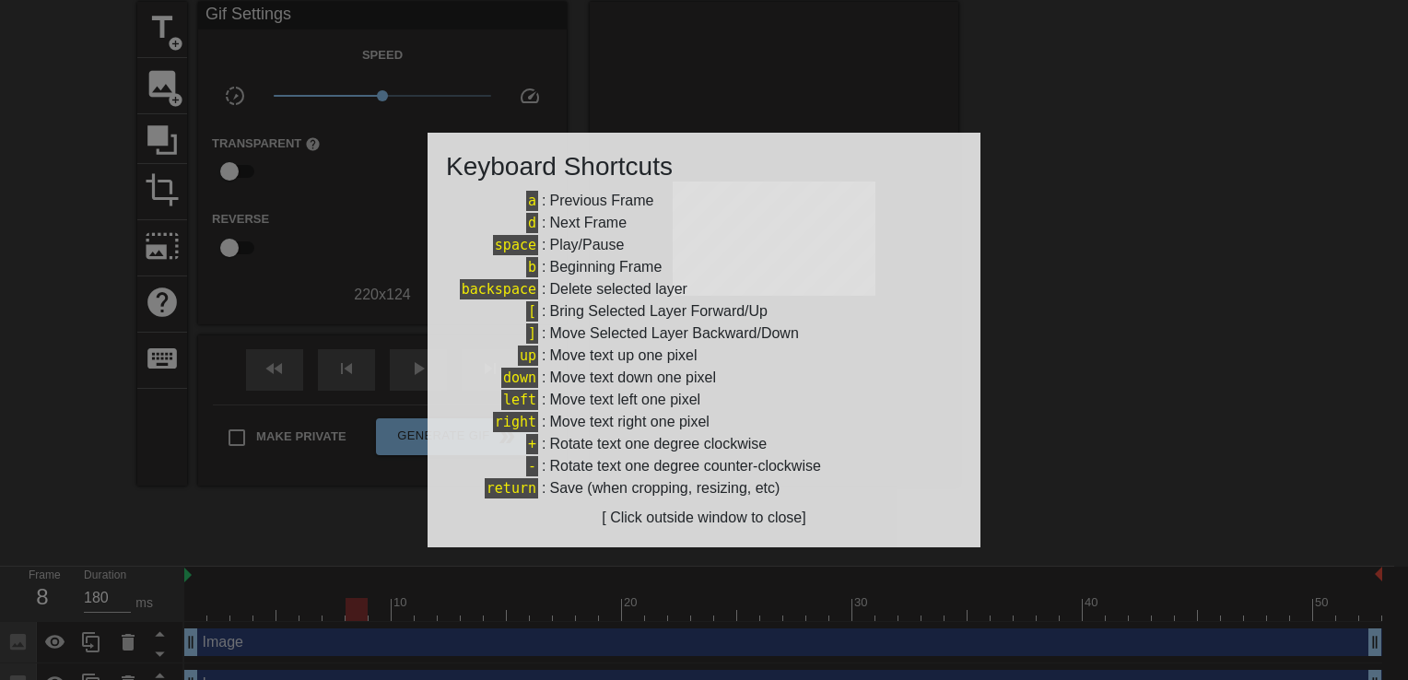
click at [1100, 364] on div at bounding box center [704, 340] width 1408 height 680
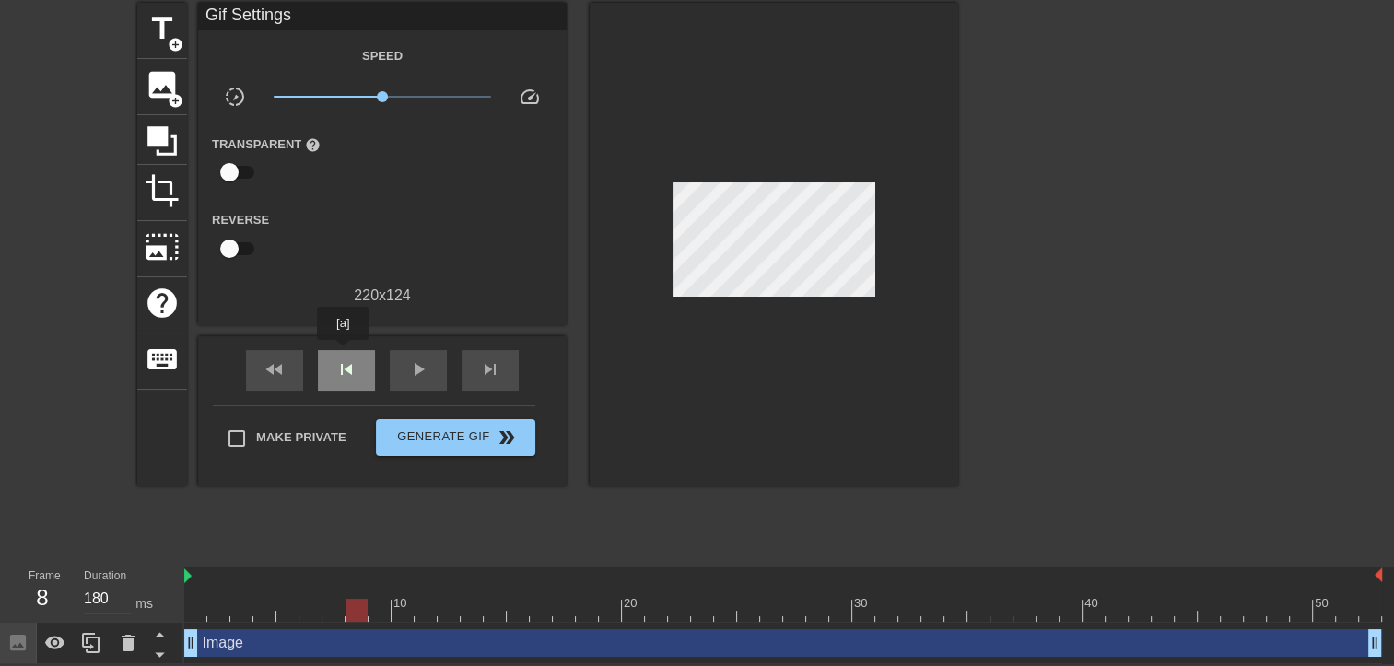
click at [343, 353] on div "skip_previous" at bounding box center [346, 370] width 57 height 41
click at [417, 359] on span "play_arrow" at bounding box center [418, 369] width 22 height 22
click at [344, 374] on span "skip_previous" at bounding box center [346, 369] width 22 height 22
click at [270, 370] on span "fast_rewind" at bounding box center [275, 369] width 22 height 22
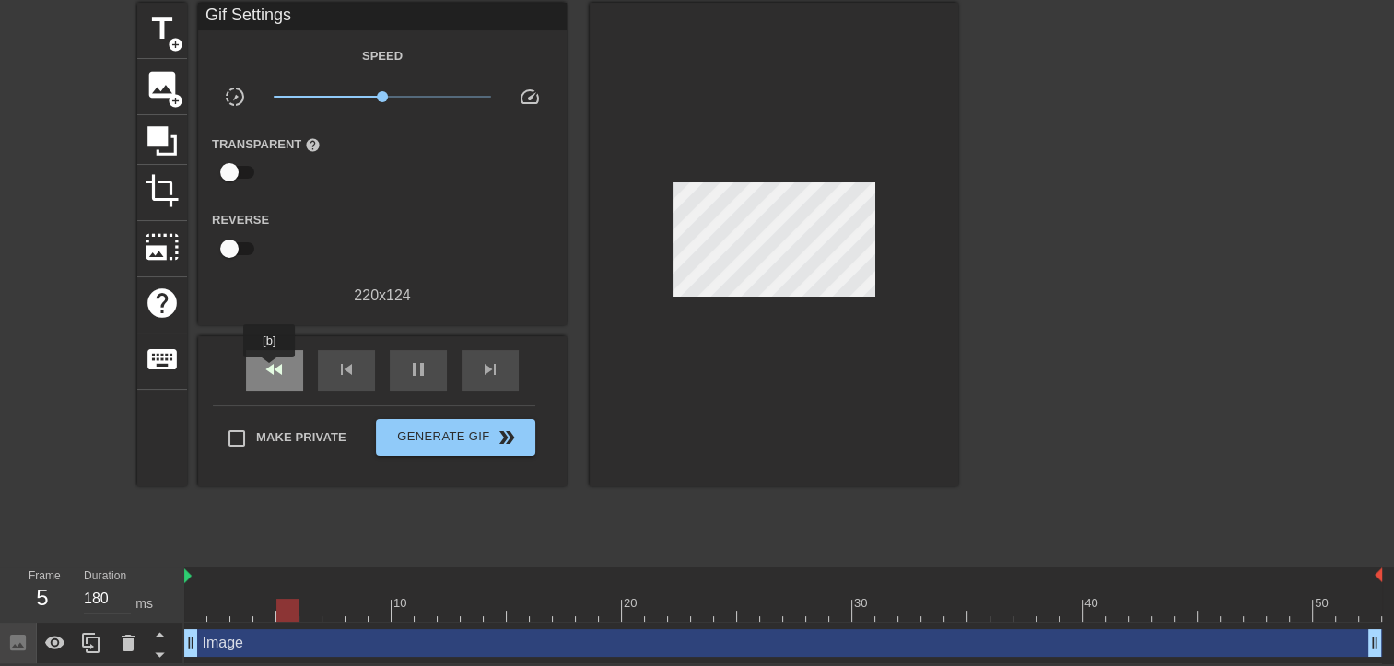
click at [270, 370] on span "fast_rewind" at bounding box center [275, 369] width 22 height 22
click at [270, 374] on span "fast_rewind" at bounding box center [275, 369] width 22 height 22
click at [409, 382] on div "pause" at bounding box center [418, 370] width 57 height 41
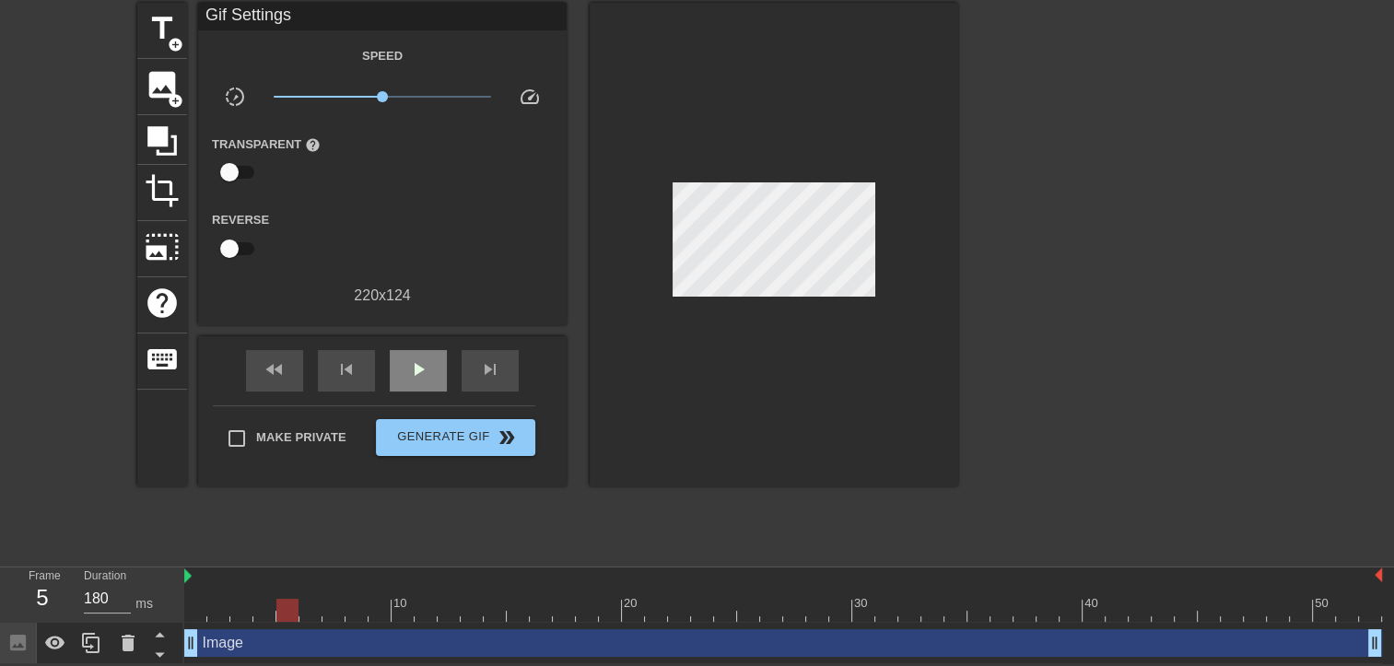
click at [411, 344] on div "fast_rewind skip_previous play_arrow skip_next" at bounding box center [382, 370] width 300 height 69
click at [417, 367] on span "play_arrow" at bounding box center [418, 369] width 22 height 22
click at [417, 367] on span "pause" at bounding box center [418, 369] width 22 height 22
click at [417, 367] on span "play_arrow" at bounding box center [418, 369] width 22 height 22
click at [417, 367] on span "pause" at bounding box center [418, 369] width 22 height 22
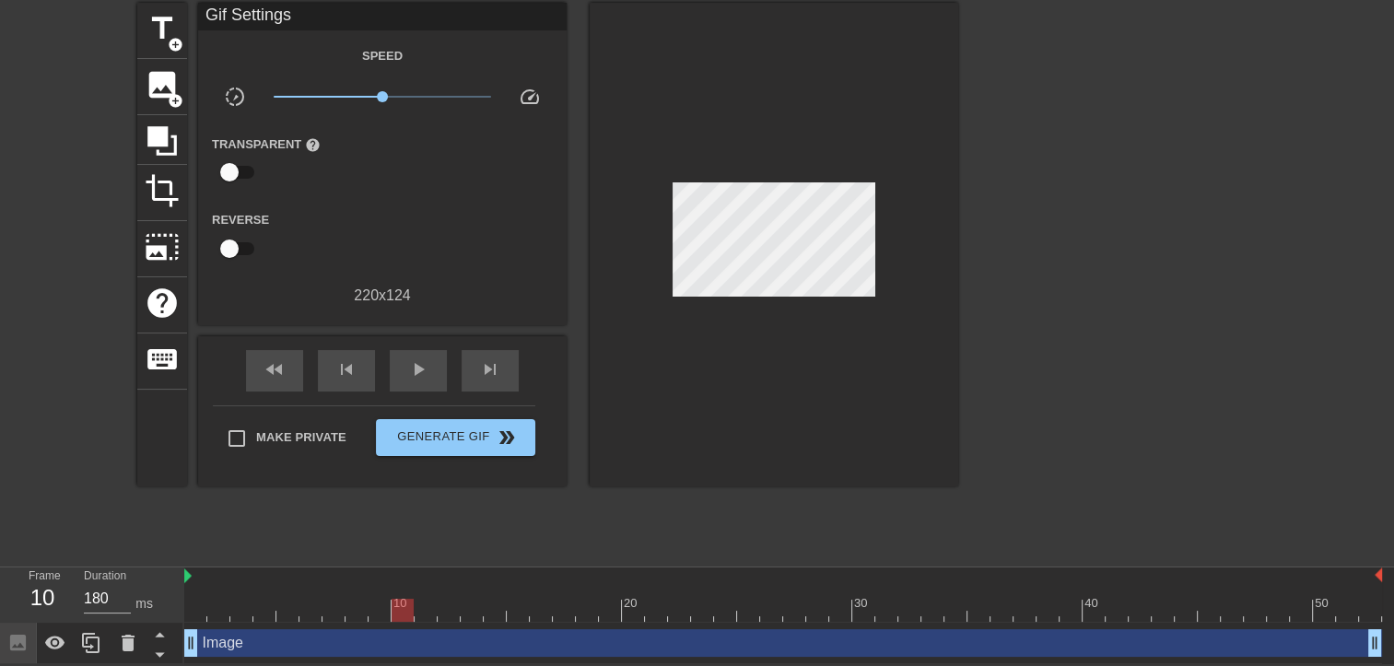
click at [381, 600] on div at bounding box center [783, 610] width 1198 height 23
click at [384, 640] on div "Image drag_handle drag_handle" at bounding box center [783, 643] width 1198 height 28
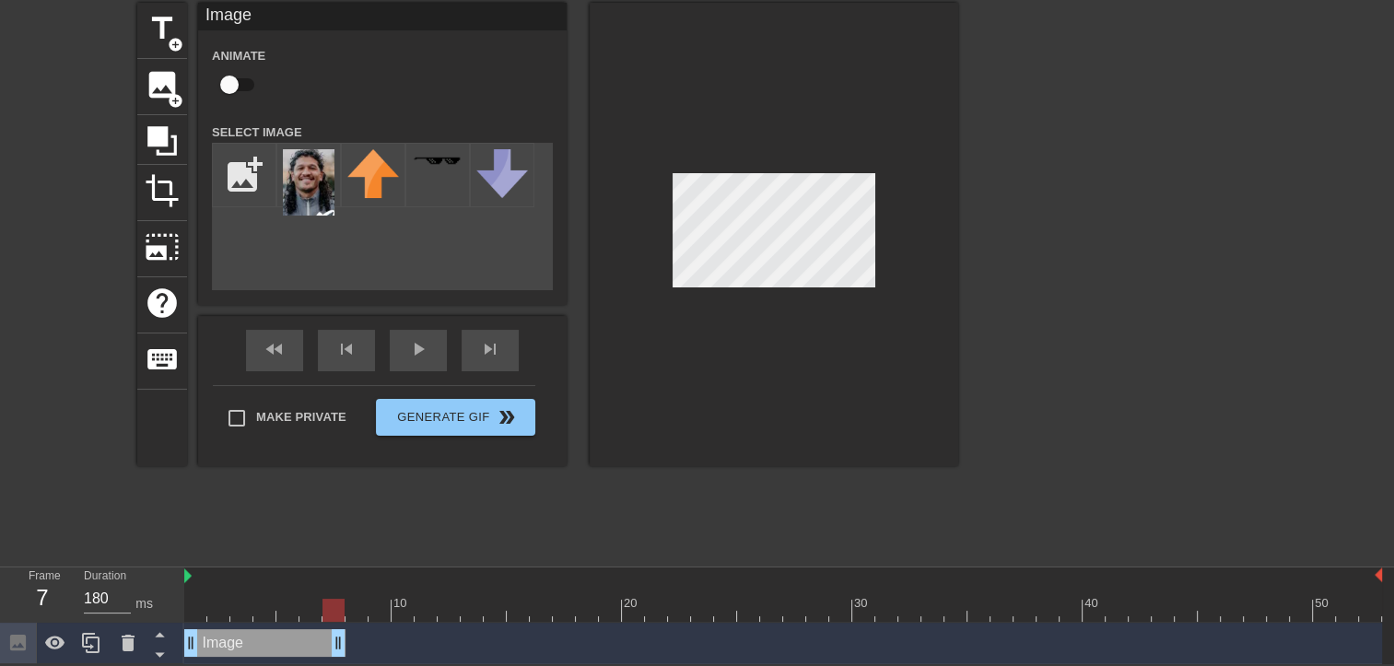
drag, startPoint x: 1381, startPoint y: 639, endPoint x: 340, endPoint y: 613, distance: 1041.6
click at [340, 613] on div "10 20 30 40 50 Image drag_handle drag_handle" at bounding box center [789, 616] width 1210 height 97
click at [416, 356] on span "play_arrow" at bounding box center [418, 349] width 22 height 22
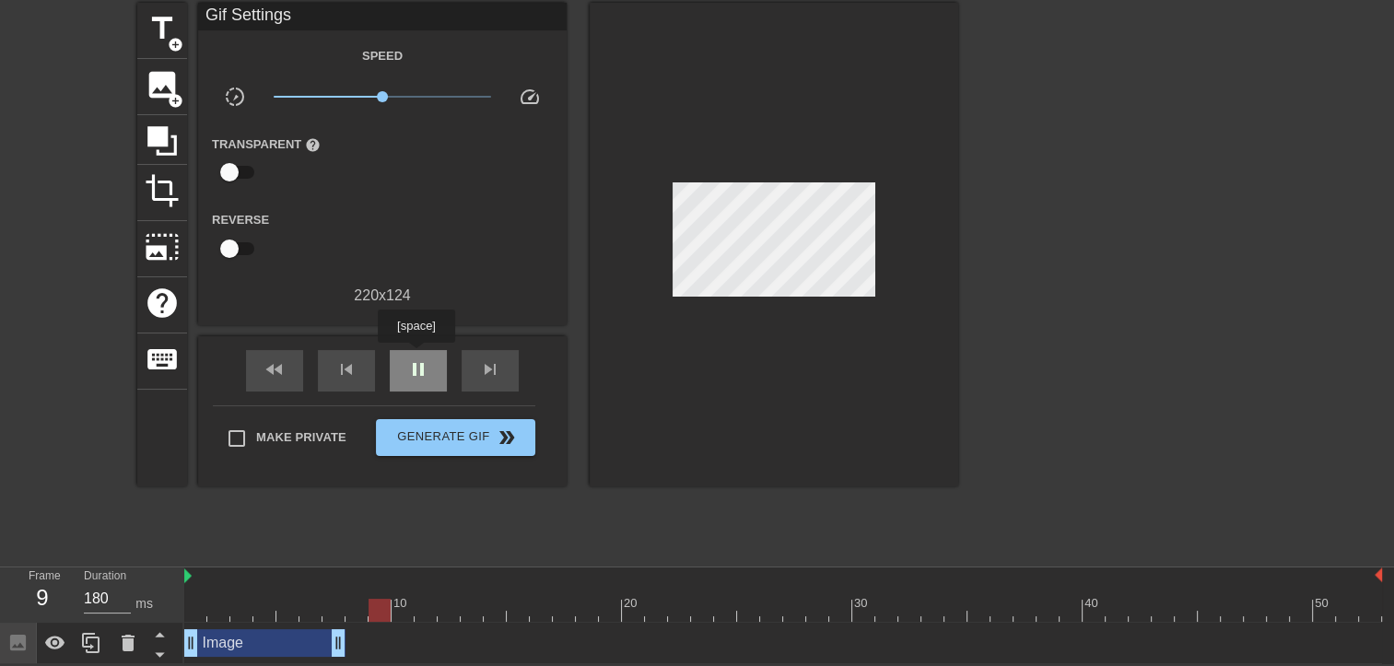
click at [416, 358] on span "pause" at bounding box center [418, 369] width 22 height 22
click at [360, 612] on div at bounding box center [783, 610] width 1198 height 23
click at [162, 104] on div "image add_circle" at bounding box center [162, 87] width 50 height 56
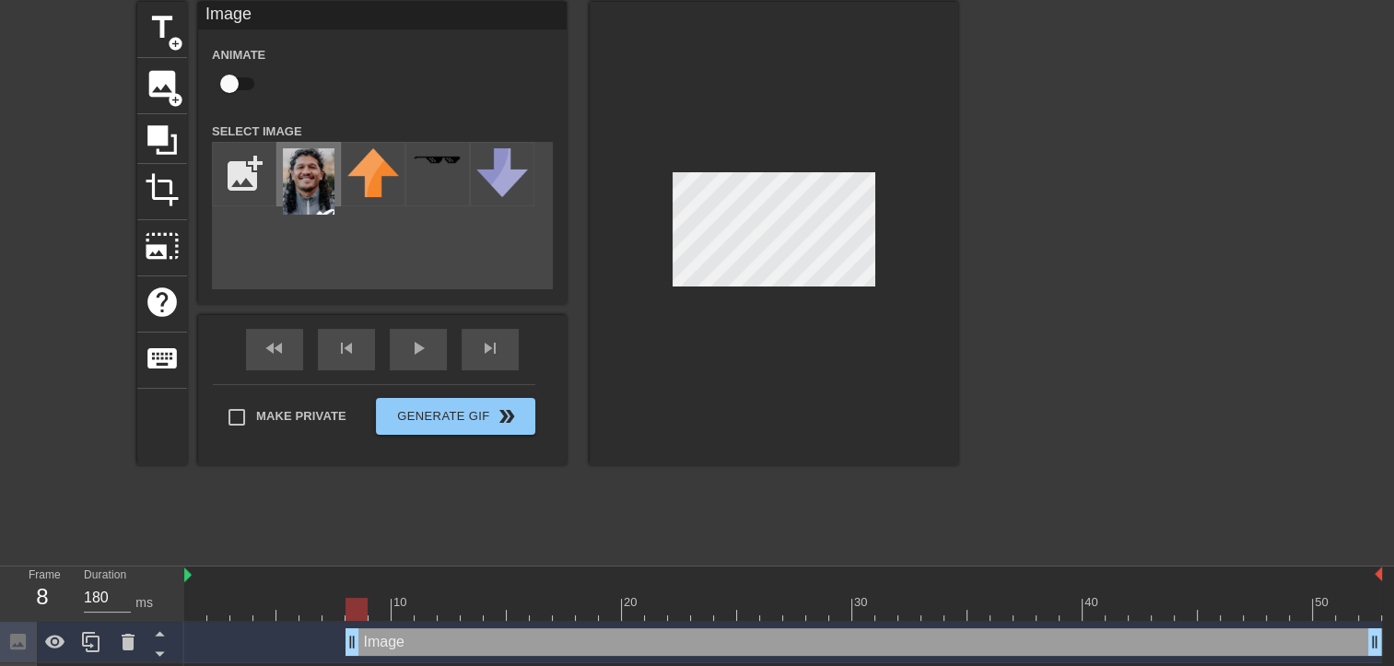
click at [307, 197] on img at bounding box center [309, 181] width 52 height 66
click at [1021, 315] on div at bounding box center [1118, 278] width 276 height 553
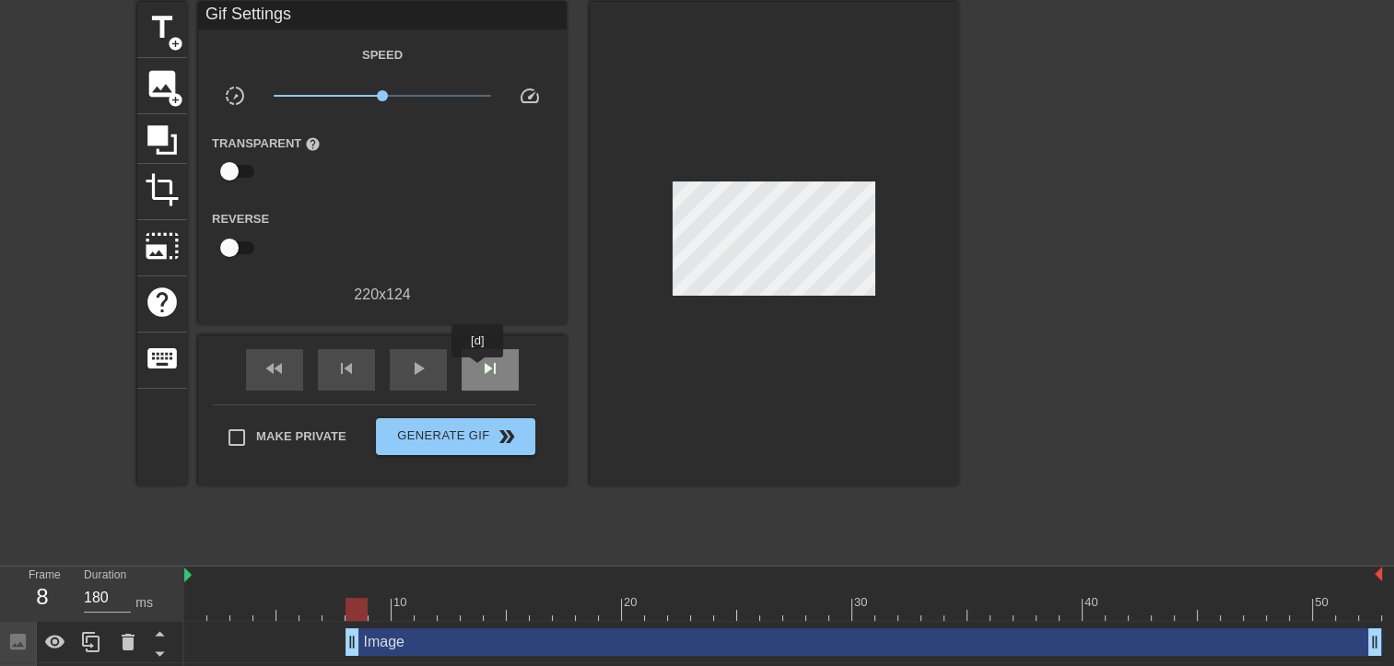
click at [479, 370] on span "skip_next" at bounding box center [490, 369] width 22 height 22
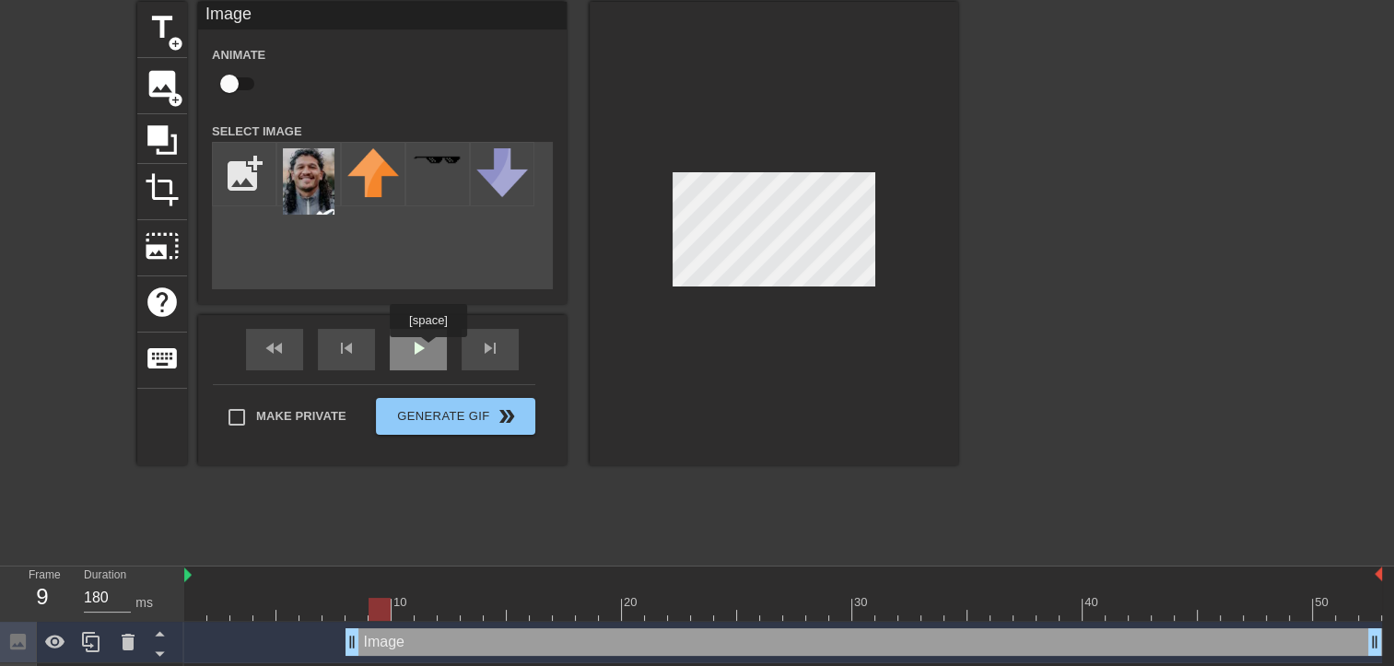
click at [428, 350] on div "play_arrow" at bounding box center [418, 349] width 57 height 41
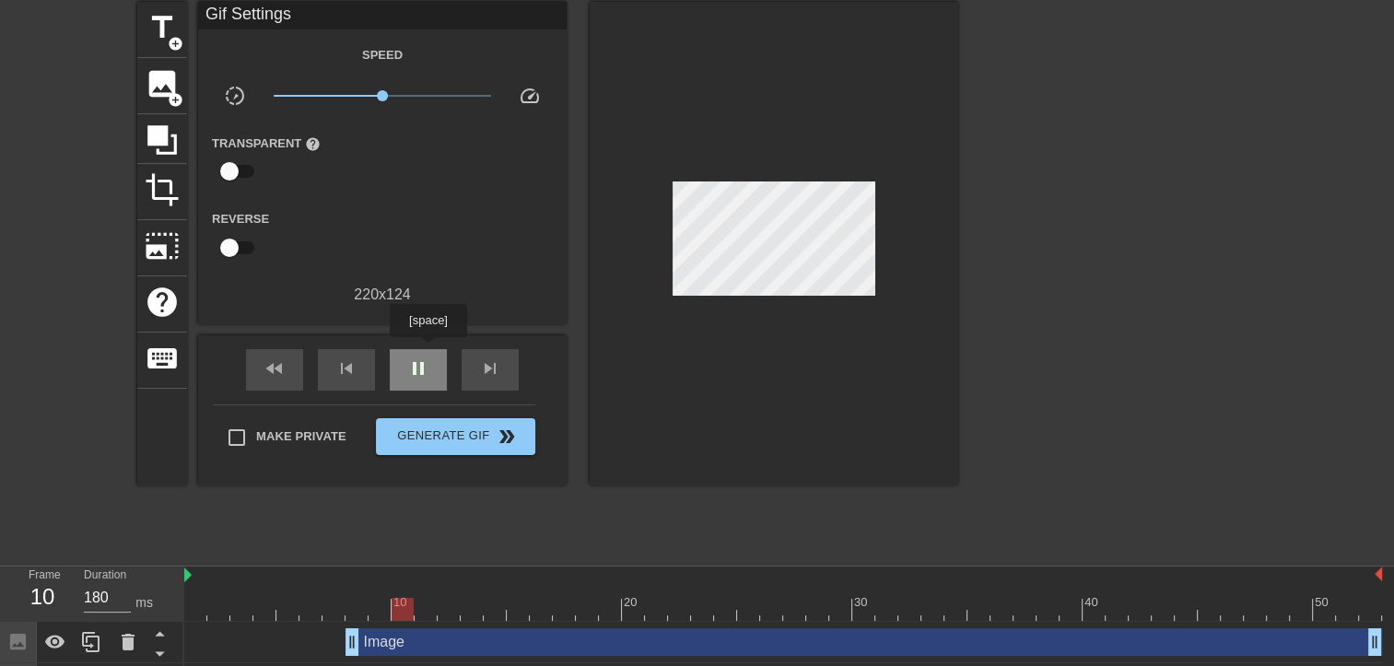
click at [428, 350] on div "pause" at bounding box center [418, 369] width 57 height 41
click at [368, 367] on div "skip_previous" at bounding box center [346, 369] width 57 height 41
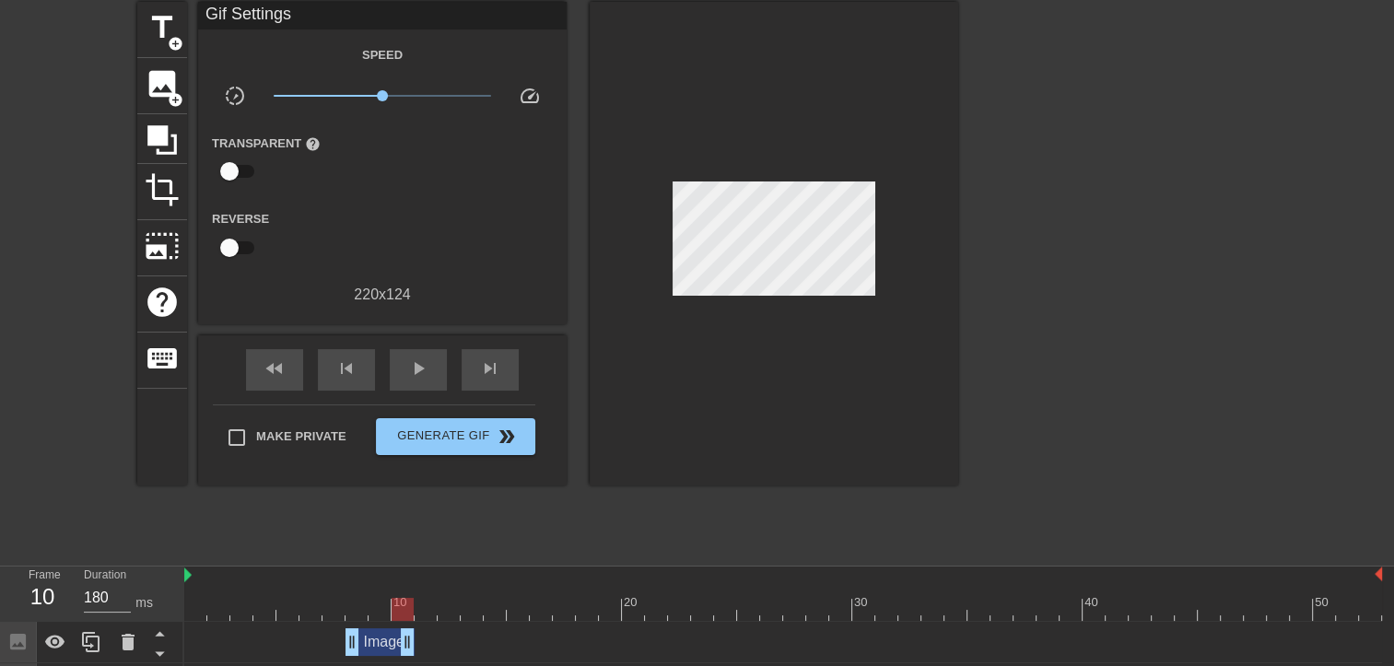
drag, startPoint x: 1379, startPoint y: 648, endPoint x: 417, endPoint y: 646, distance: 962.1
click at [417, 646] on div "Image drag_handle drag_handle" at bounding box center [783, 642] width 1198 height 28
click at [284, 382] on div "fast_rewind" at bounding box center [274, 369] width 57 height 41
click at [410, 359] on span "play_arrow" at bounding box center [418, 369] width 22 height 22
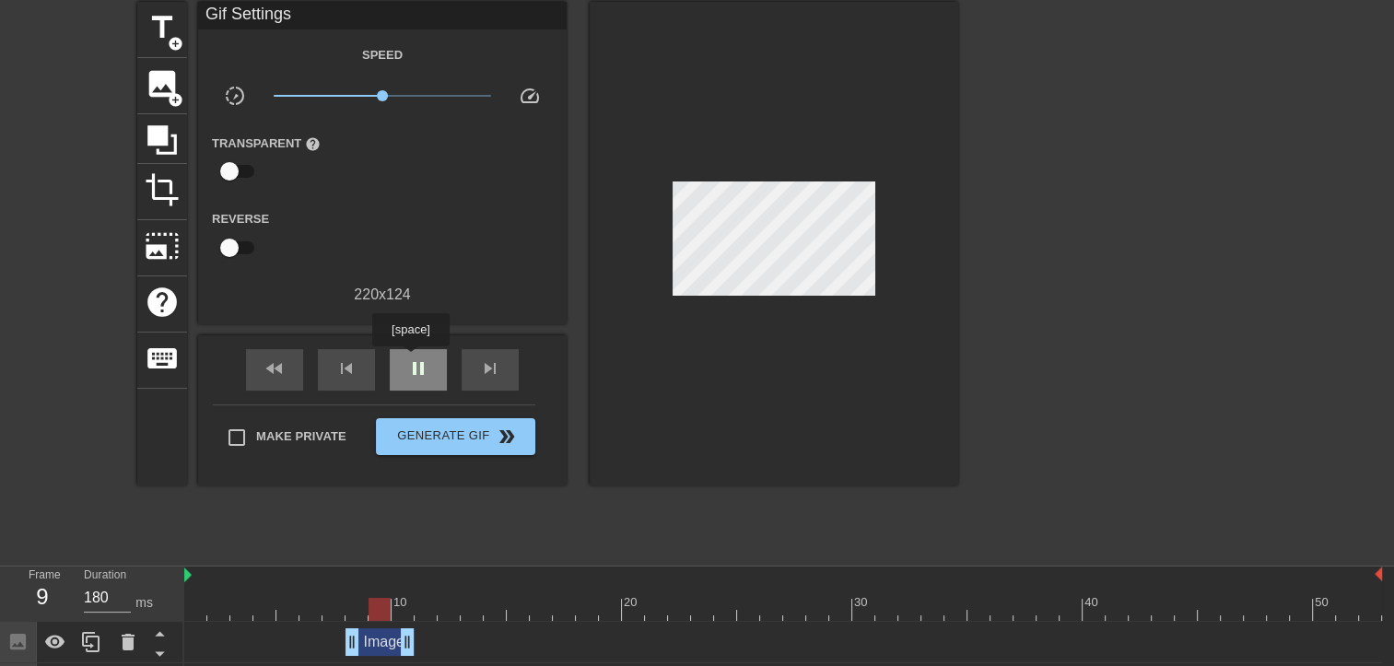
click at [410, 359] on span "pause" at bounding box center [418, 369] width 22 height 22
click at [336, 370] on span "skip_previous" at bounding box center [346, 369] width 22 height 22
drag, startPoint x: 413, startPoint y: 641, endPoint x: 391, endPoint y: 643, distance: 22.2
click at [422, 364] on span "play_arrow" at bounding box center [418, 369] width 22 height 22
click at [339, 378] on span "skip_previous" at bounding box center [346, 369] width 22 height 22
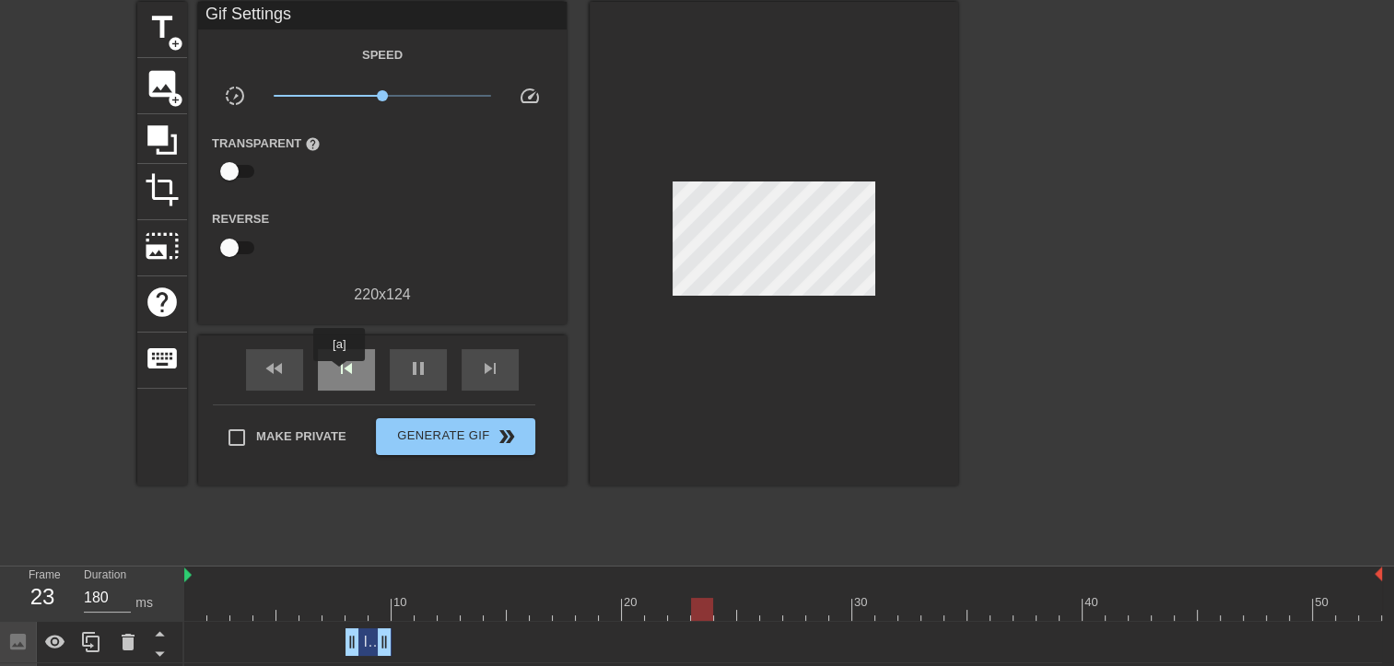
click at [339, 374] on span "skip_previous" at bounding box center [346, 369] width 22 height 22
click at [432, 622] on div "Image drag_handle drag_handle" at bounding box center [783, 642] width 1198 height 41
click at [422, 611] on div at bounding box center [783, 609] width 1198 height 23
click at [398, 612] on div at bounding box center [783, 609] width 1198 height 23
click at [157, 102] on div "image add_circle" at bounding box center [162, 86] width 50 height 56
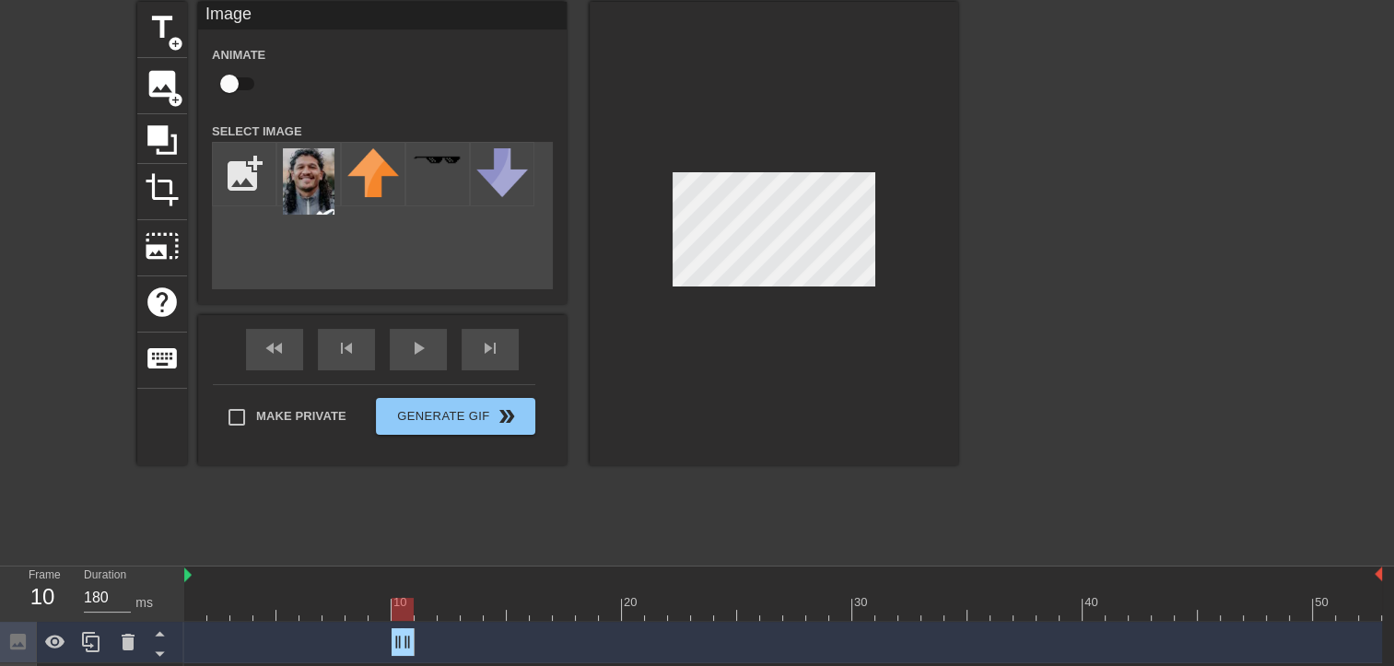
drag, startPoint x: 1381, startPoint y: 642, endPoint x: 408, endPoint y: 640, distance: 973.1
click at [308, 198] on img at bounding box center [309, 181] width 52 height 66
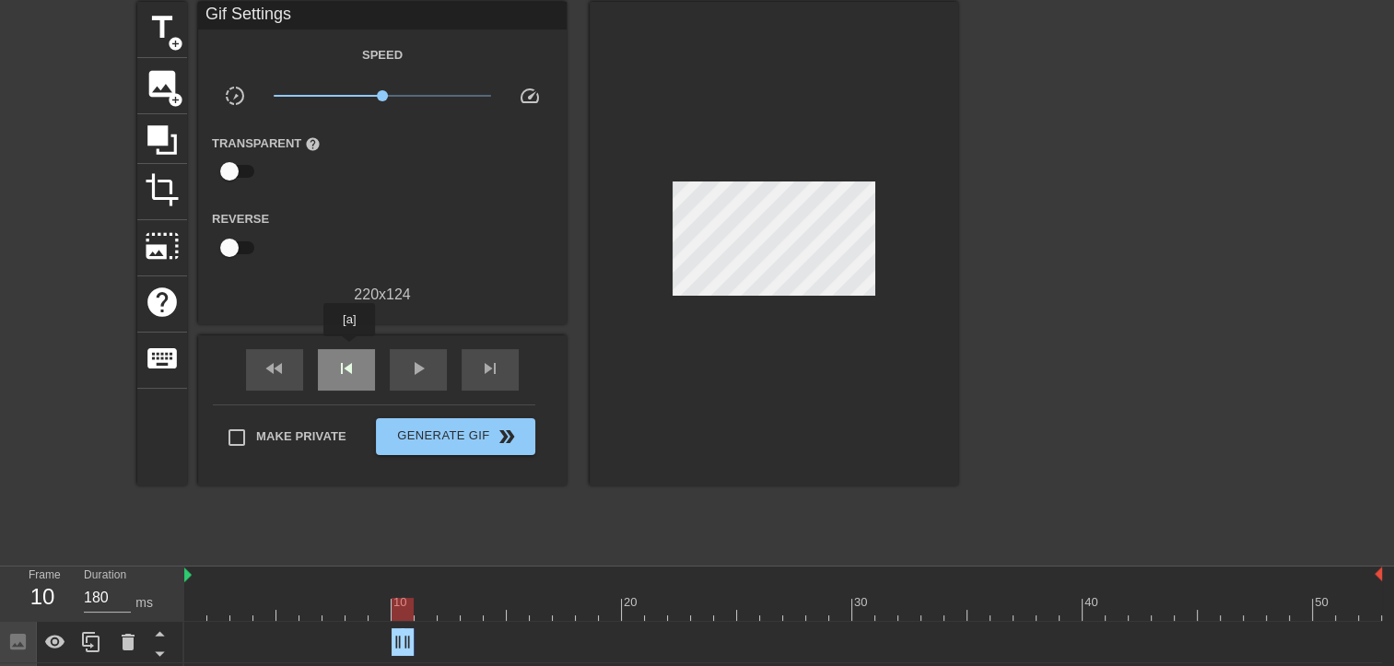
click at [349, 349] on div "skip_previous" at bounding box center [346, 369] width 57 height 41
click at [351, 360] on span "skip_previous" at bounding box center [346, 369] width 22 height 22
click at [475, 363] on div "skip_next" at bounding box center [490, 369] width 57 height 41
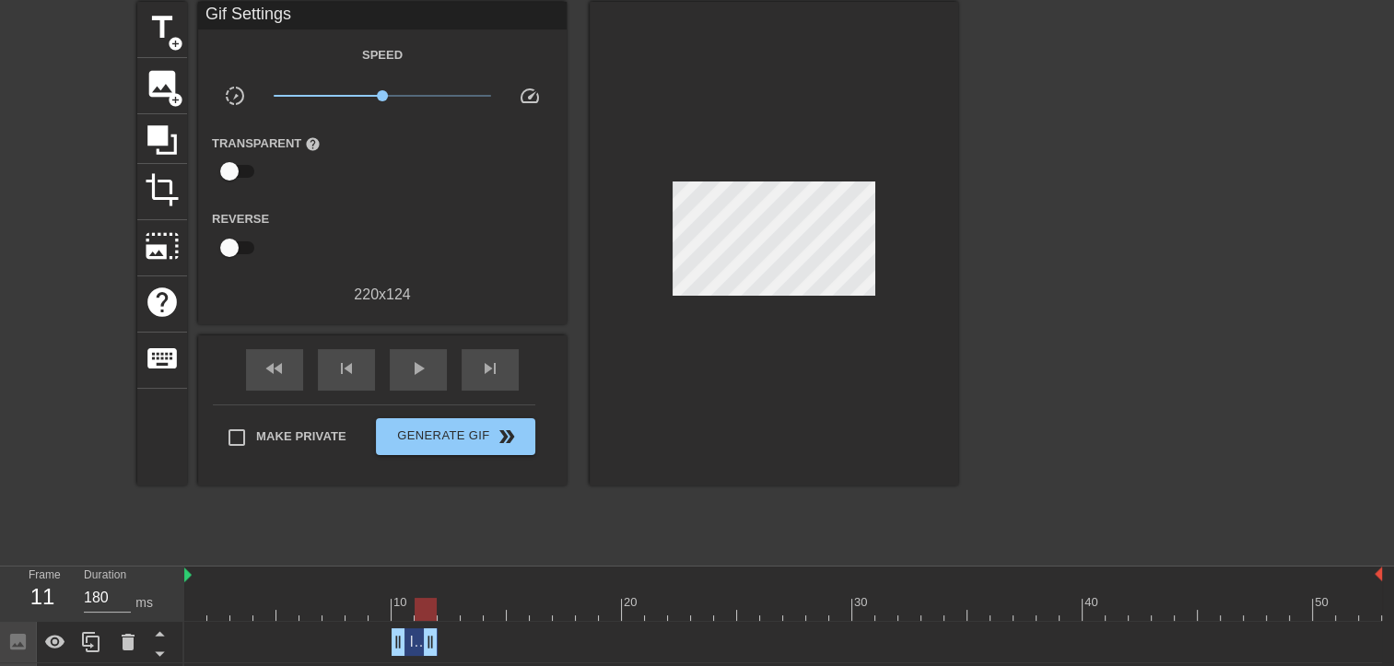
drag, startPoint x: 410, startPoint y: 642, endPoint x: 428, endPoint y: 642, distance: 18.4
click at [428, 358] on span "play_arrow" at bounding box center [418, 369] width 22 height 22
click at [428, 358] on span "pause" at bounding box center [418, 369] width 22 height 22
click at [446, 613] on div at bounding box center [783, 609] width 1198 height 23
click at [419, 605] on div at bounding box center [783, 609] width 1198 height 23
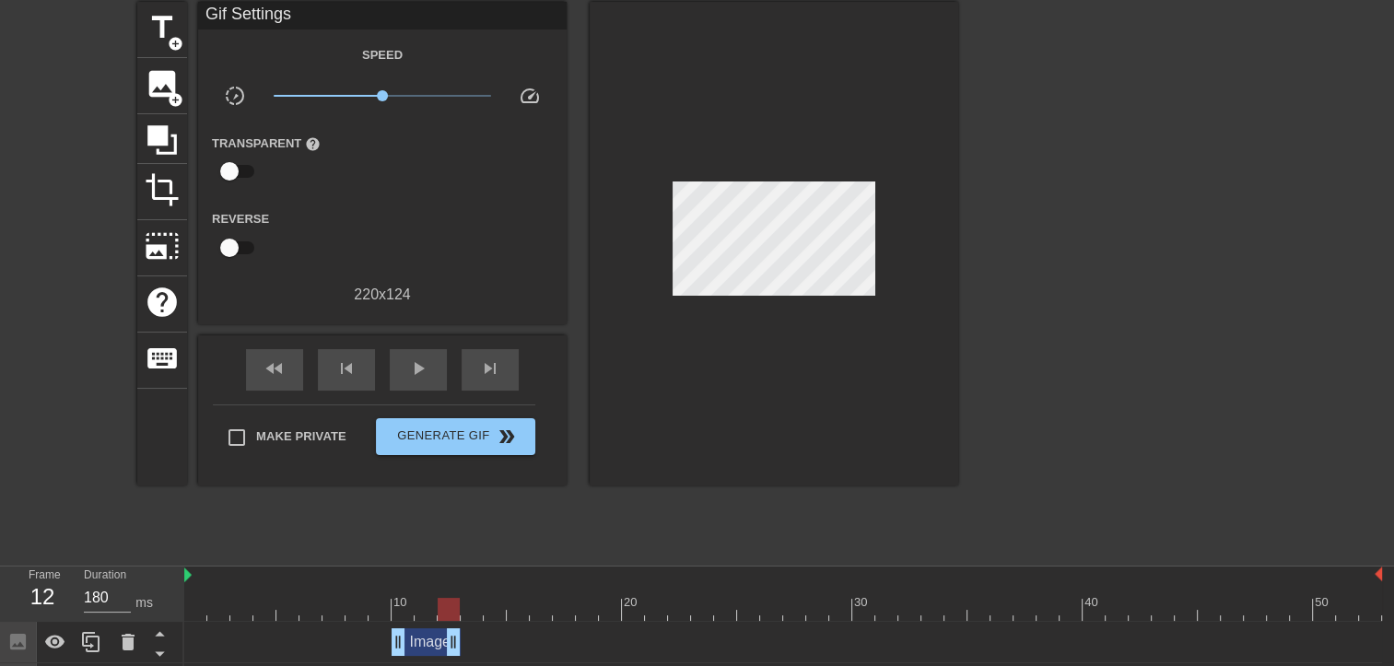
drag, startPoint x: 437, startPoint y: 640, endPoint x: 451, endPoint y: 640, distance: 13.8
click at [476, 616] on div at bounding box center [783, 609] width 1198 height 23
click at [168, 92] on span "add_circle" at bounding box center [176, 100] width 16 height 16
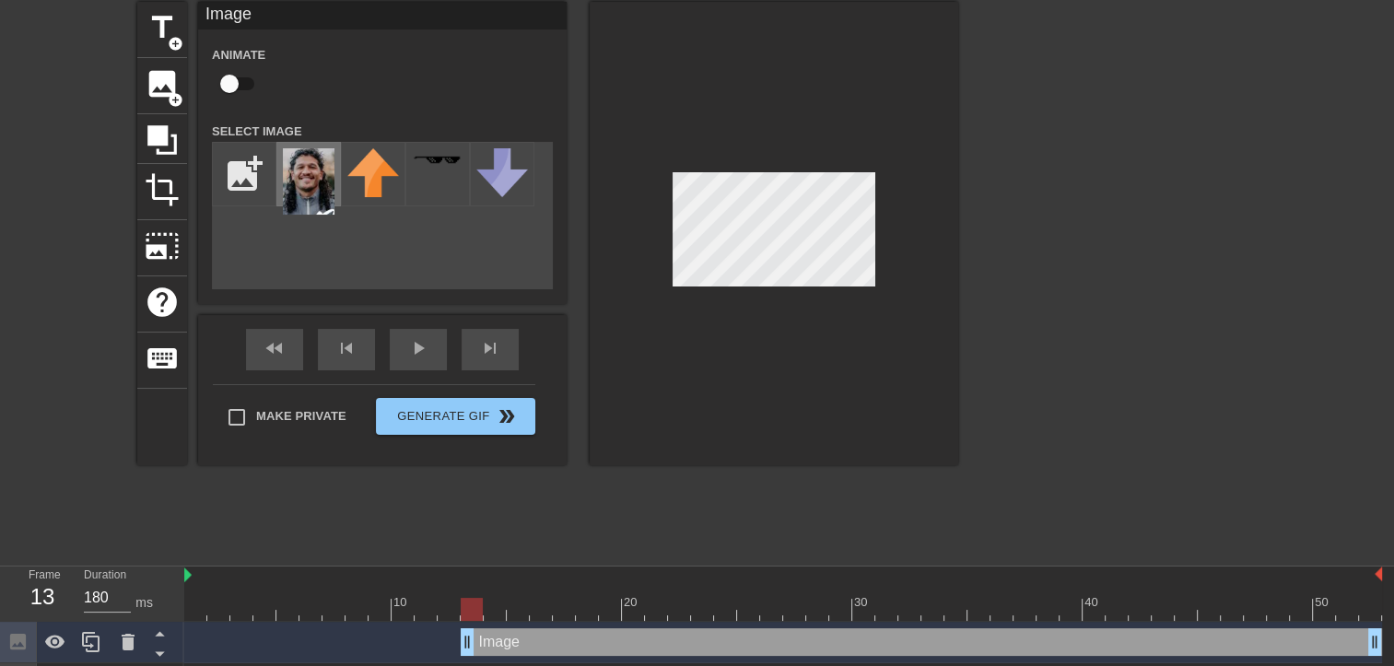
click at [314, 194] on img at bounding box center [309, 181] width 52 height 66
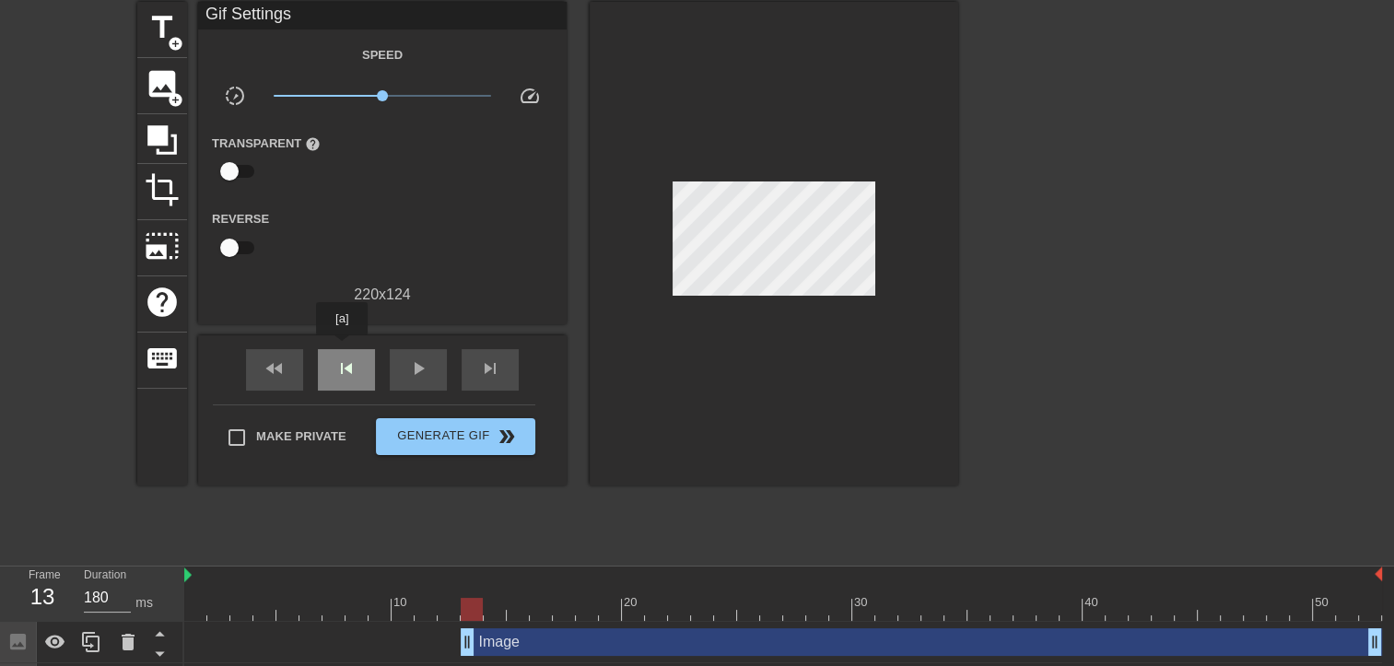
click at [342, 349] on div "skip_previous" at bounding box center [346, 369] width 57 height 41
click at [485, 376] on span "skip_next" at bounding box center [490, 369] width 22 height 22
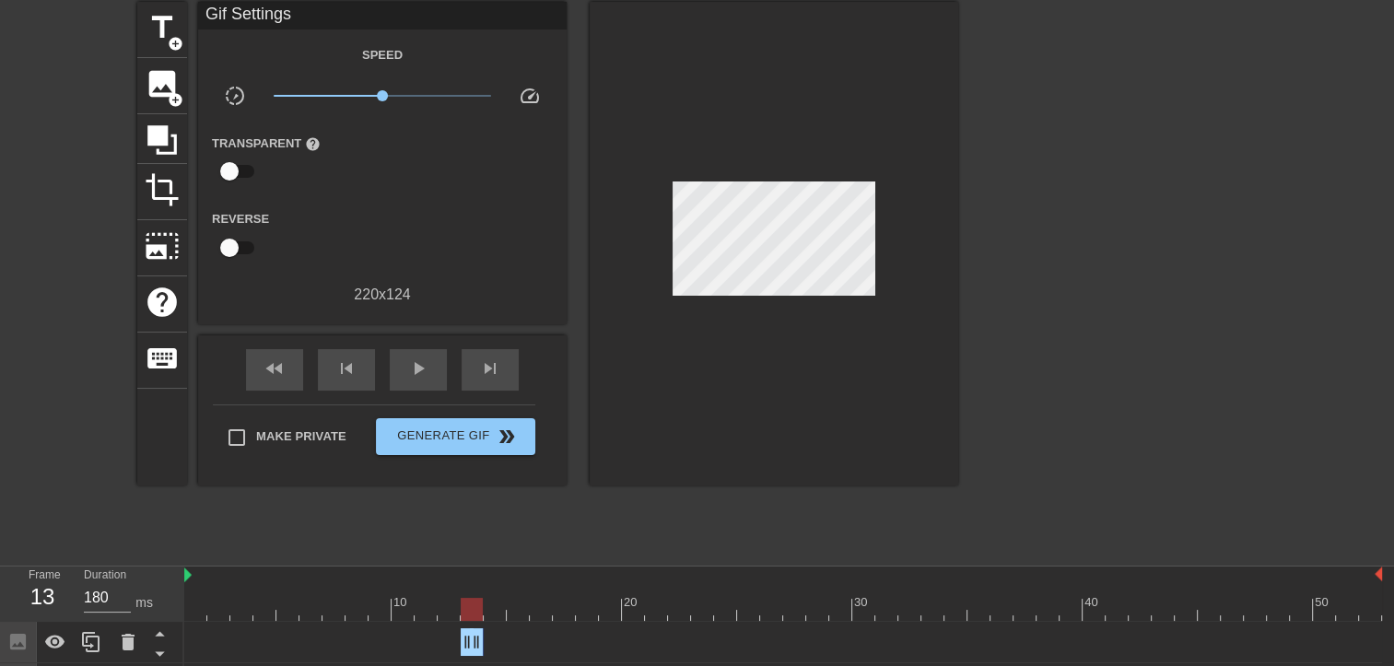
drag, startPoint x: 1380, startPoint y: 636, endPoint x: 483, endPoint y: 649, distance: 897.6
click at [479, 370] on span "skip_next" at bounding box center [490, 369] width 22 height 22
drag, startPoint x: 483, startPoint y: 640, endPoint x: 501, endPoint y: 640, distance: 18.4
click at [520, 616] on div at bounding box center [783, 609] width 1198 height 23
drag, startPoint x: 502, startPoint y: 643, endPoint x: 516, endPoint y: 645, distance: 13.9
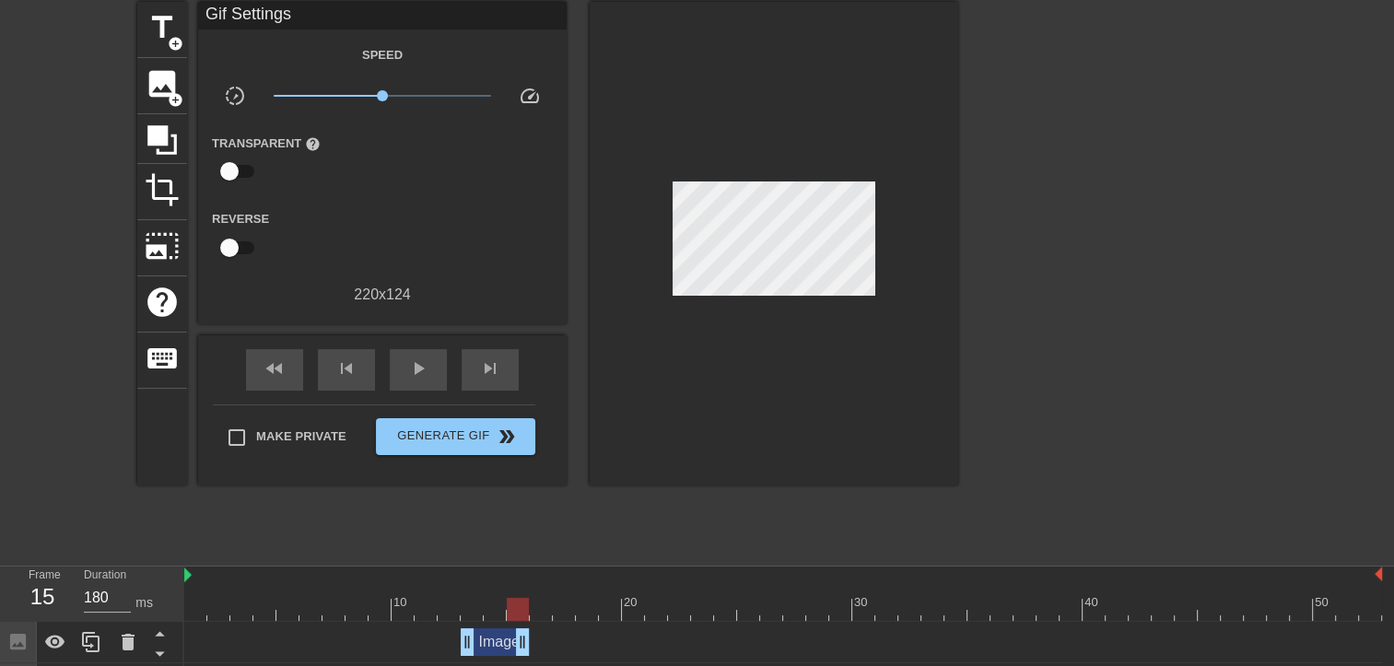
click at [187, 614] on div at bounding box center [783, 609] width 1198 height 23
click at [426, 370] on span "play_arrow" at bounding box center [418, 369] width 22 height 22
click at [426, 370] on span "pause" at bounding box center [418, 369] width 22 height 22
click at [426, 370] on span "play_arrow" at bounding box center [418, 369] width 22 height 22
click at [426, 370] on span "pause" at bounding box center [418, 369] width 22 height 22
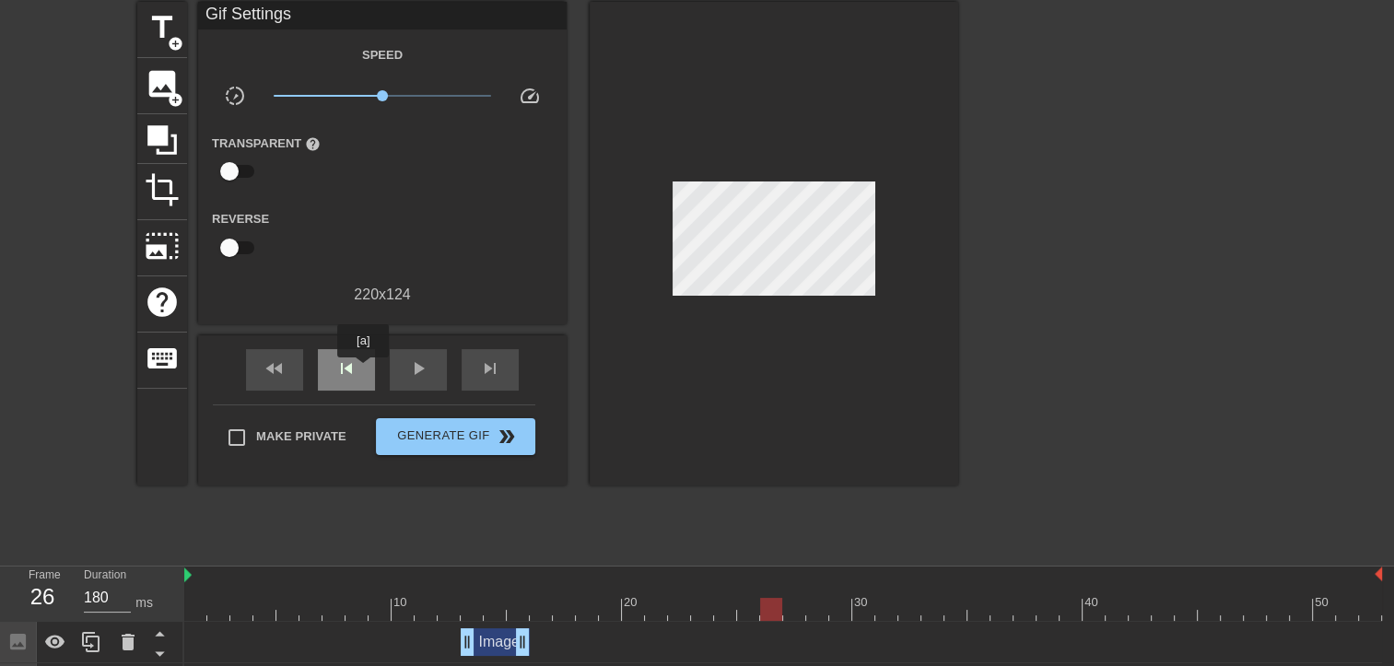
click at [363, 370] on div "skip_previous" at bounding box center [346, 369] width 57 height 41
click at [488, 365] on span "skip_next" at bounding box center [490, 369] width 22 height 22
click at [154, 87] on span "image" at bounding box center [162, 83] width 35 height 35
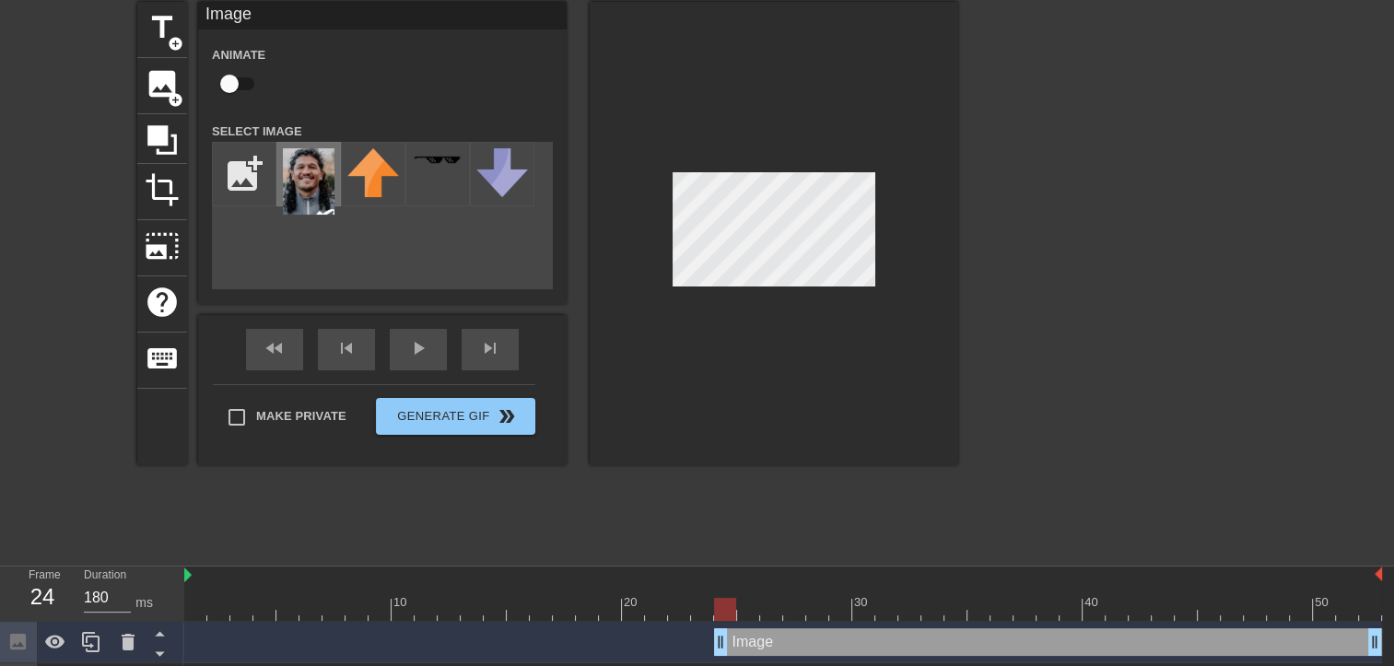
click at [315, 183] on img at bounding box center [309, 181] width 52 height 66
click at [706, 616] on div at bounding box center [783, 609] width 1198 height 23
click at [710, 650] on div "Image drag_handle drag_handle" at bounding box center [783, 642] width 1198 height 28
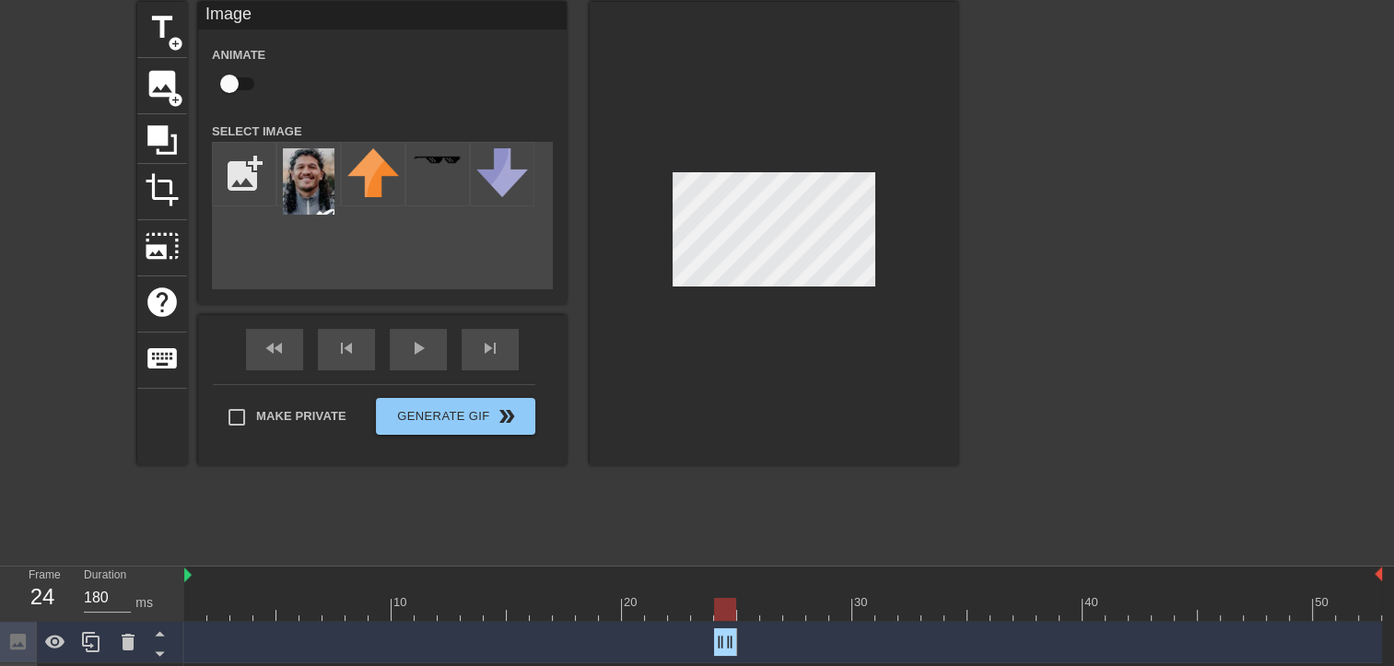
drag, startPoint x: 1378, startPoint y: 642, endPoint x: 737, endPoint y: 669, distance: 641.0
click at [737, 669] on html "menu_book Browse the tutorials! [DOMAIN_NAME] The online gif editor Send Feedba…" at bounding box center [697, 379] width 1394 height 900
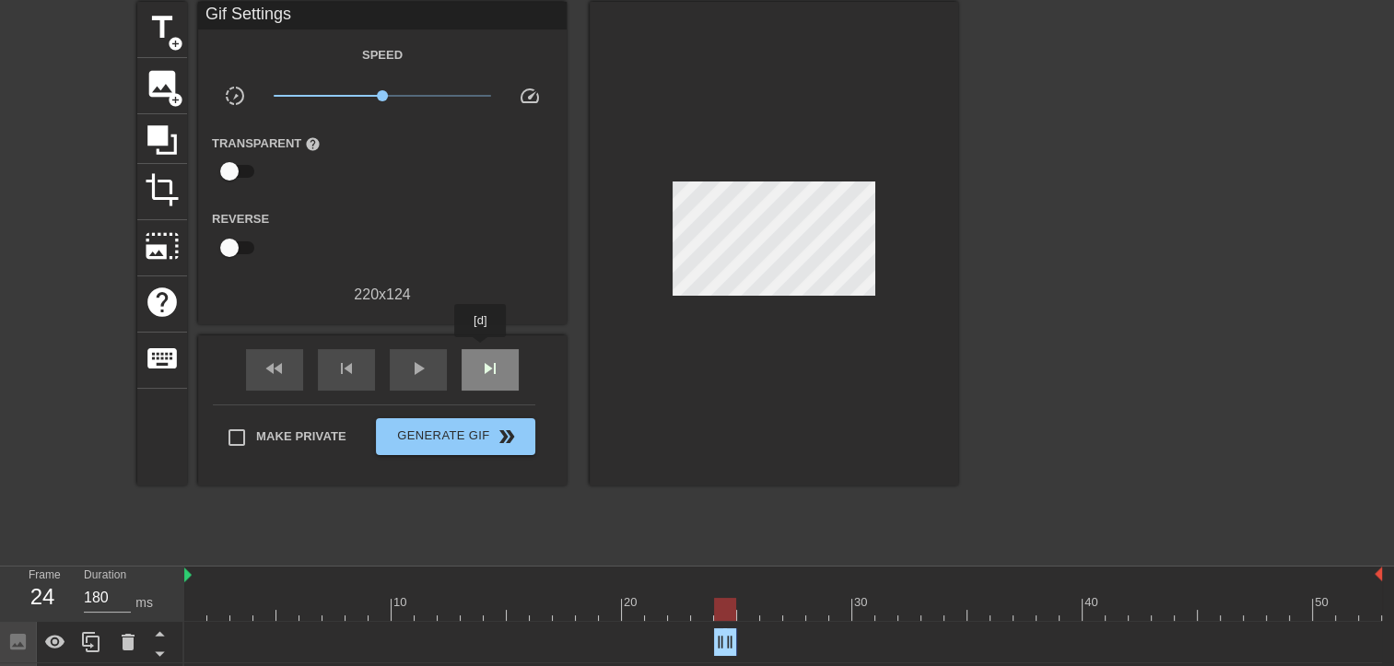
click at [481, 350] on div "skip_next" at bounding box center [490, 369] width 57 height 41
click at [330, 366] on div "skip_previous" at bounding box center [346, 369] width 57 height 41
click at [487, 368] on span "skip_next" at bounding box center [490, 369] width 22 height 22
click at [337, 385] on div "skip_previous" at bounding box center [346, 369] width 57 height 41
click at [199, 636] on div "Image drag_handle drag_handle" at bounding box center [783, 642] width 1198 height 28
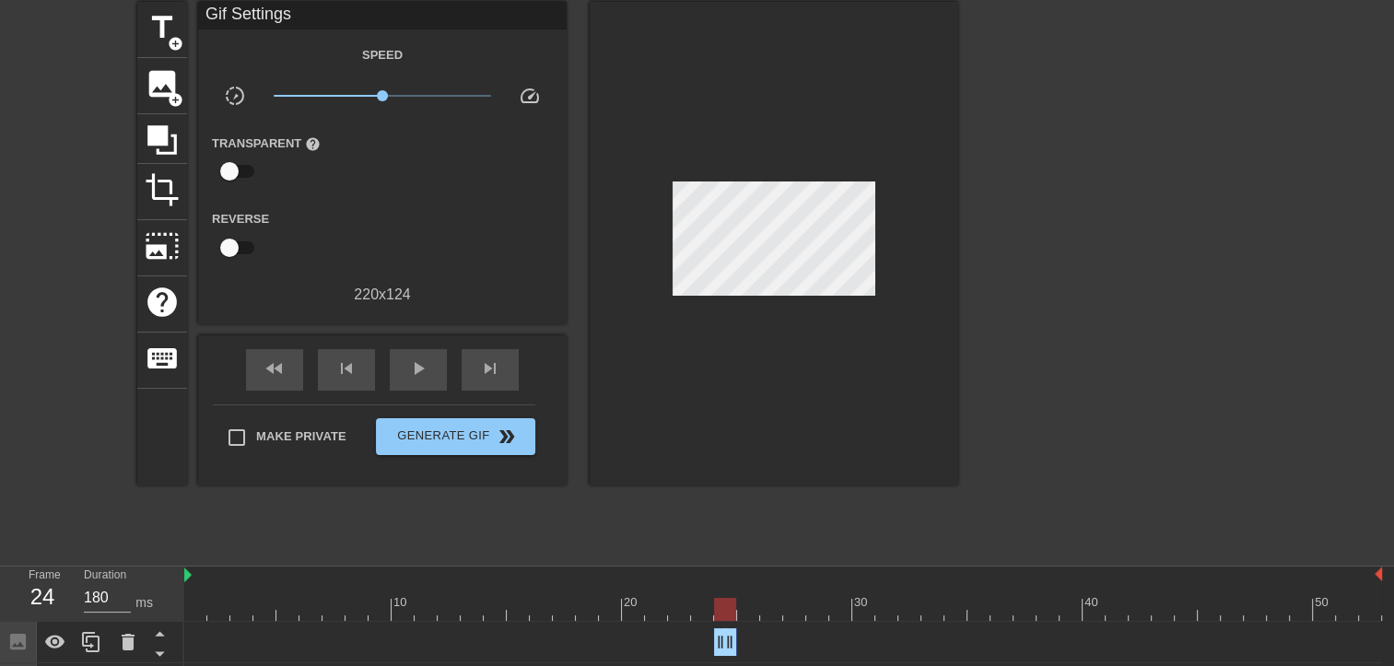
click at [217, 634] on div "Image drag_handle drag_handle" at bounding box center [783, 642] width 1198 height 28
click at [195, 616] on div at bounding box center [783, 609] width 1198 height 23
click at [431, 366] on div "play_arrow" at bounding box center [418, 369] width 57 height 41
click at [431, 366] on div "pause" at bounding box center [418, 369] width 57 height 41
click at [799, 612] on div at bounding box center [783, 609] width 1198 height 23
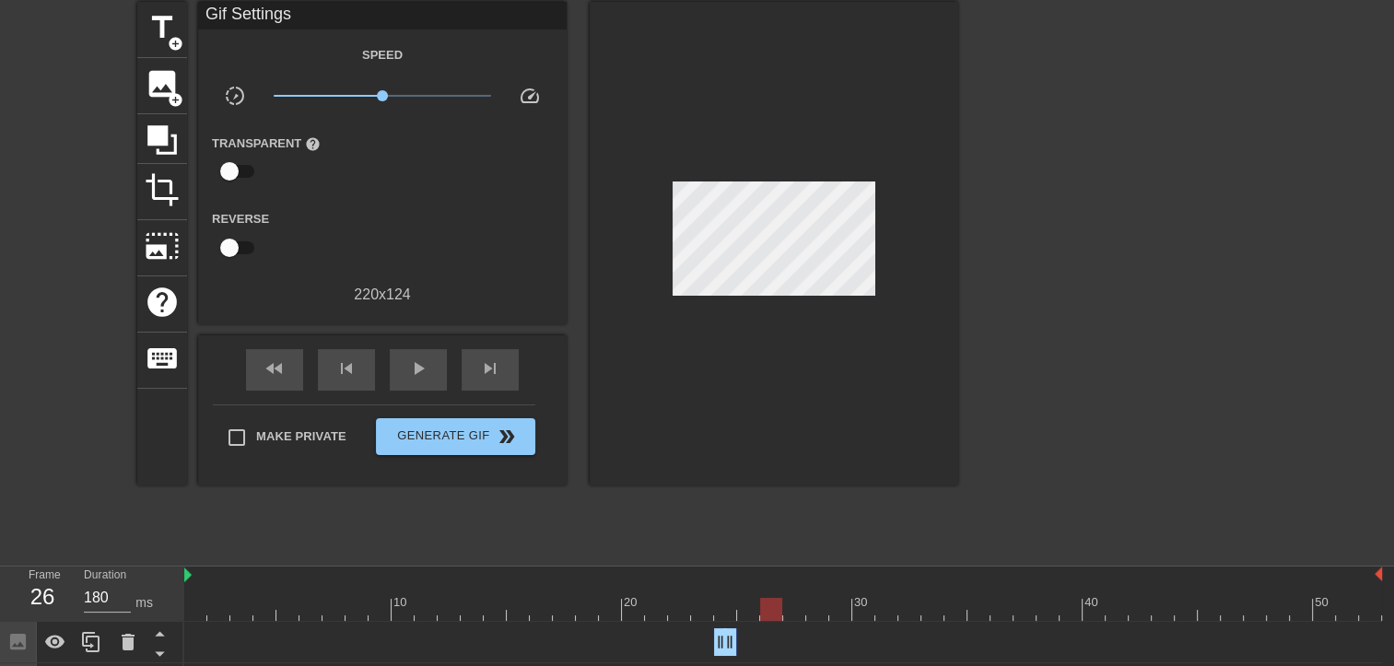
click at [766, 615] on div at bounding box center [783, 609] width 1198 height 23
click at [745, 615] on div at bounding box center [783, 609] width 1198 height 23
click at [695, 614] on div at bounding box center [783, 609] width 1198 height 23
click at [675, 613] on div at bounding box center [783, 609] width 1198 height 23
click at [164, 72] on span "image" at bounding box center [162, 83] width 35 height 35
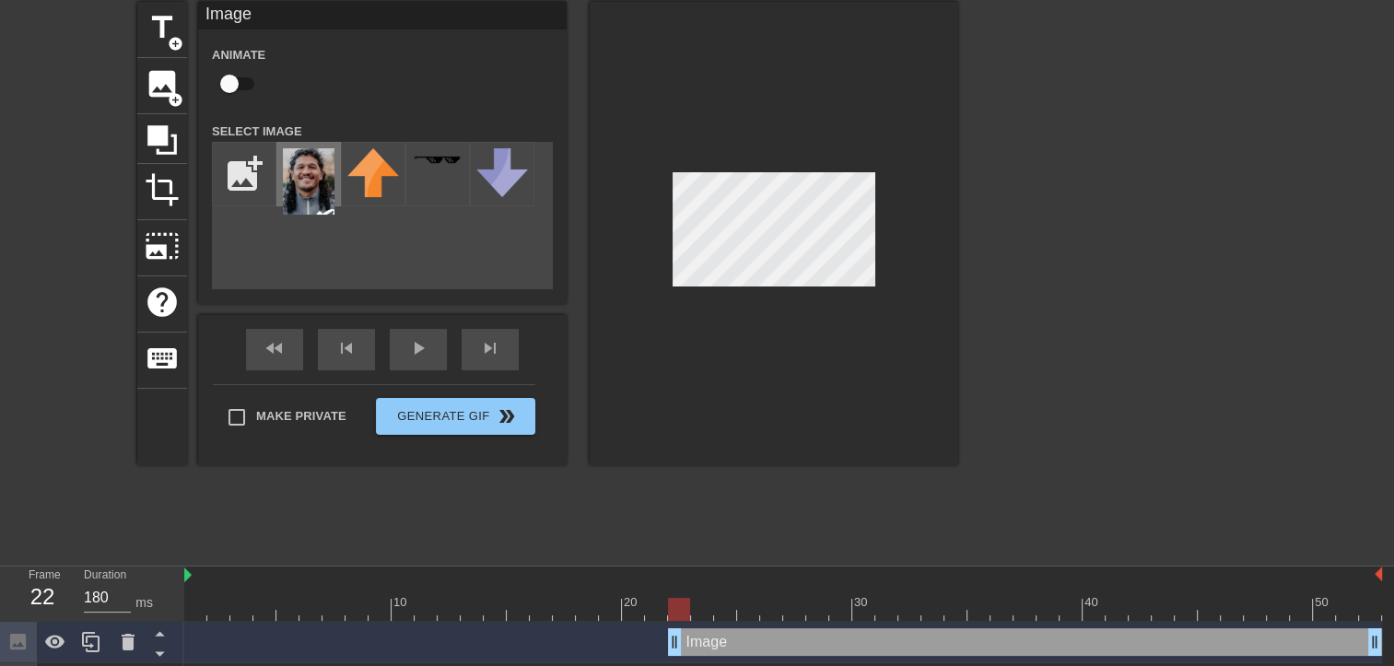
click at [318, 181] on img at bounding box center [309, 181] width 52 height 66
click at [632, 632] on div "Image drag_handle drag_handle" at bounding box center [783, 642] width 1198 height 28
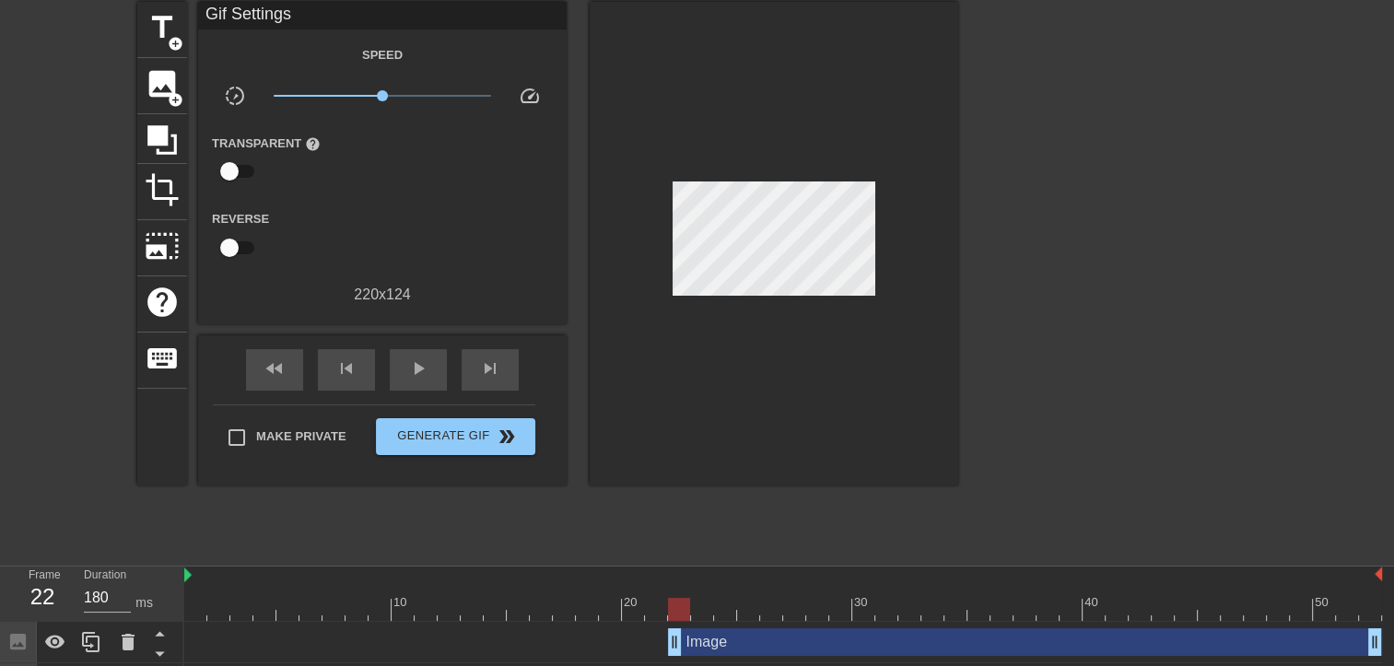
click at [583, 613] on div at bounding box center [783, 609] width 1198 height 23
click at [426, 364] on span "play_arrow" at bounding box center [418, 369] width 22 height 22
click at [426, 364] on span "pause" at bounding box center [418, 369] width 22 height 22
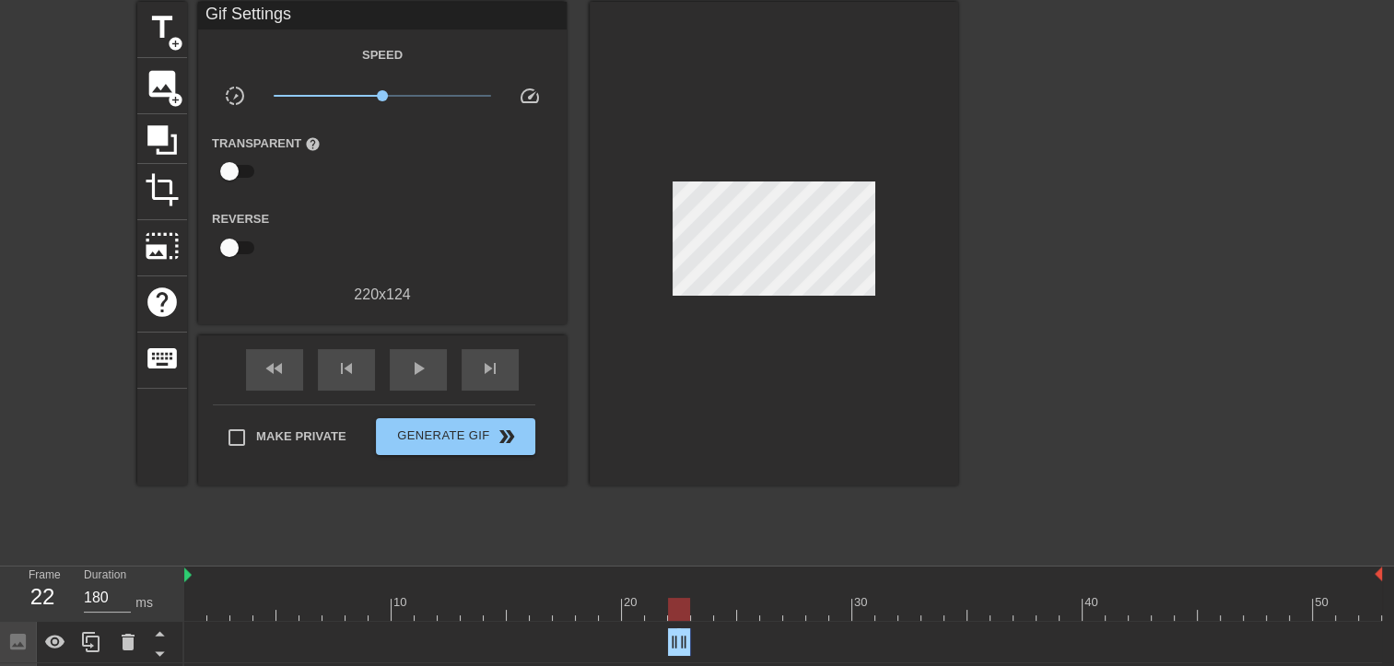
drag, startPoint x: 1379, startPoint y: 643, endPoint x: 697, endPoint y: 659, distance: 683.0
click at [697, 659] on div "Image drag_handle drag_handle" at bounding box center [783, 642] width 1198 height 41
click at [207, 638] on div "Image drag_handle drag_handle" at bounding box center [783, 642] width 1198 height 28
click at [195, 614] on div at bounding box center [783, 609] width 1198 height 23
click at [421, 373] on span "play_arrow" at bounding box center [418, 369] width 22 height 22
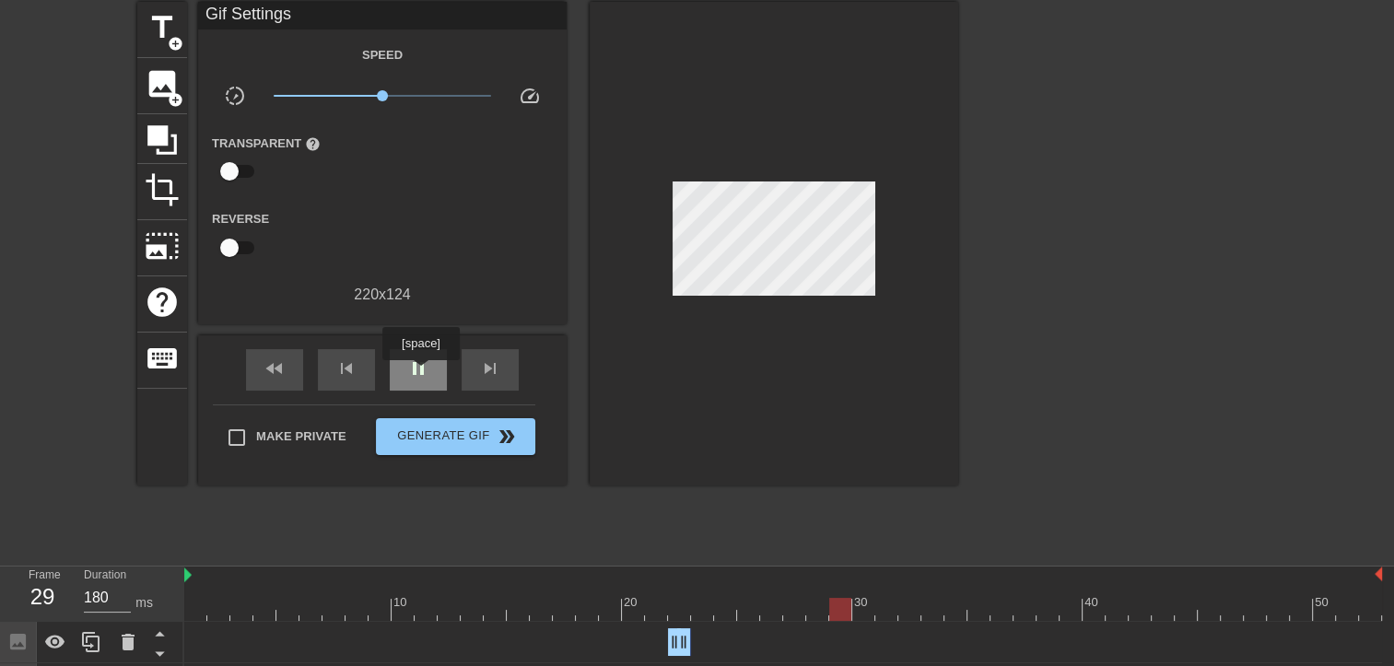
click at [420, 373] on span "pause" at bounding box center [418, 369] width 22 height 22
click at [709, 643] on div "Image drag_handle drag_handle" at bounding box center [783, 642] width 1198 height 28
click at [709, 603] on div at bounding box center [783, 609] width 1198 height 23
click at [688, 616] on div at bounding box center [783, 609] width 1198 height 23
click at [710, 614] on div at bounding box center [783, 609] width 1198 height 23
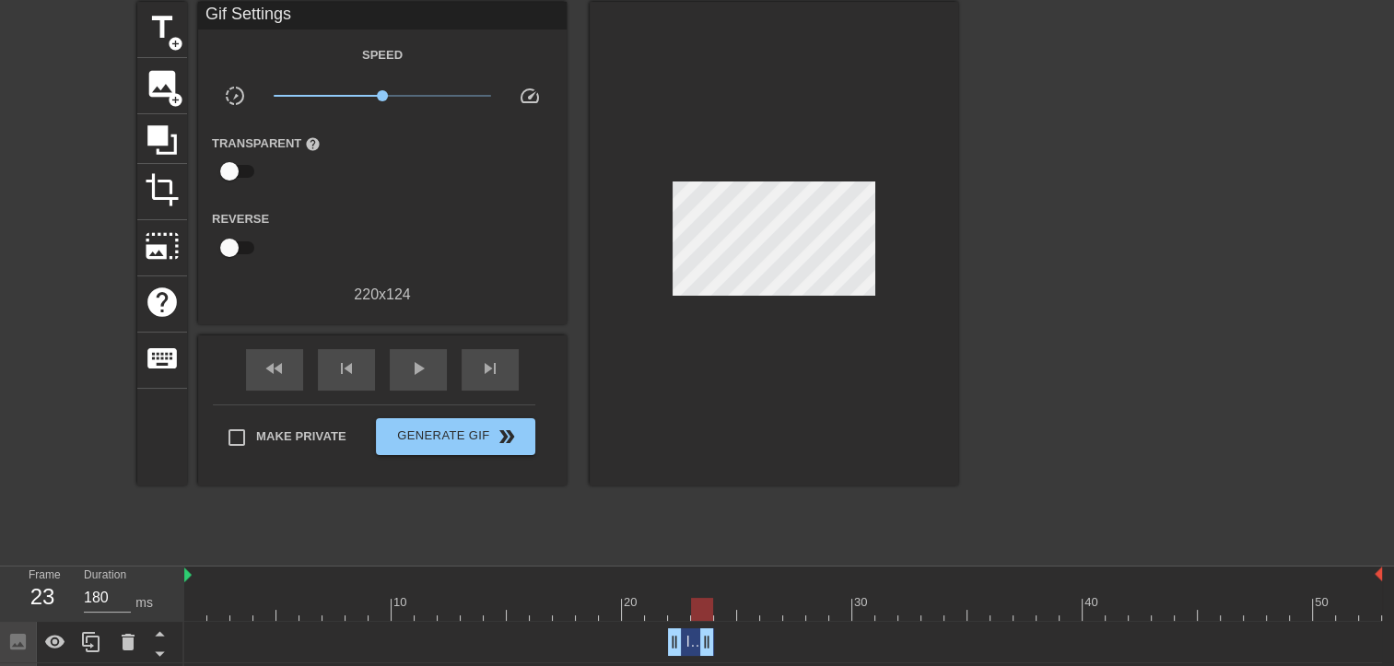
drag, startPoint x: 689, startPoint y: 644, endPoint x: 704, endPoint y: 643, distance: 14.8
click at [679, 612] on div at bounding box center [783, 609] width 1198 height 23
click at [701, 611] on div at bounding box center [783, 609] width 1198 height 23
click at [734, 610] on div at bounding box center [783, 609] width 1198 height 23
click at [742, 610] on div at bounding box center [783, 609] width 1198 height 23
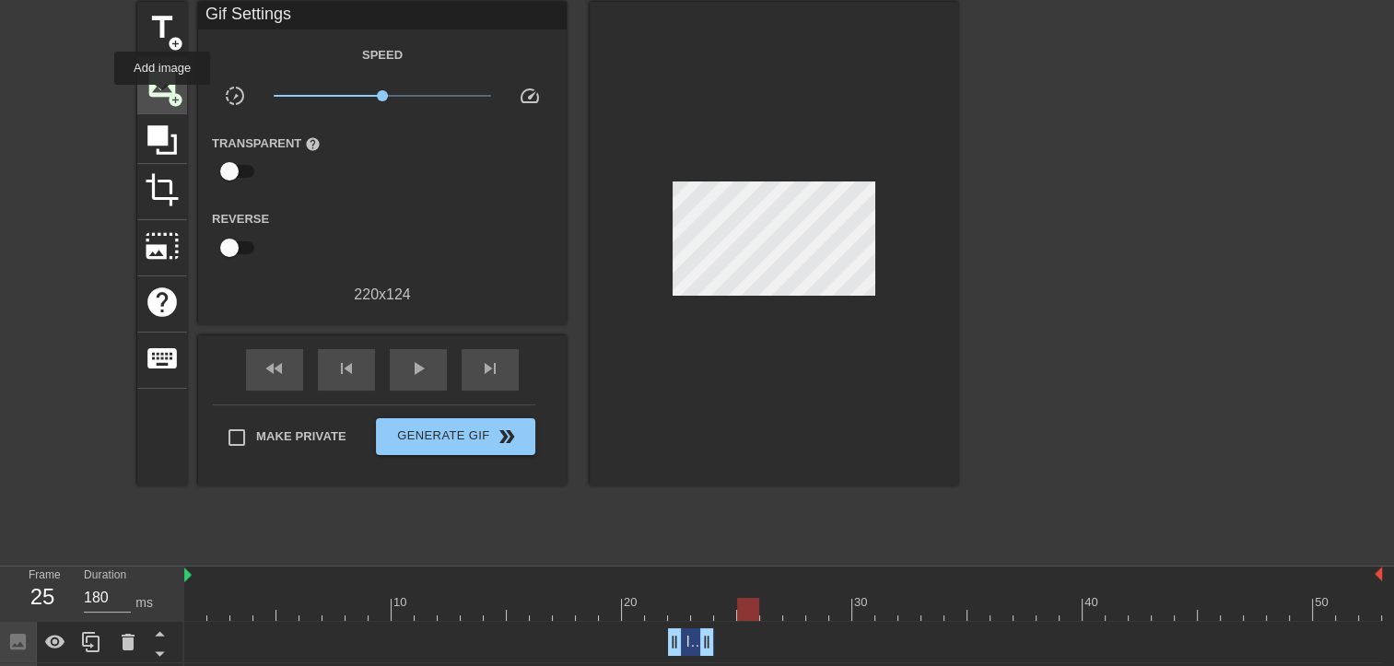
click at [162, 98] on span "image" at bounding box center [162, 83] width 35 height 35
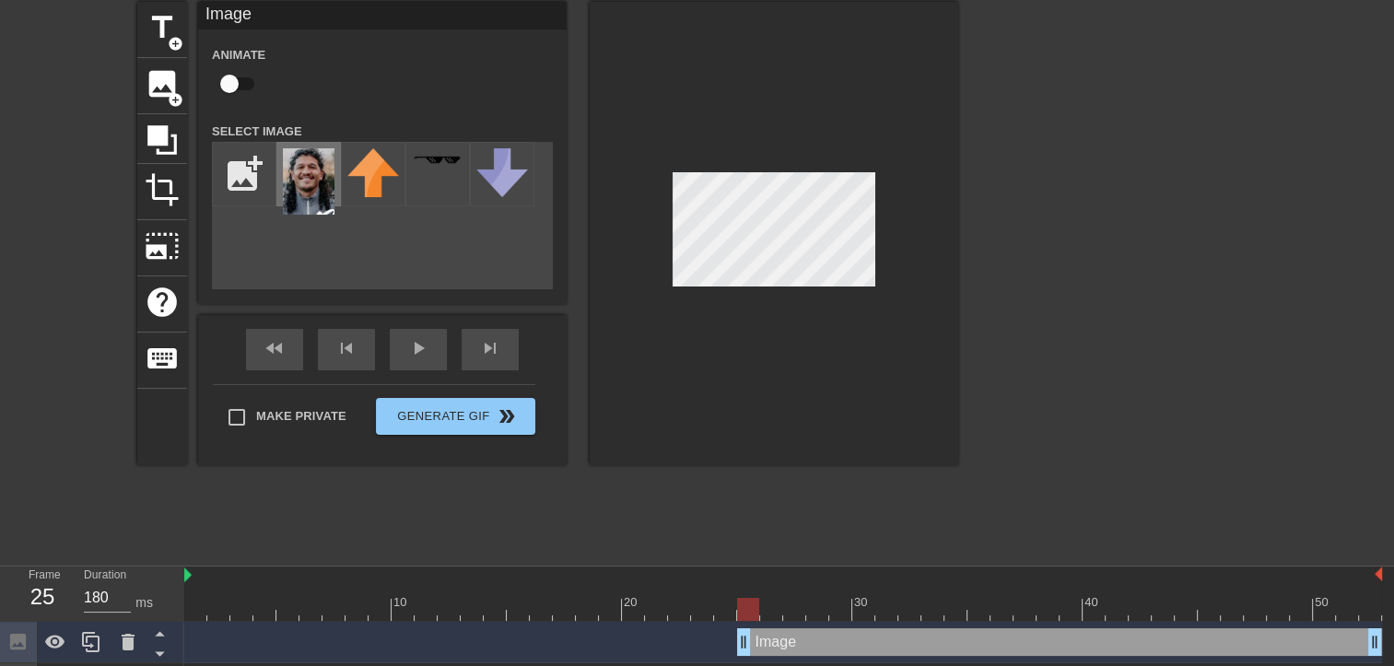
click at [309, 186] on img at bounding box center [309, 181] width 52 height 66
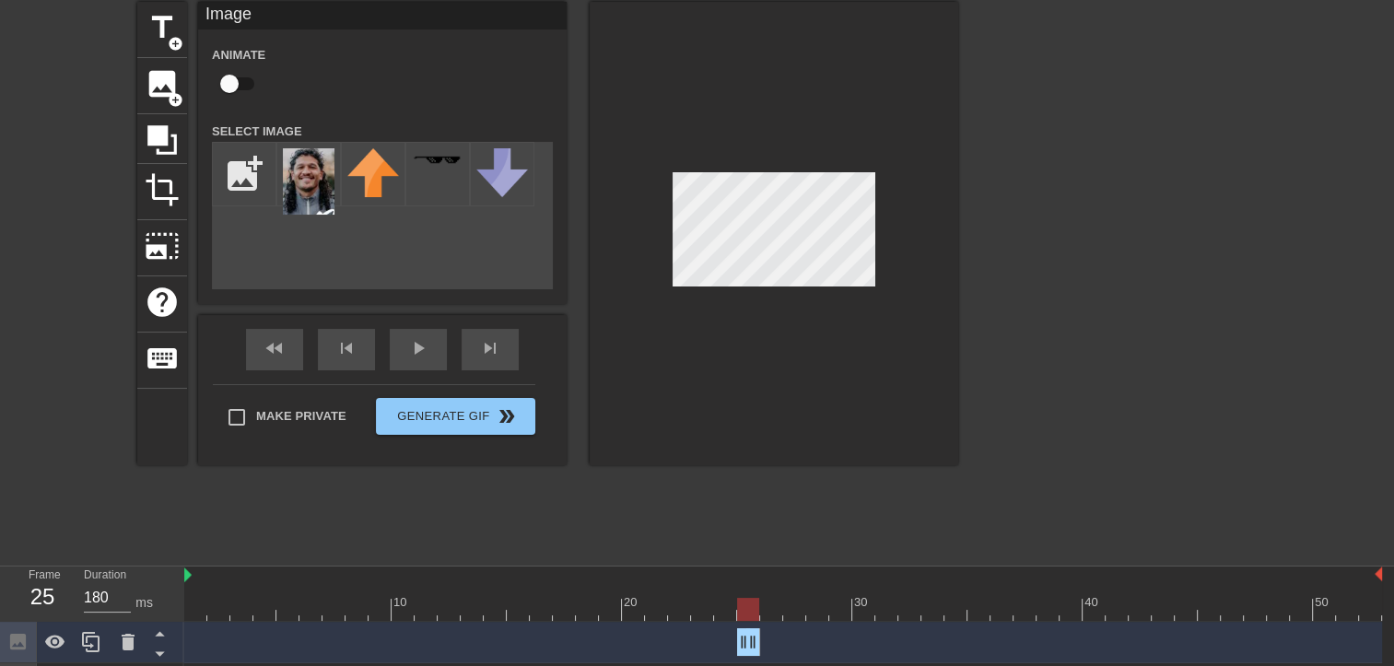
drag, startPoint x: 1380, startPoint y: 644, endPoint x: 759, endPoint y: 655, distance: 621.2
click at [759, 655] on div "Image drag_handle drag_handle" at bounding box center [783, 642] width 1198 height 41
click at [637, 611] on div at bounding box center [783, 609] width 1198 height 23
click at [421, 358] on span "play_arrow" at bounding box center [418, 348] width 22 height 22
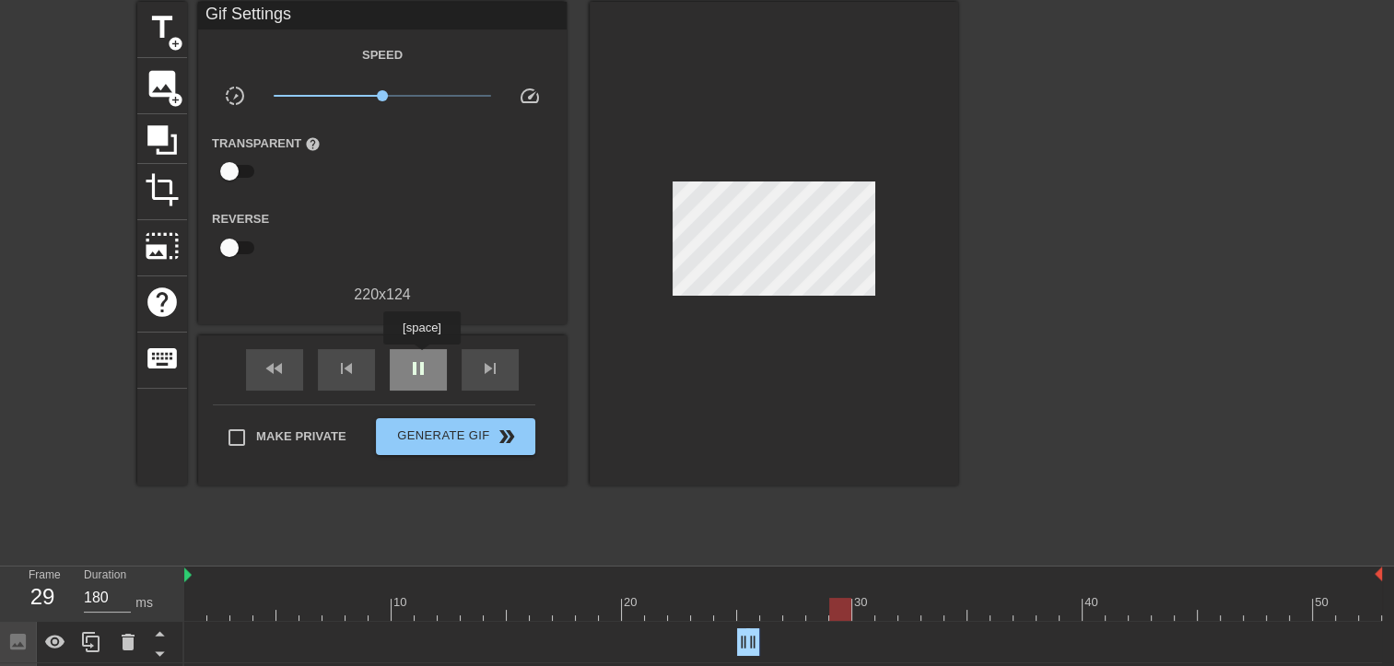
click at [421, 358] on span "pause" at bounding box center [418, 369] width 22 height 22
click at [772, 613] on div at bounding box center [783, 609] width 1198 height 23
click at [755, 614] on div at bounding box center [783, 609] width 1198 height 23
click at [767, 615] on div at bounding box center [783, 609] width 1198 height 23
click at [160, 97] on span "image" at bounding box center [162, 83] width 35 height 35
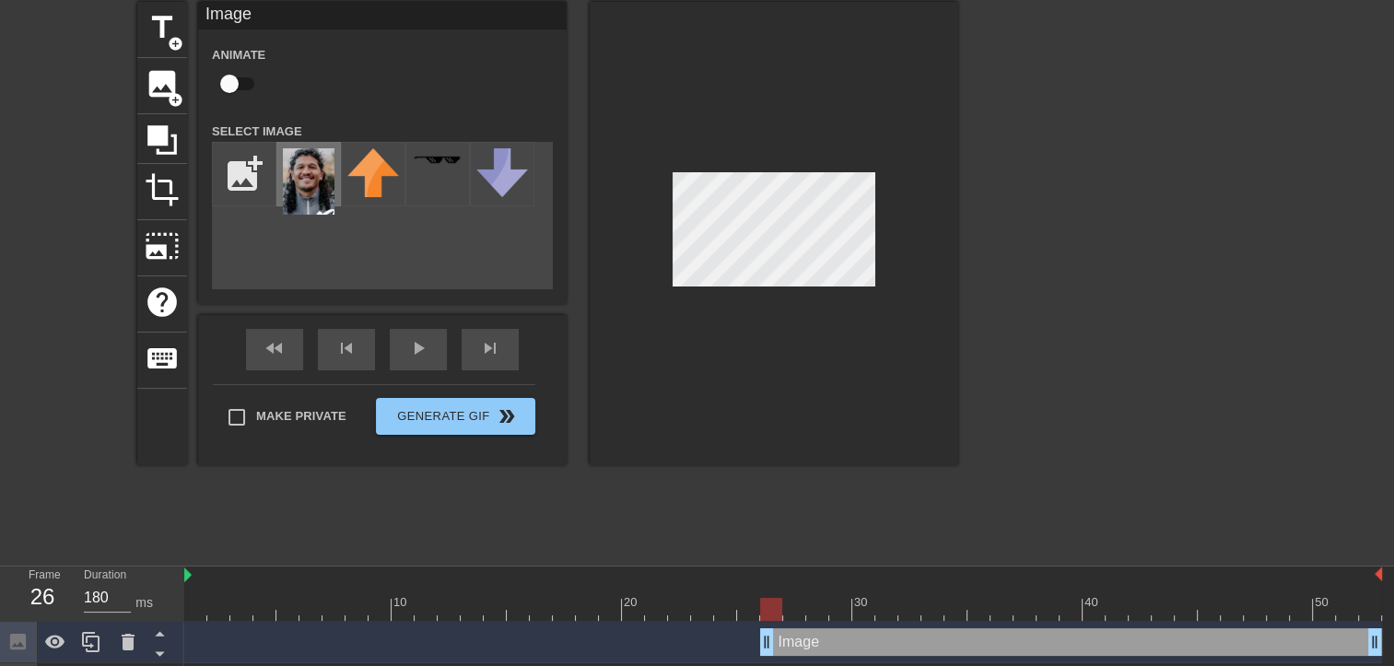
click at [302, 176] on img at bounding box center [309, 181] width 52 height 66
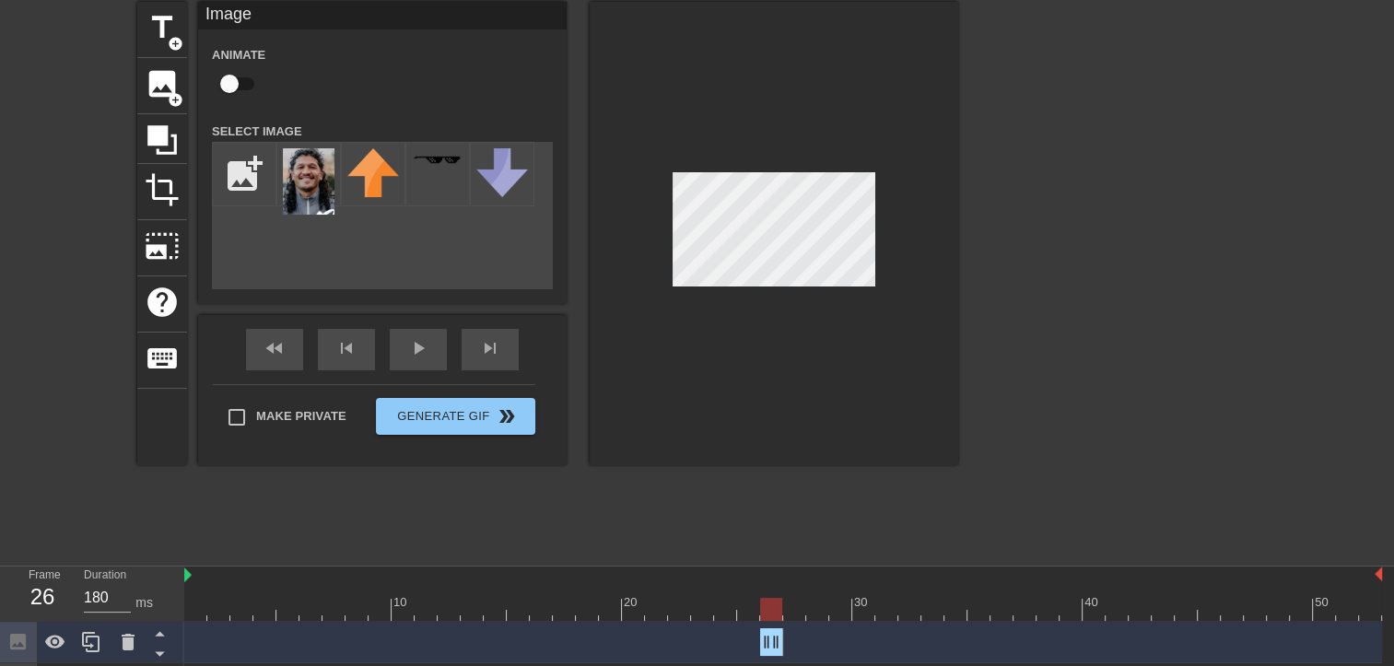
drag, startPoint x: 1380, startPoint y: 646, endPoint x: 790, endPoint y: 645, distance: 590.7
click at [790, 645] on div "Image drag_handle drag_handle" at bounding box center [783, 642] width 1198 height 28
click at [793, 610] on div at bounding box center [783, 609] width 1198 height 23
click at [318, 190] on img at bounding box center [309, 181] width 52 height 66
click at [1017, 324] on div at bounding box center [1118, 278] width 276 height 553
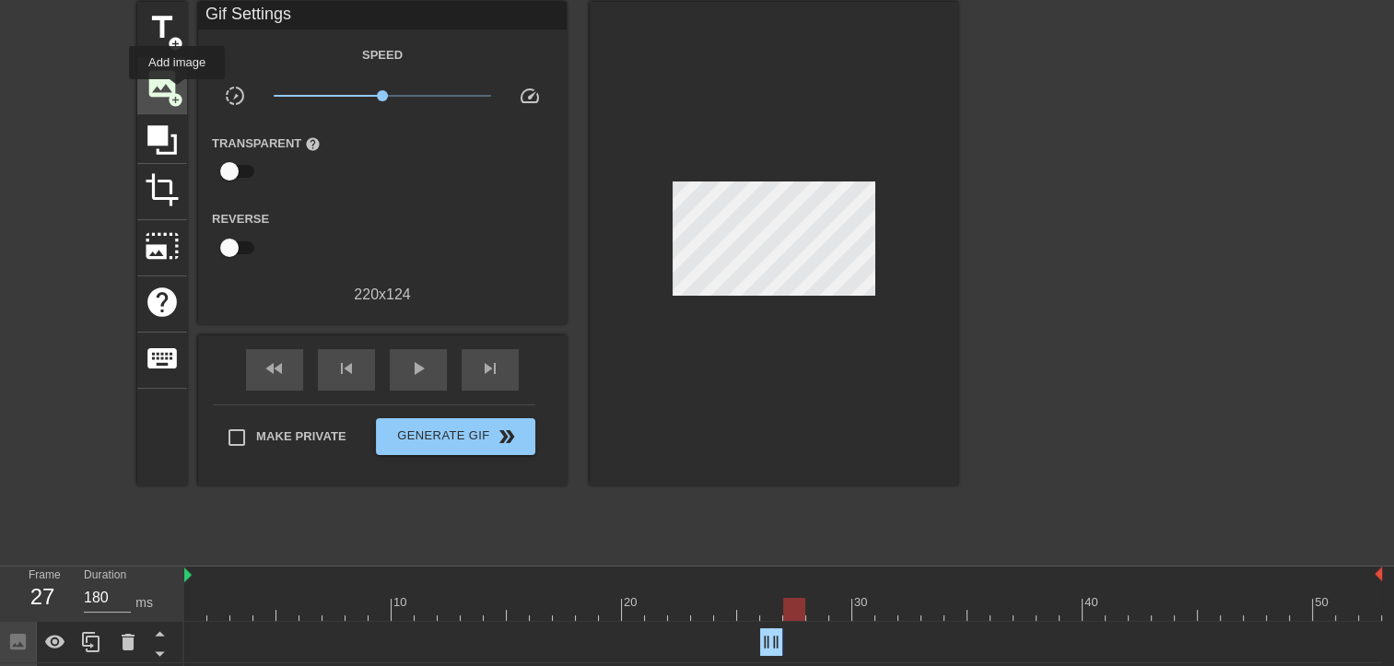
click at [177, 96] on span "add_circle" at bounding box center [176, 100] width 16 height 16
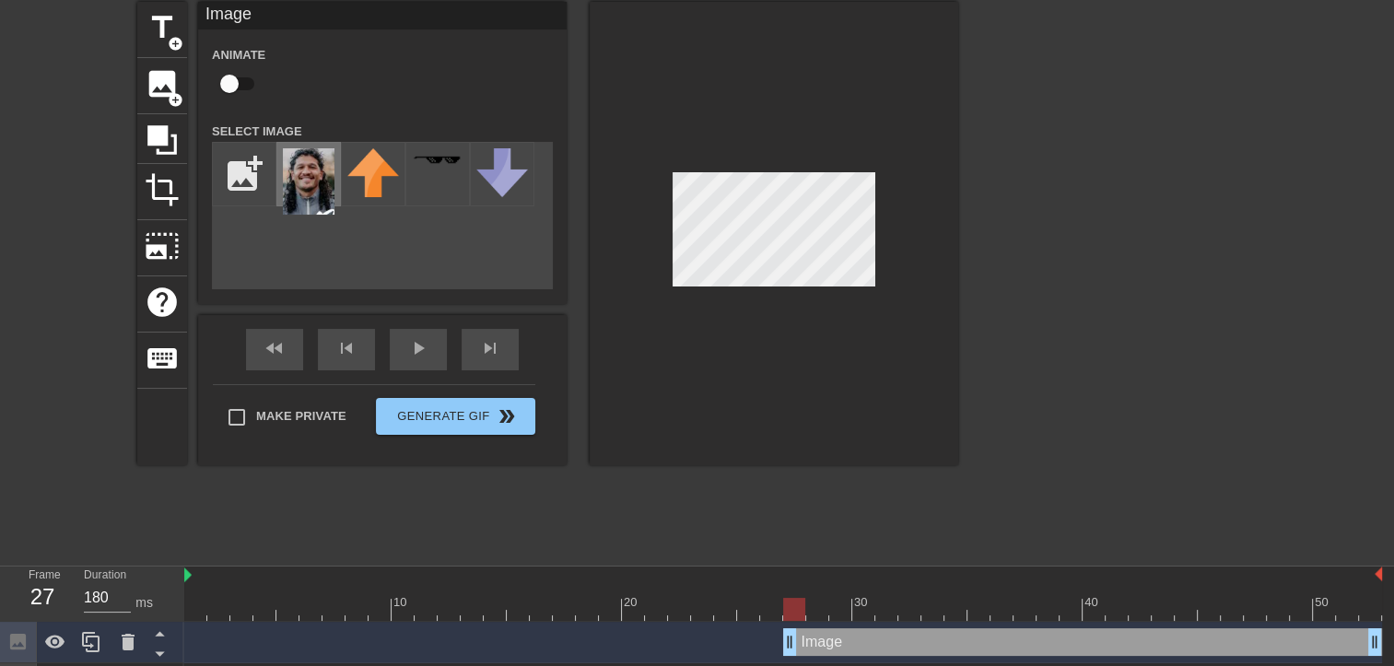
click at [320, 190] on img at bounding box center [309, 181] width 52 height 66
click at [767, 614] on div at bounding box center [783, 609] width 1198 height 23
click at [743, 614] on div at bounding box center [783, 609] width 1198 height 23
click at [792, 612] on div at bounding box center [783, 609] width 1198 height 23
click at [814, 614] on div at bounding box center [783, 609] width 1198 height 23
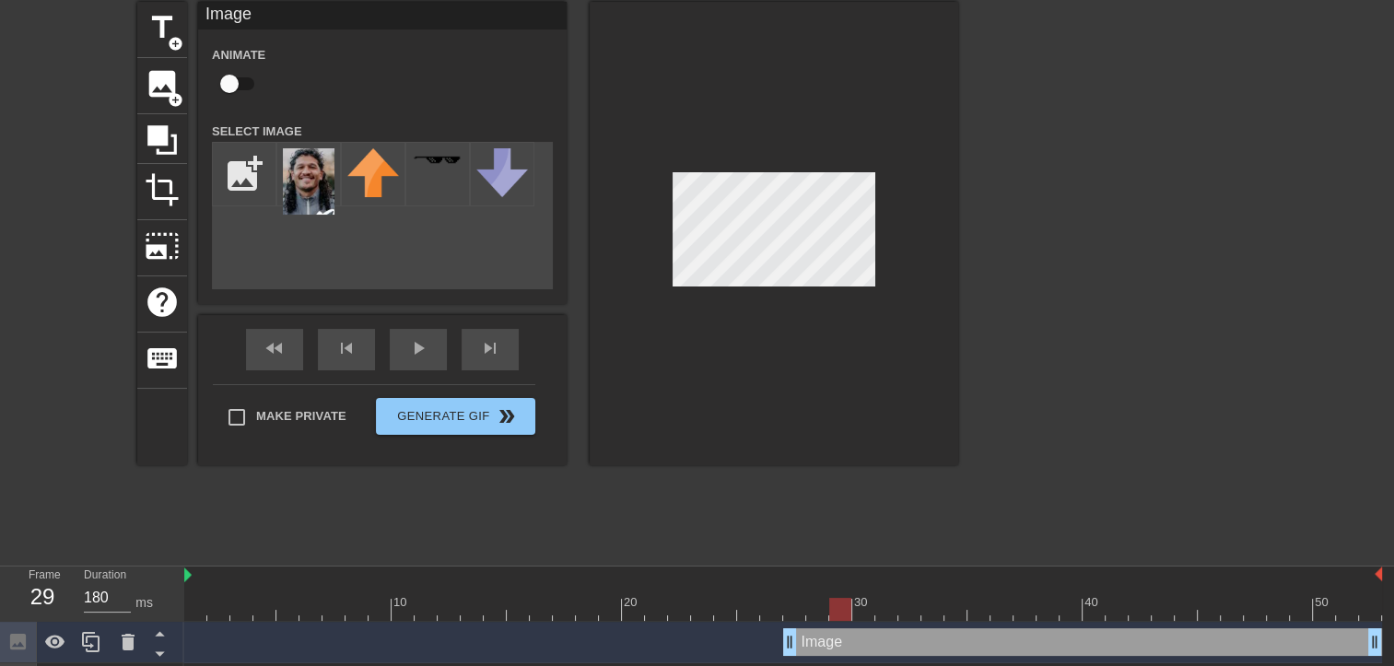
click at [840, 617] on div at bounding box center [783, 609] width 1198 height 23
click at [816, 617] on div at bounding box center [783, 609] width 1198 height 23
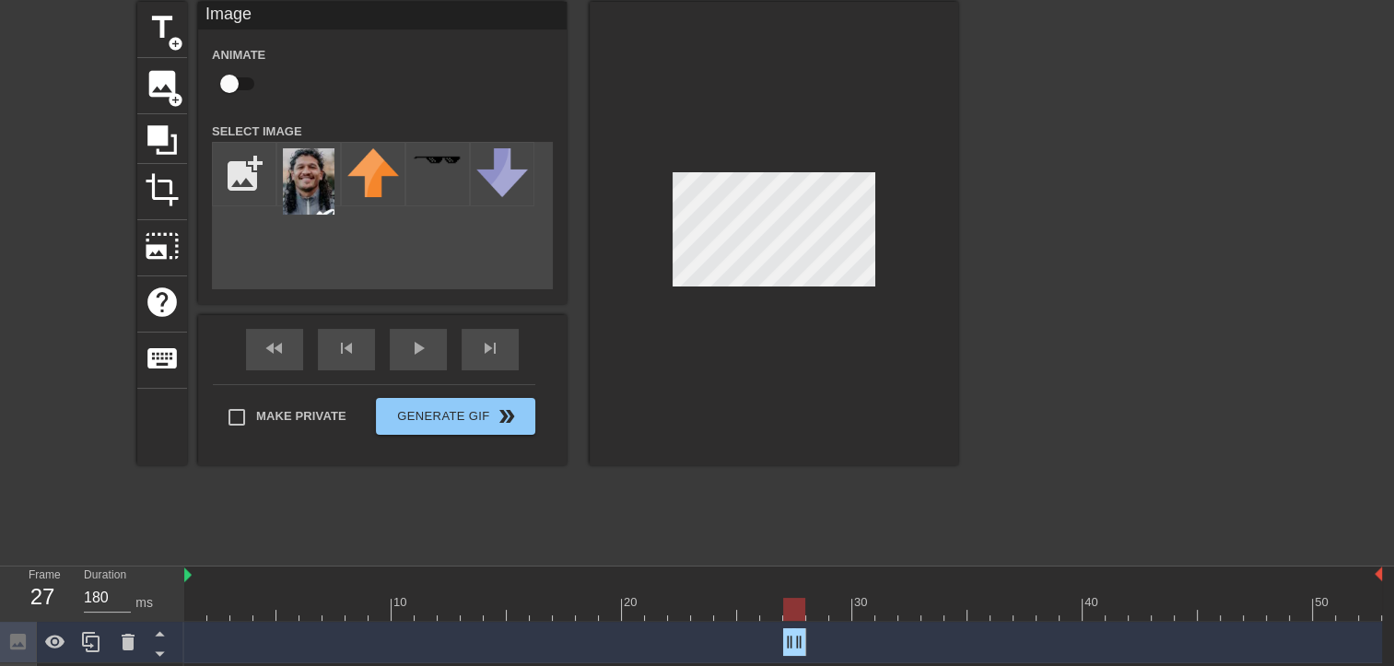
drag, startPoint x: 1379, startPoint y: 641, endPoint x: 808, endPoint y: 627, distance: 571.5
click at [808, 627] on div "Image drag_handle drag_handle" at bounding box center [783, 642] width 1198 height 41
click at [822, 610] on div at bounding box center [783, 609] width 1198 height 23
click at [310, 185] on img at bounding box center [309, 181] width 52 height 66
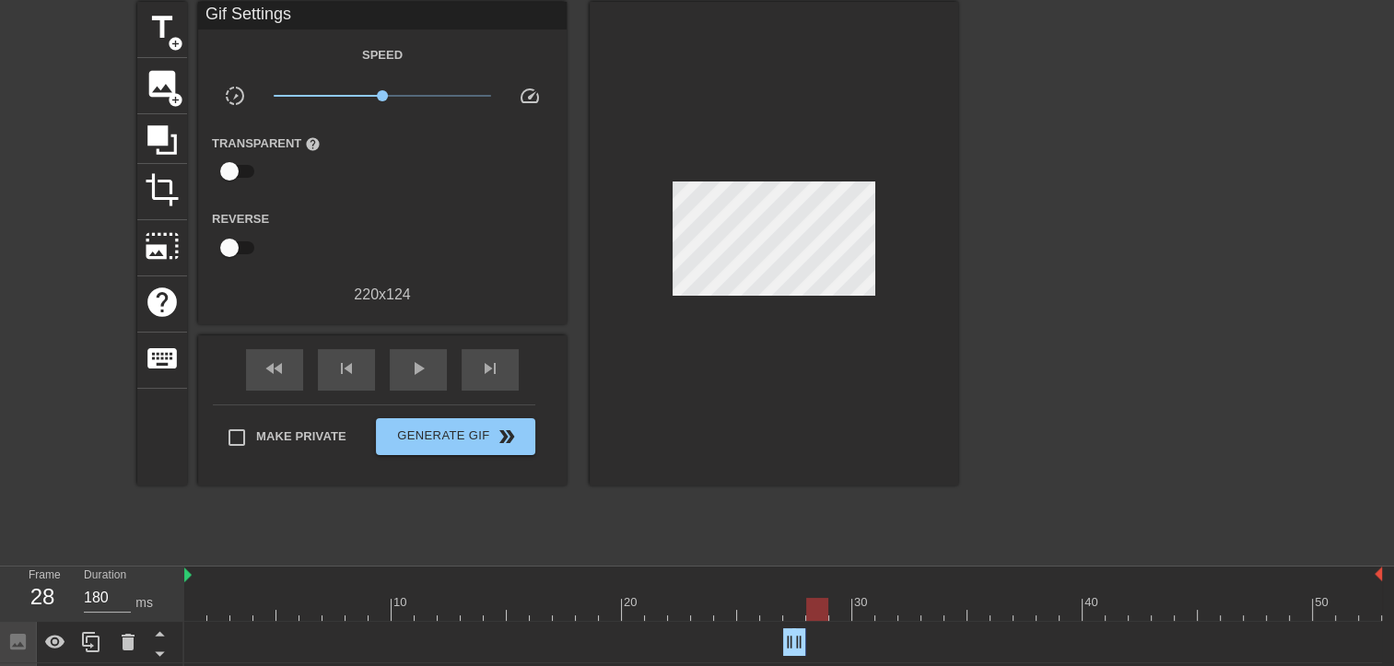
click at [1073, 342] on div at bounding box center [1118, 278] width 276 height 553
click at [169, 92] on span "add_circle" at bounding box center [176, 100] width 16 height 16
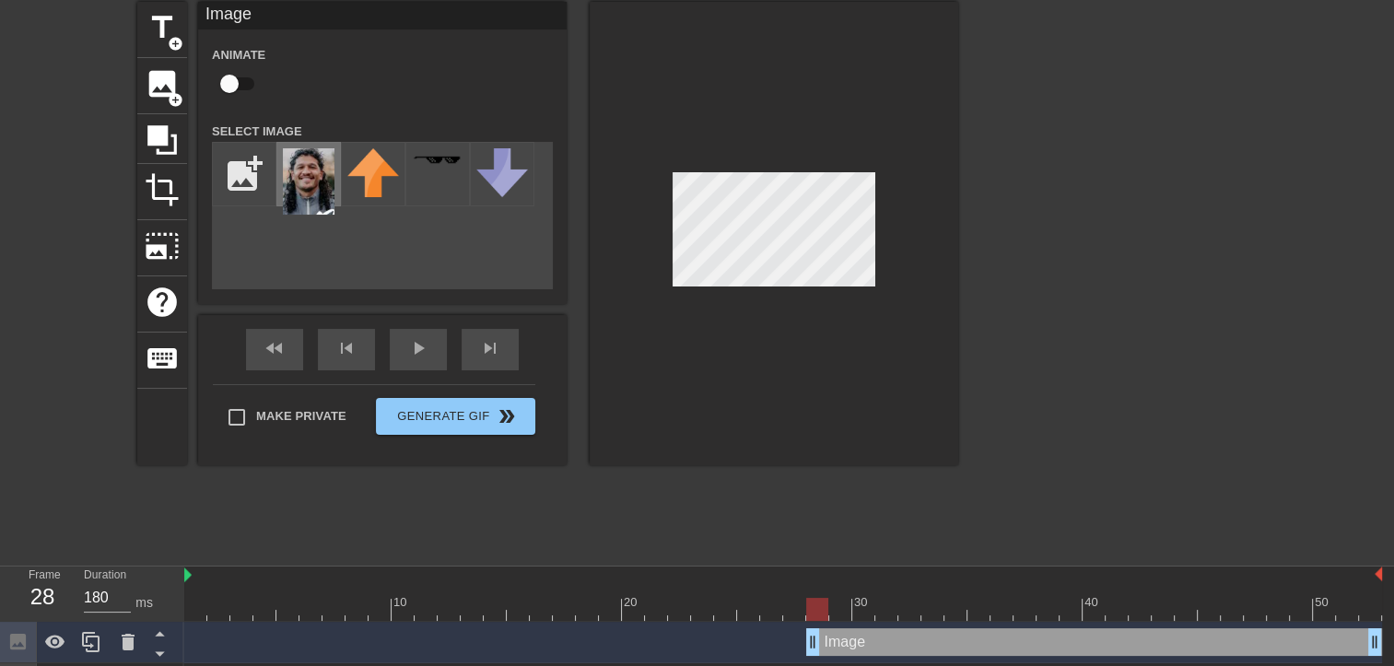
click at [320, 190] on img at bounding box center [309, 181] width 52 height 66
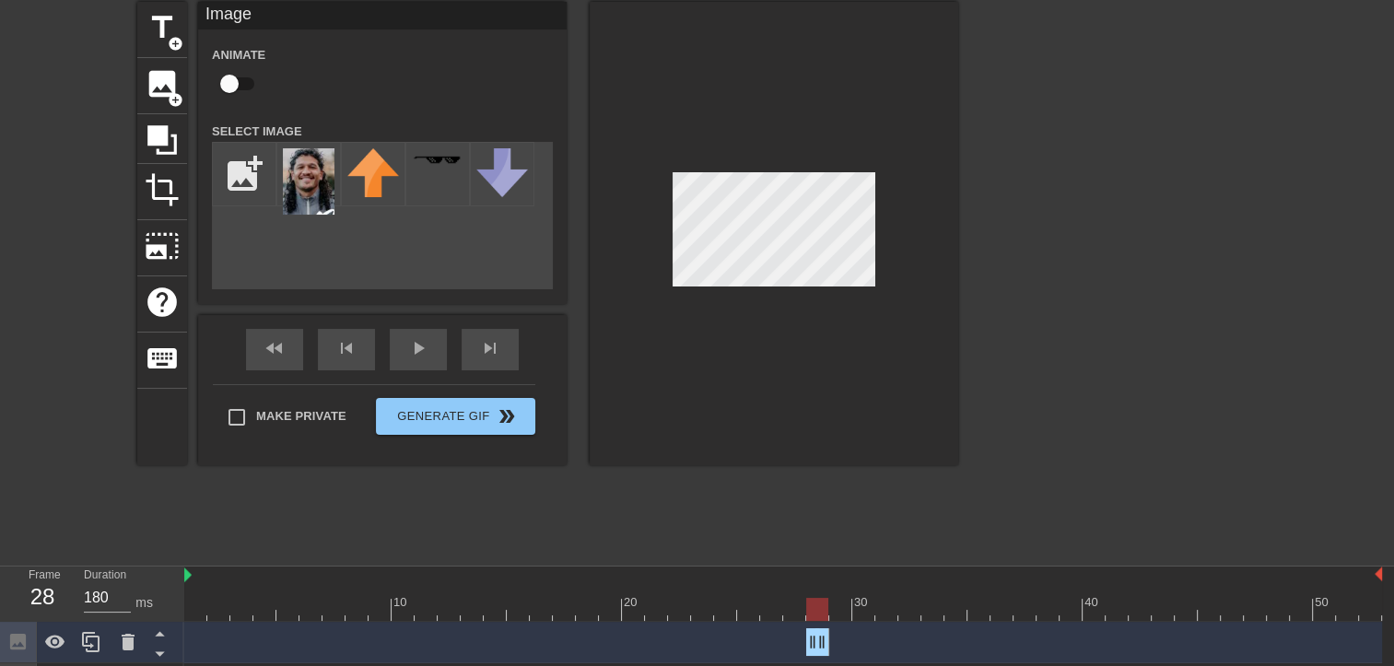
drag, startPoint x: 1381, startPoint y: 643, endPoint x: 833, endPoint y: 703, distance: 551.6
click at [833, 679] on html "menu_book Browse the tutorials! [DOMAIN_NAME] The online gif editor Send Feedba…" at bounding box center [697, 483] width 1394 height 1108
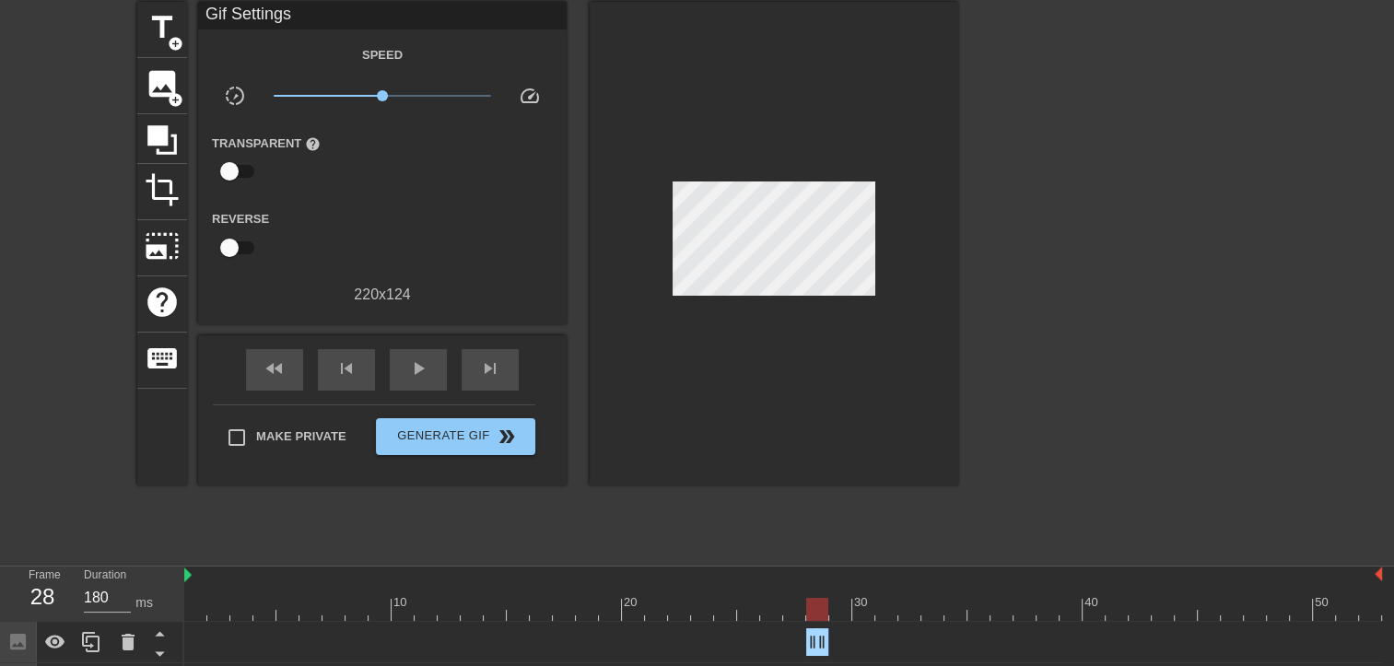
click at [205, 630] on div "Image drag_handle drag_handle" at bounding box center [783, 642] width 1198 height 28
click at [415, 374] on span "play_arrow" at bounding box center [418, 369] width 22 height 22
click at [415, 374] on span "pause" at bounding box center [418, 369] width 22 height 22
click at [206, 615] on div at bounding box center [783, 609] width 1198 height 23
click at [428, 370] on span "play_arrow" at bounding box center [418, 369] width 22 height 22
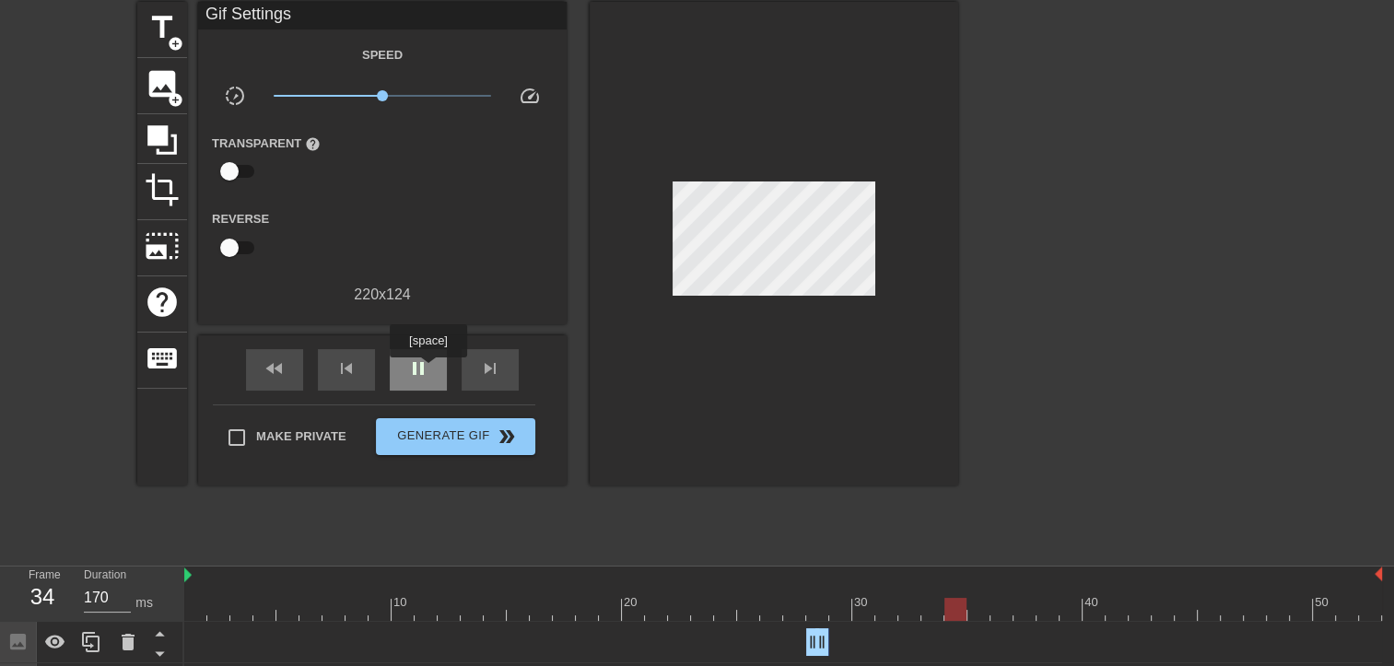
type input "180"
click at [428, 370] on span "pause" at bounding box center [418, 369] width 22 height 22
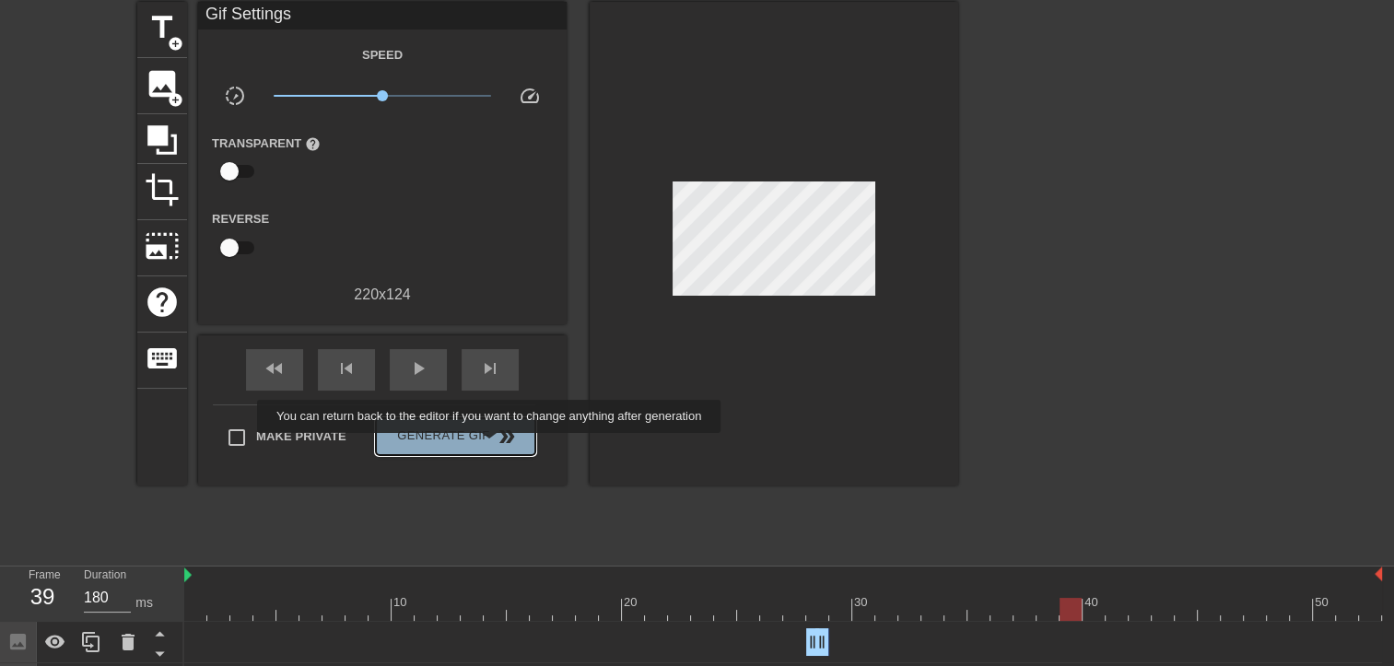
click at [491, 446] on button "Generate Gif double_arrow" at bounding box center [455, 436] width 159 height 37
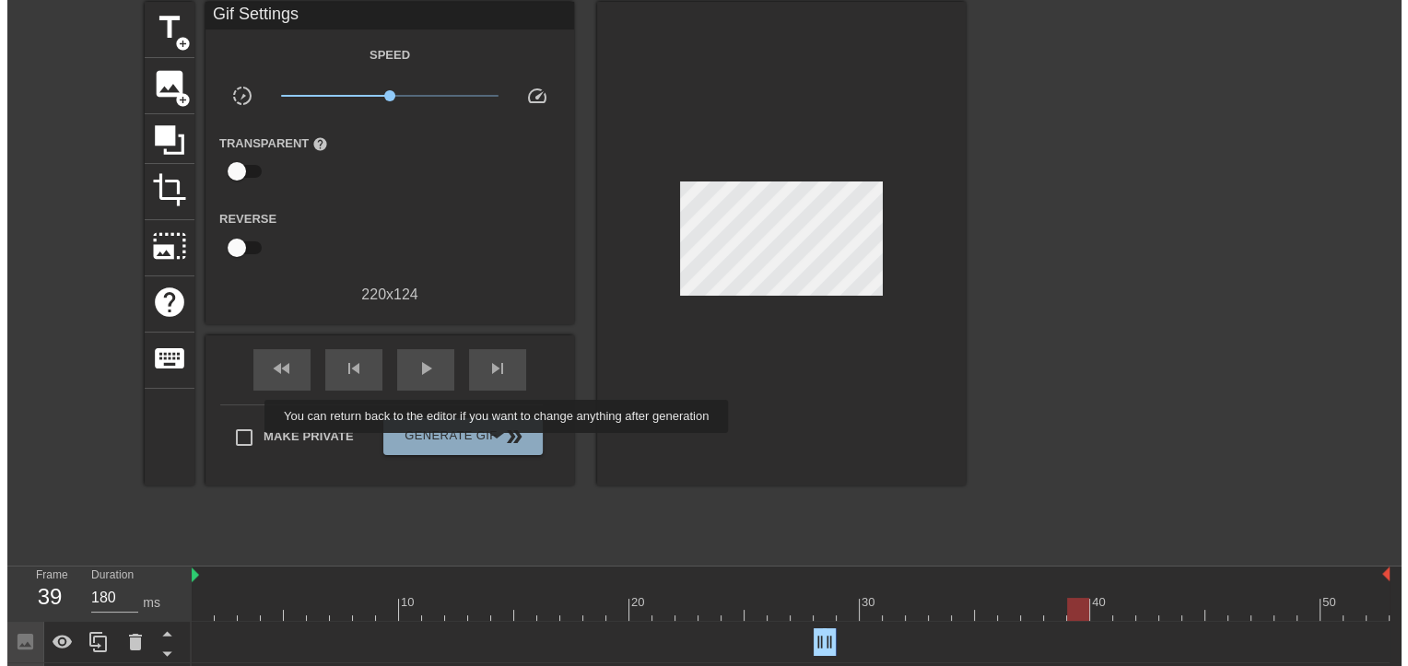
scroll to position [0, 0]
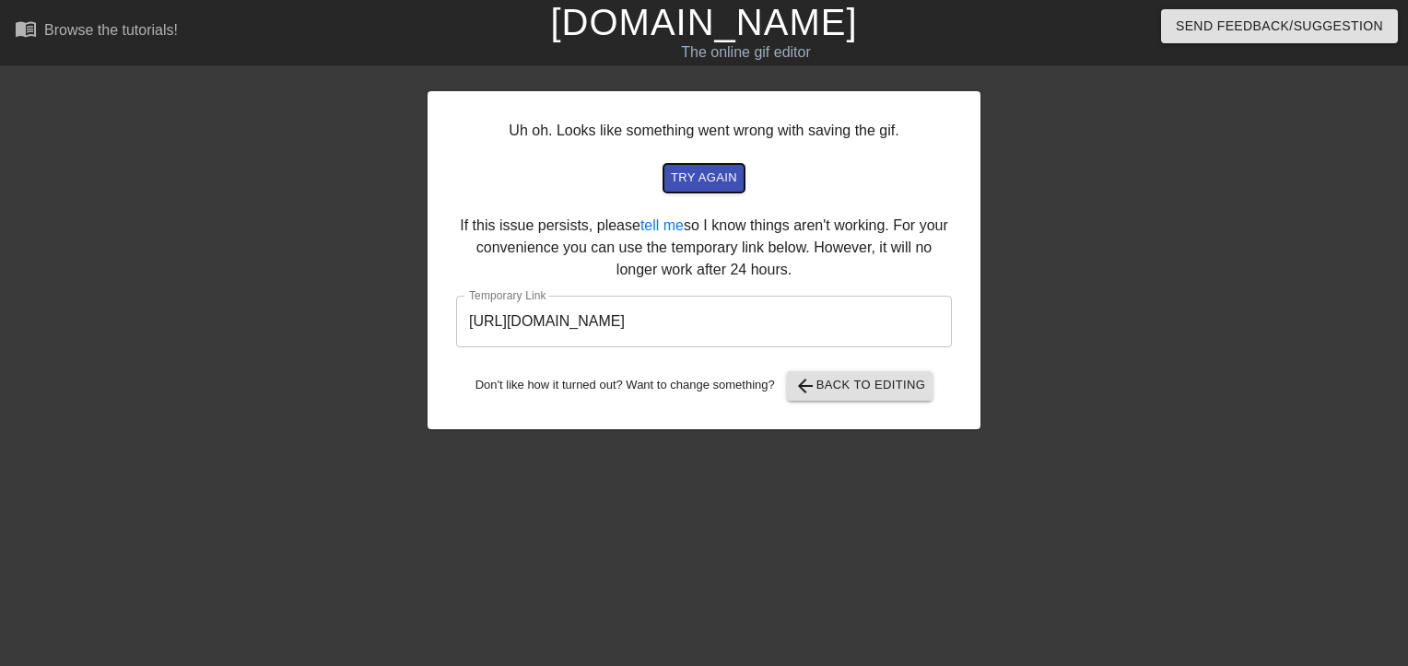
drag, startPoint x: 717, startPoint y: 175, endPoint x: 835, endPoint y: 321, distance: 187.4
click at [835, 321] on div "Uh oh. Looks like something went wrong with saving the gif. try again If this i…" at bounding box center [704, 260] width 553 height 338
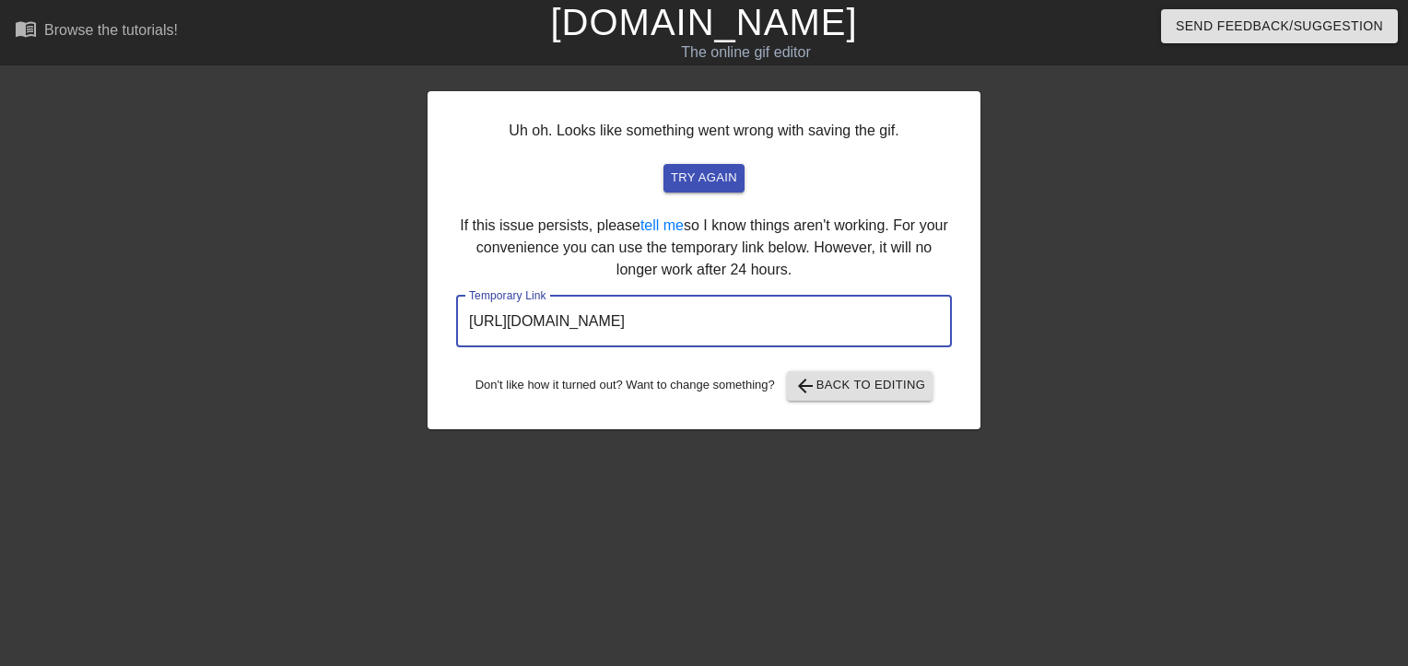
drag, startPoint x: 877, startPoint y: 321, endPoint x: 388, endPoint y: 255, distance: 493.7
click at [388, 255] on div "Uh oh. Looks like something went wrong with saving the gif. try again If this i…" at bounding box center [704, 349] width 1408 height 553
